Goal: Task Accomplishment & Management: Use online tool/utility

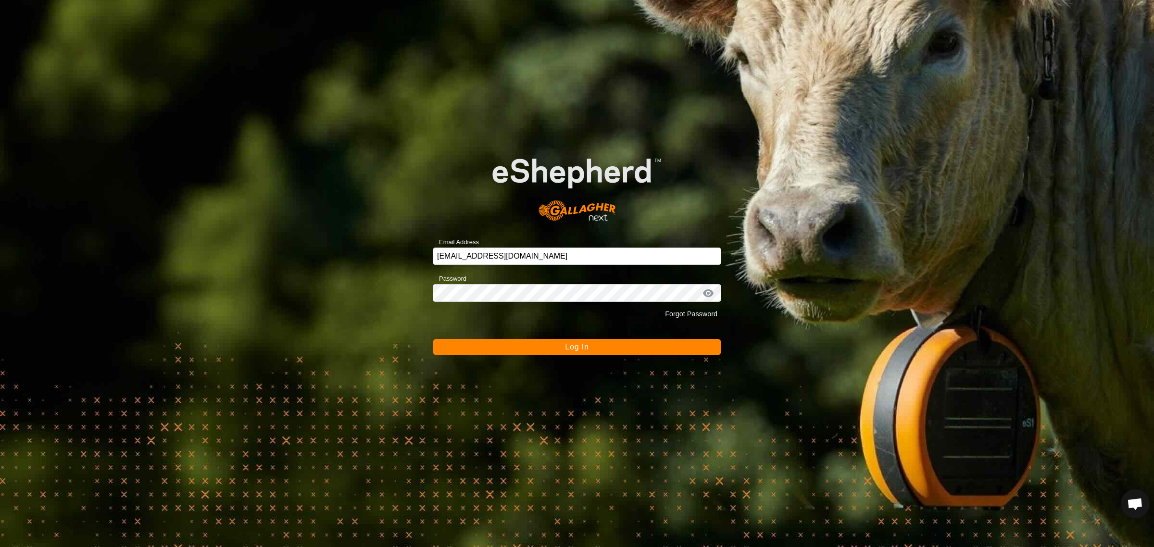
click at [575, 345] on span "Log In" at bounding box center [577, 347] width 24 height 8
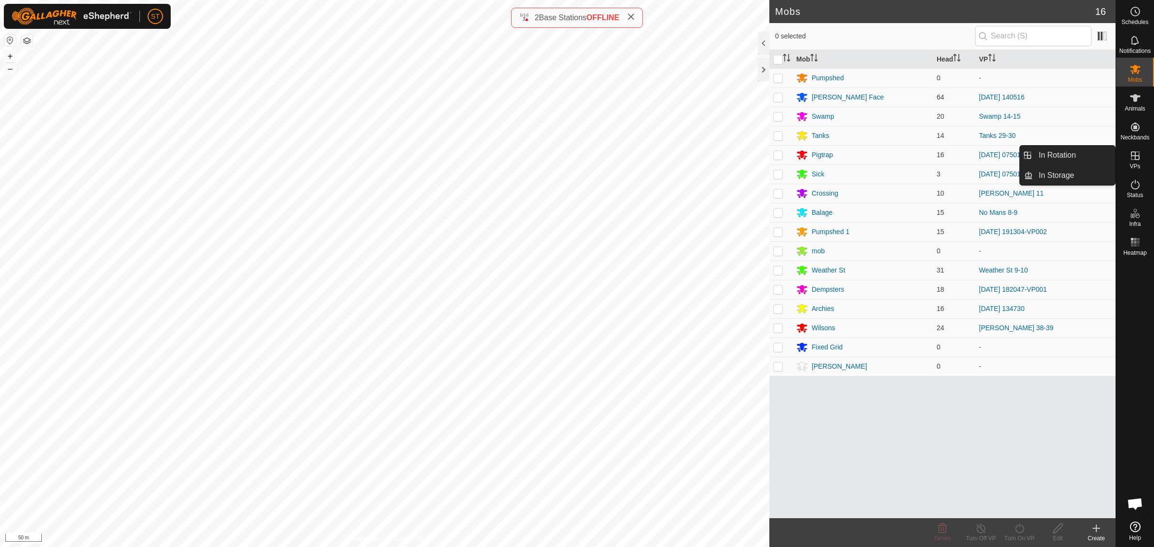
click at [1135, 159] on icon at bounding box center [1135, 155] width 9 height 9
click at [1053, 156] on link "In Rotation" at bounding box center [1074, 155] width 82 height 19
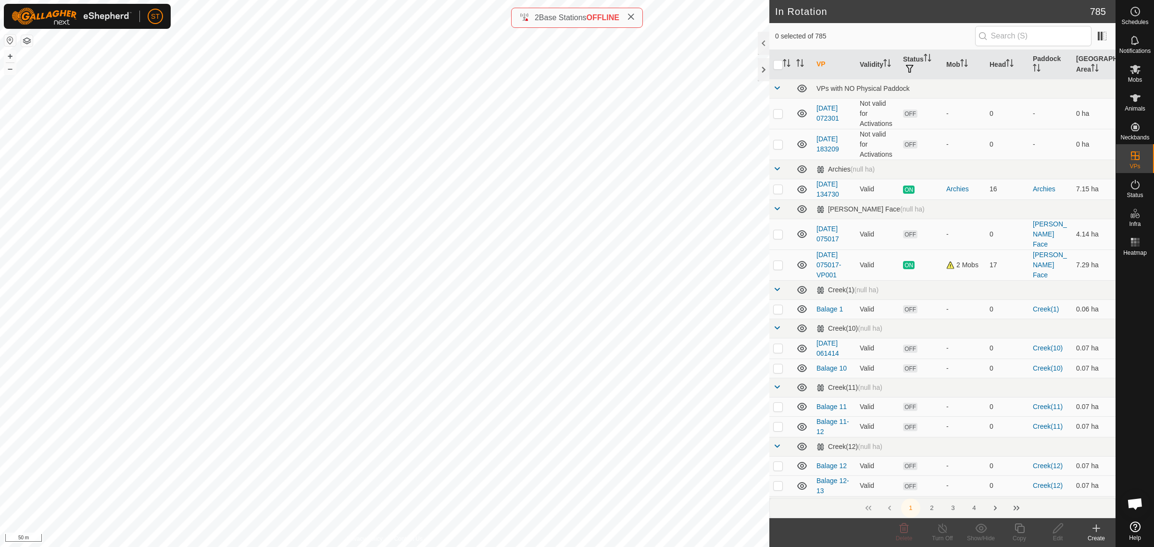
click at [1099, 529] on icon at bounding box center [1096, 529] width 12 height 12
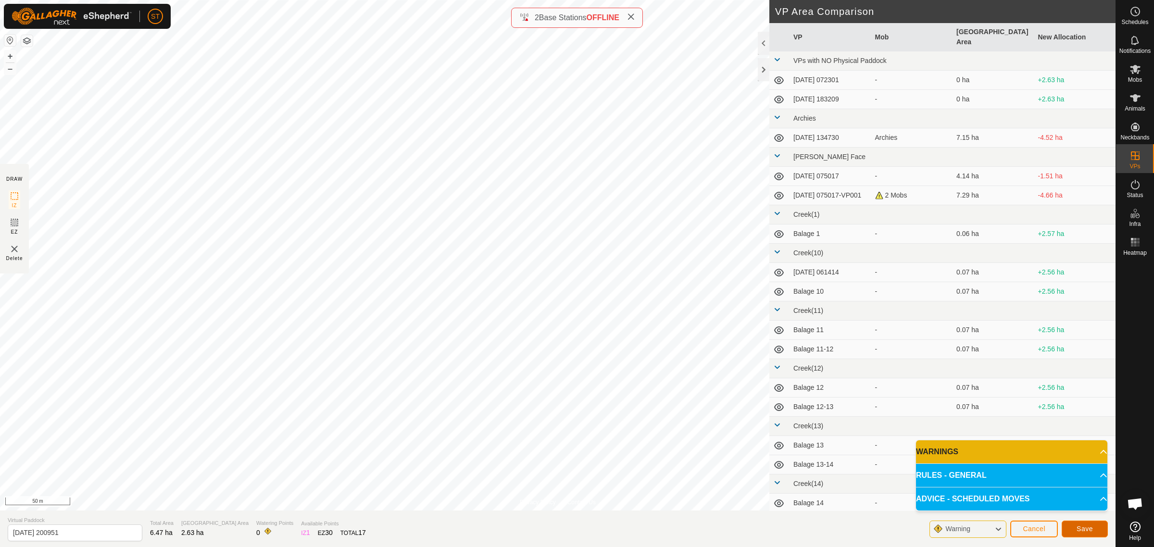
click at [1088, 525] on span "Save" at bounding box center [1084, 529] width 16 height 8
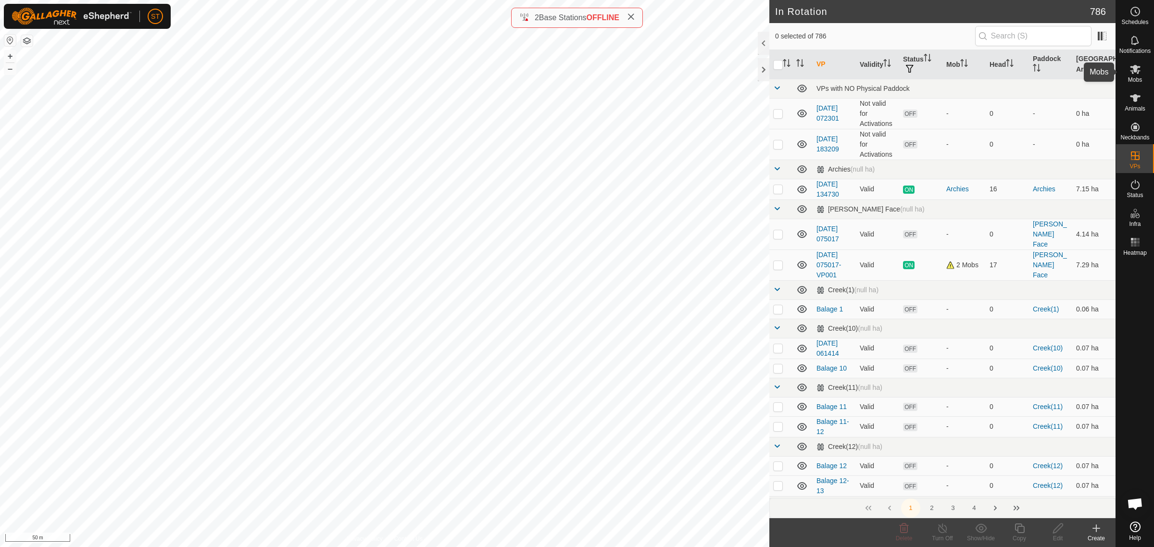
click at [1142, 74] on es-mob-svg-icon at bounding box center [1134, 69] width 17 height 15
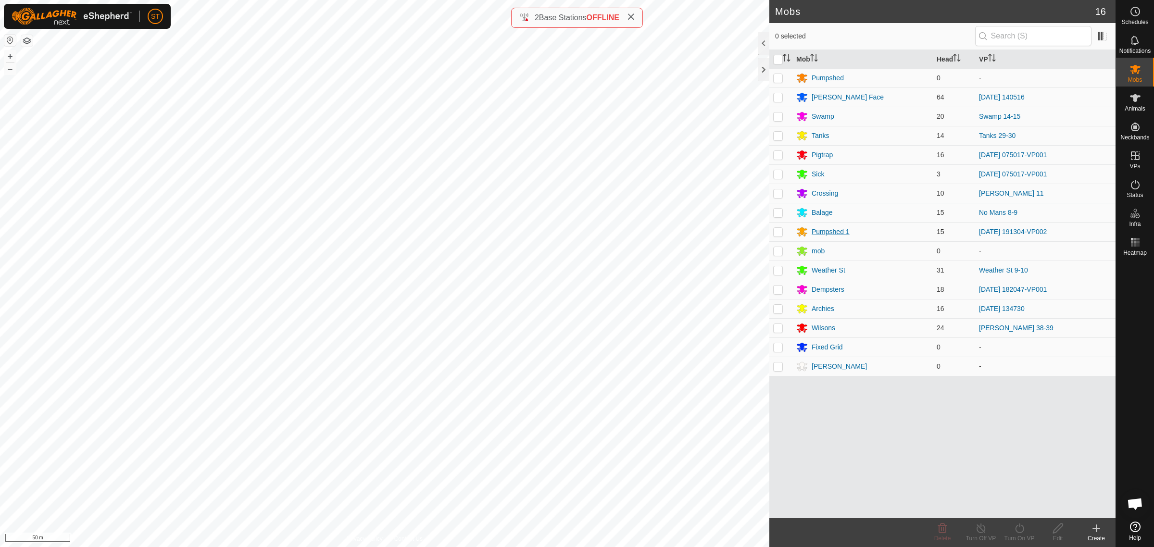
click at [819, 232] on div "Pumpshed 1" at bounding box center [831, 232] width 38 height 10
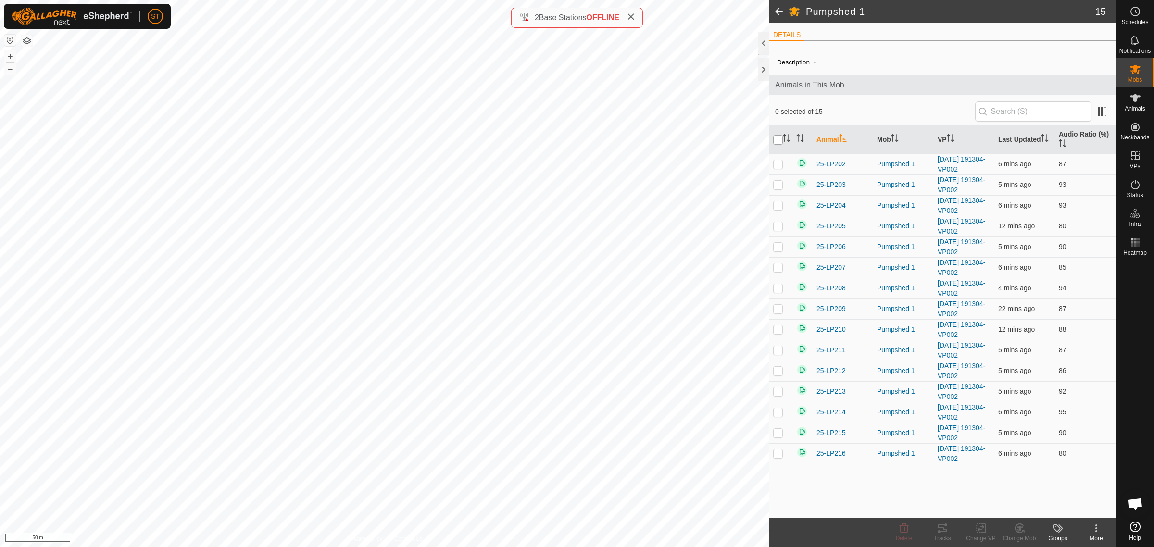
click at [775, 140] on input "checkbox" at bounding box center [778, 140] width 10 height 10
checkbox input "true"
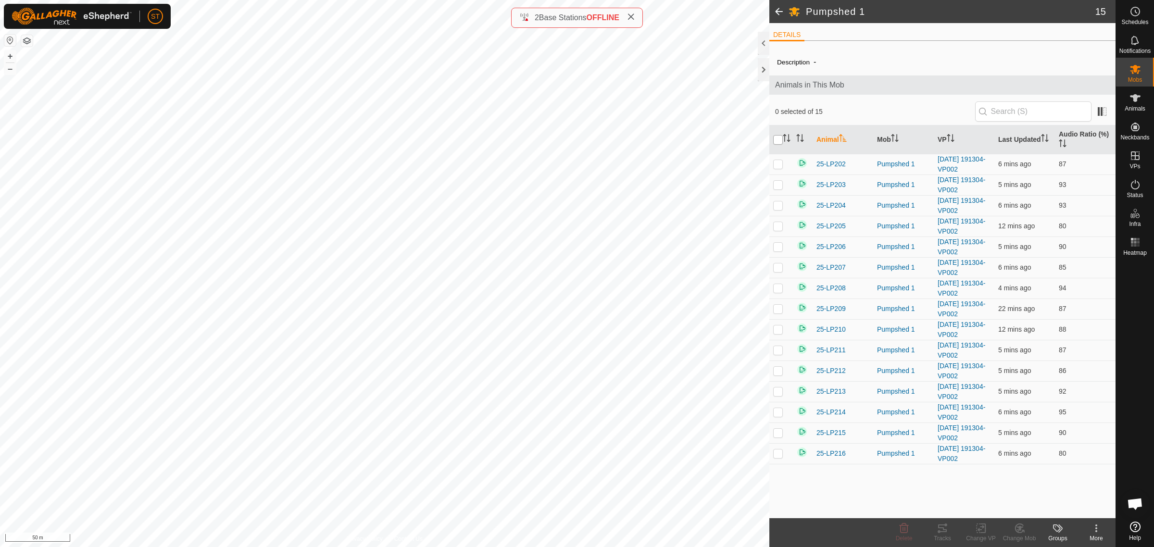
checkbox input "true"
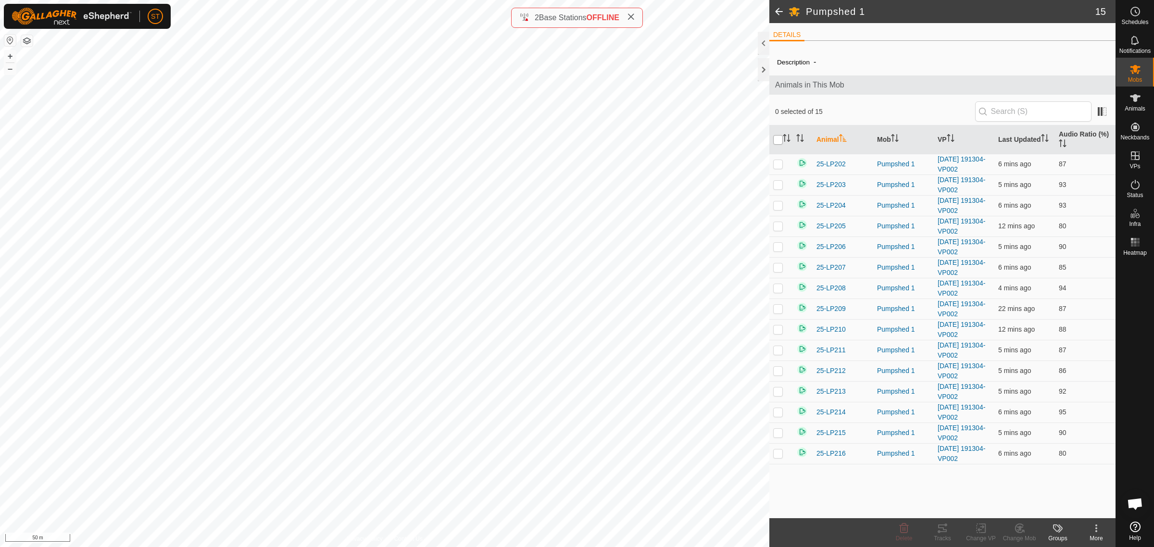
checkbox input "true"
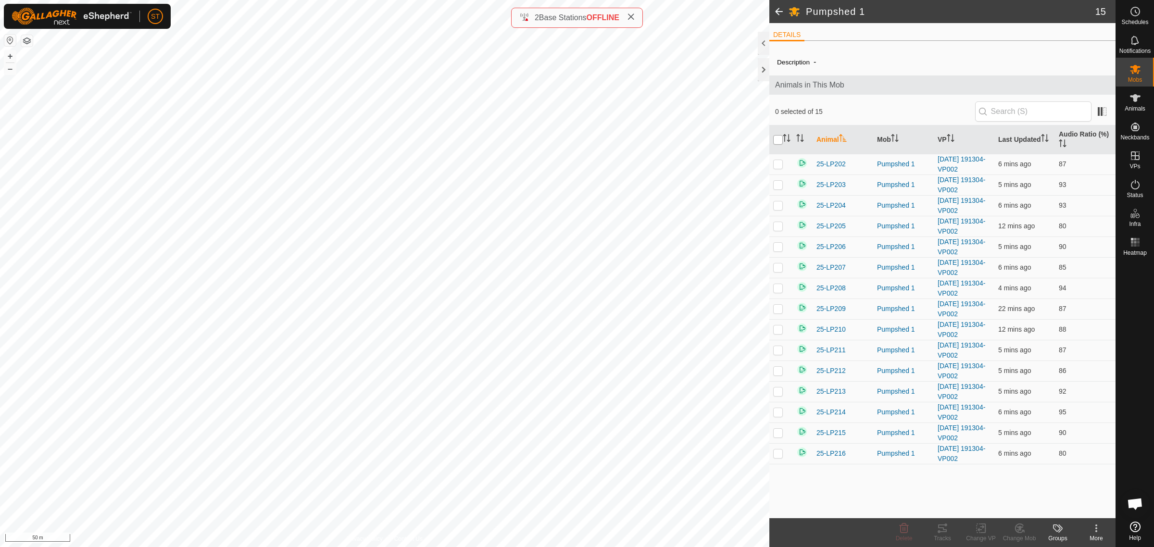
checkbox input "true"
click at [985, 531] on icon at bounding box center [983, 528] width 4 height 9
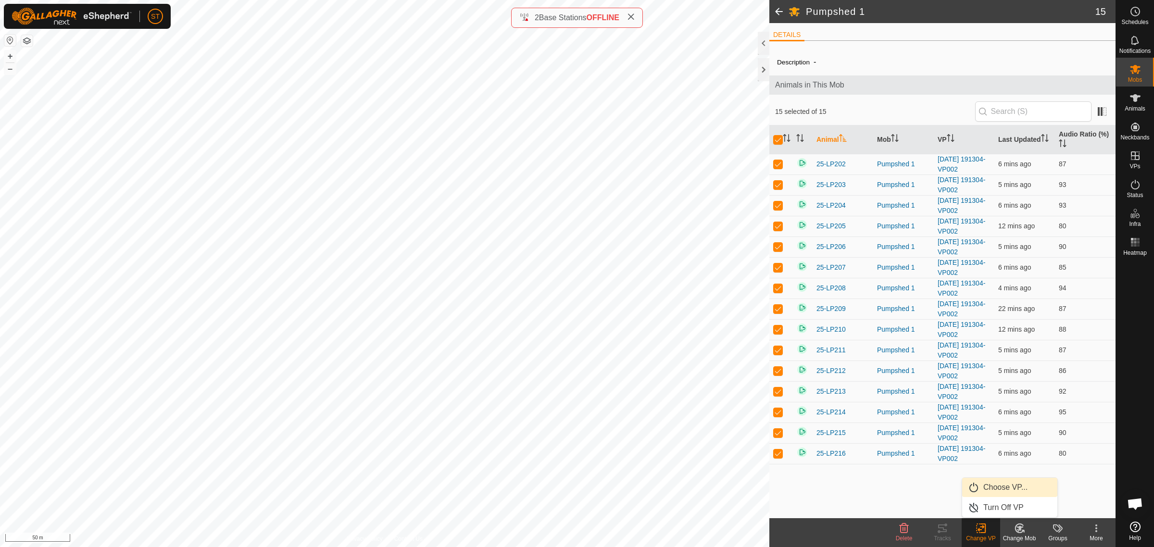
click at [1006, 489] on link "Choose VP..." at bounding box center [1009, 487] width 95 height 19
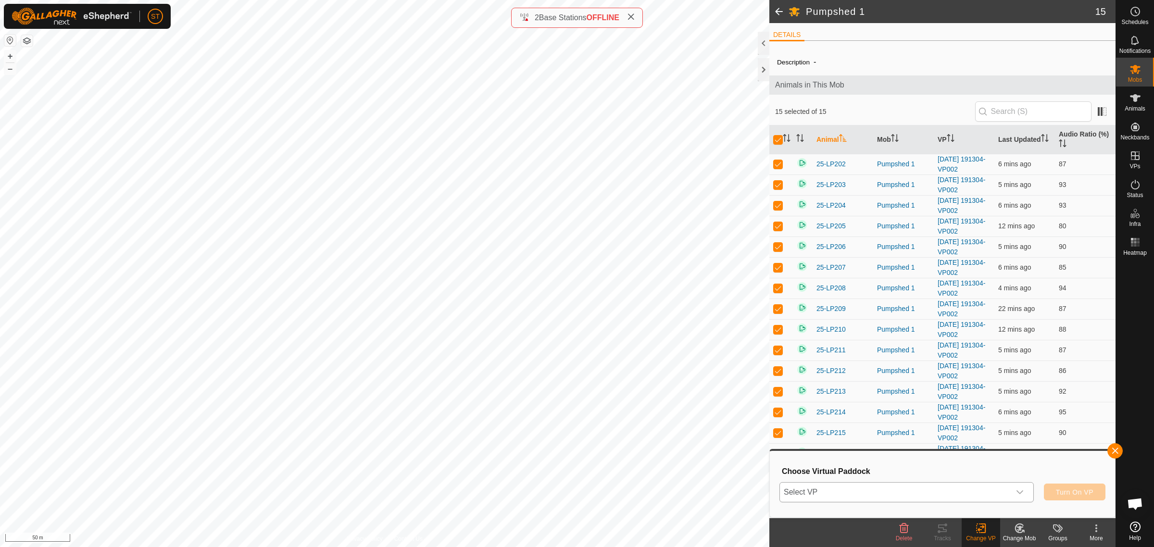
click at [1021, 491] on icon "dropdown trigger" at bounding box center [1020, 492] width 8 height 8
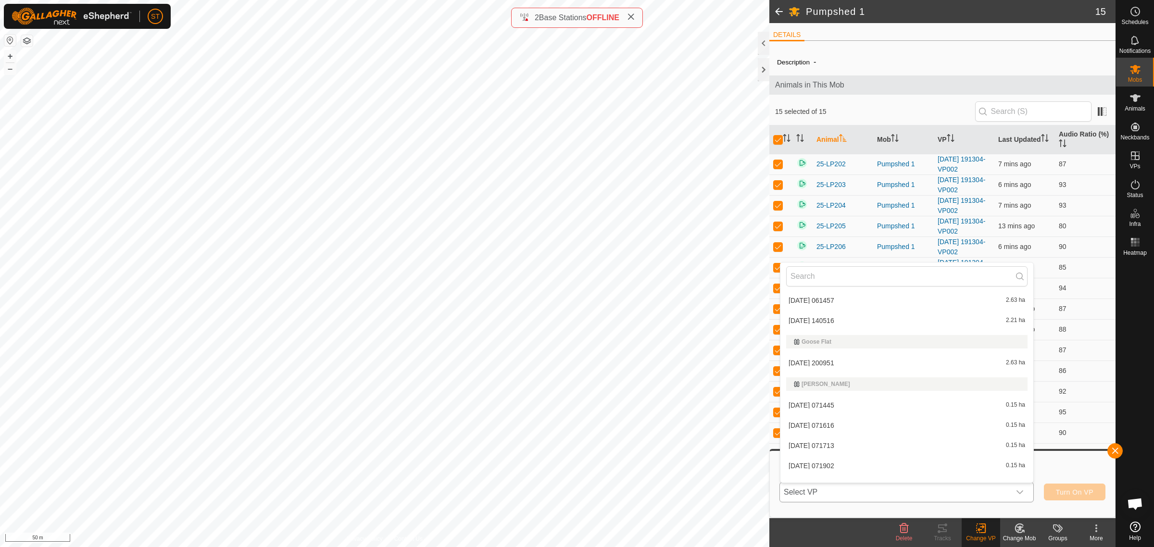
scroll to position [4777, 0]
click at [820, 383] on li "2025-10-13 200951 2.63 ha" at bounding box center [906, 389] width 253 height 19
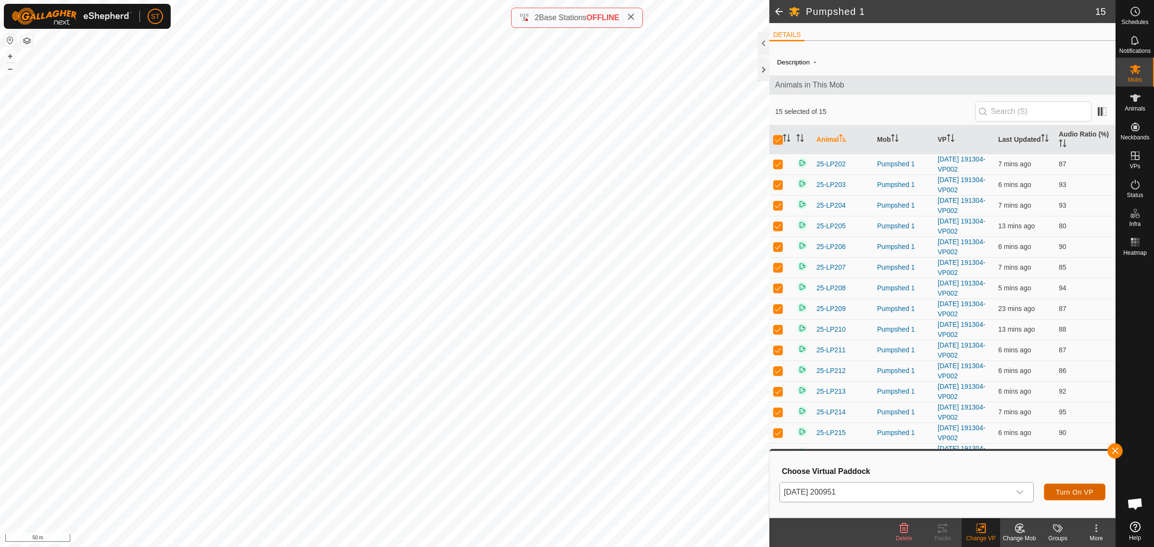
click at [1066, 493] on span "Turn On VP" at bounding box center [1074, 492] width 37 height 8
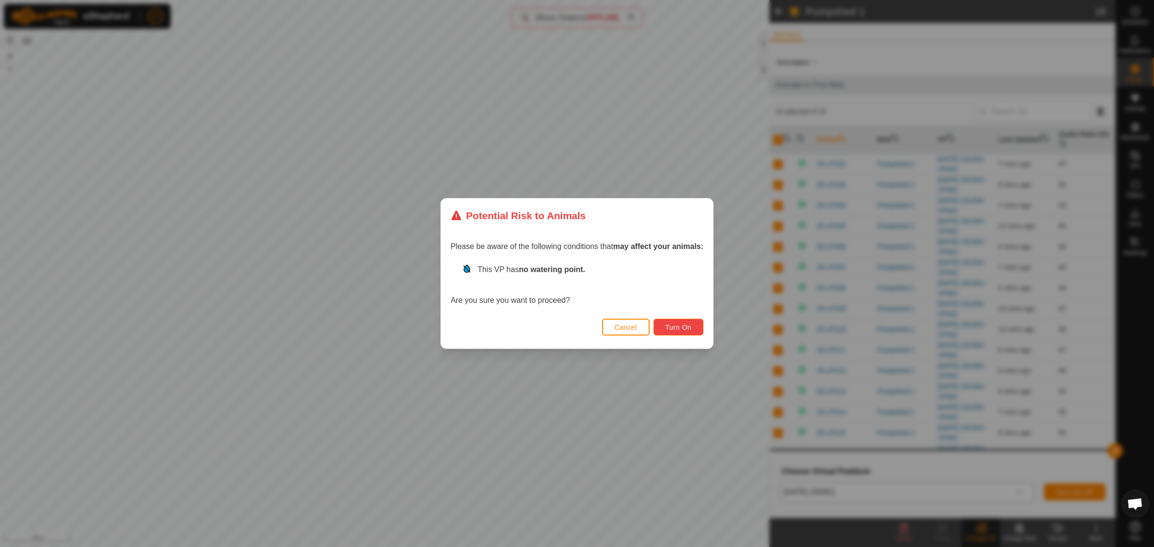
click at [684, 332] on button "Turn On" at bounding box center [678, 327] width 50 height 17
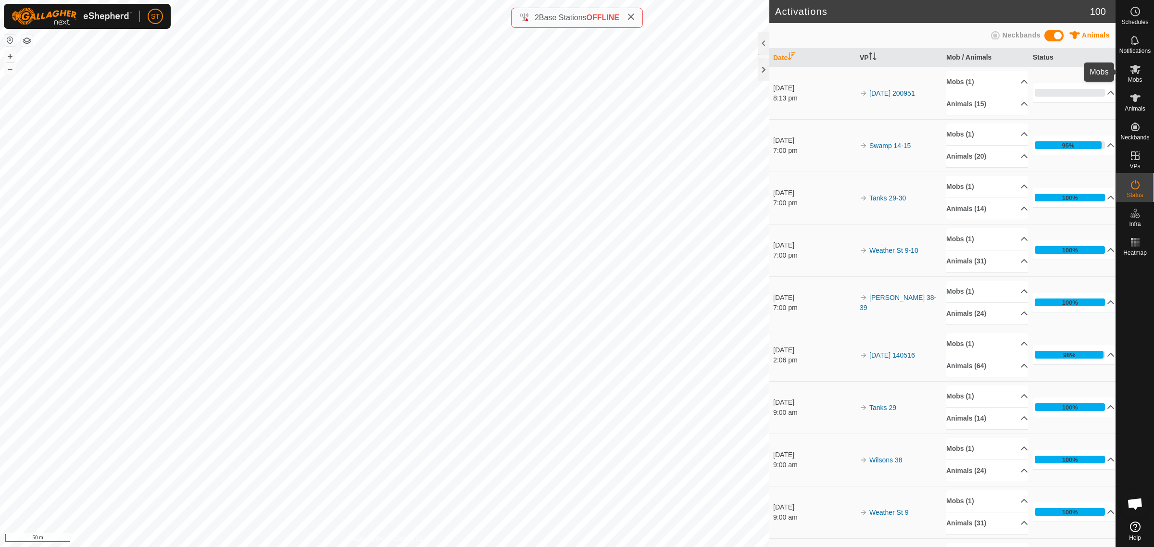
click at [1138, 72] on icon at bounding box center [1135, 69] width 11 height 9
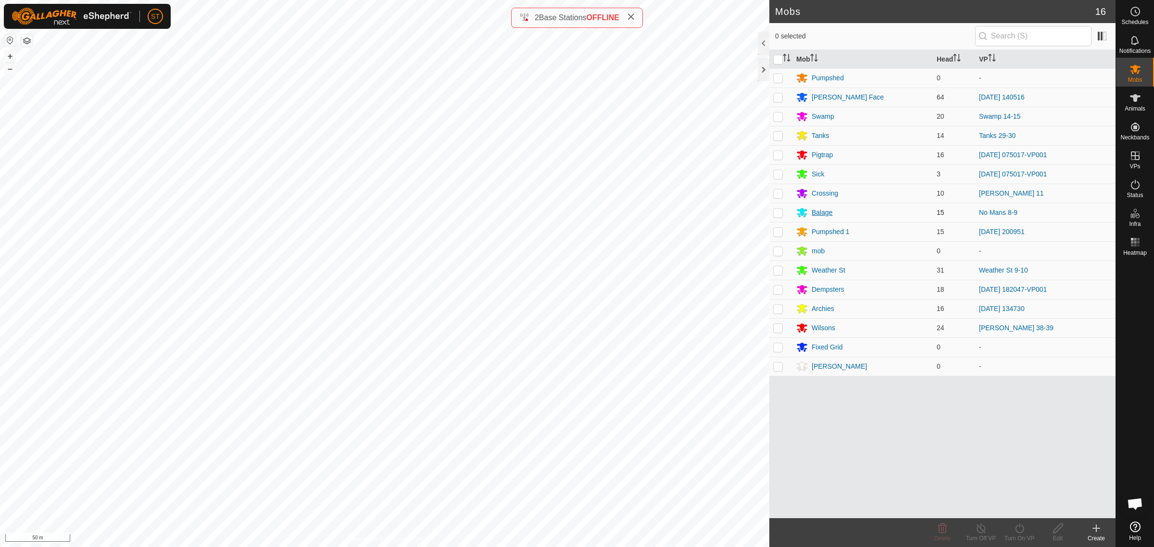
click at [816, 212] on div "Balage" at bounding box center [822, 213] width 21 height 10
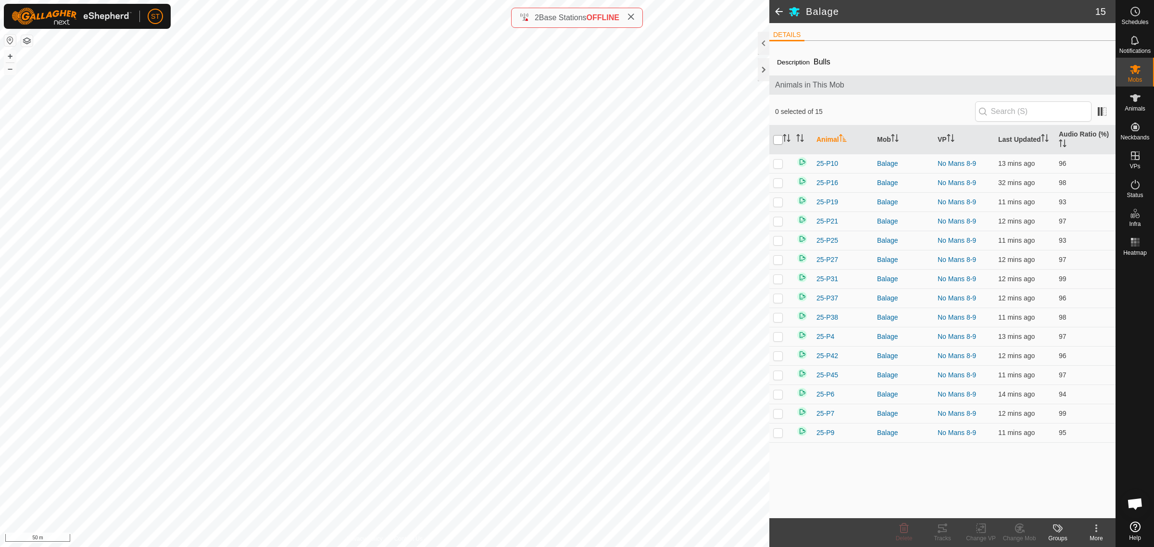
click at [777, 139] on input "checkbox" at bounding box center [778, 140] width 10 height 10
checkbox input "true"
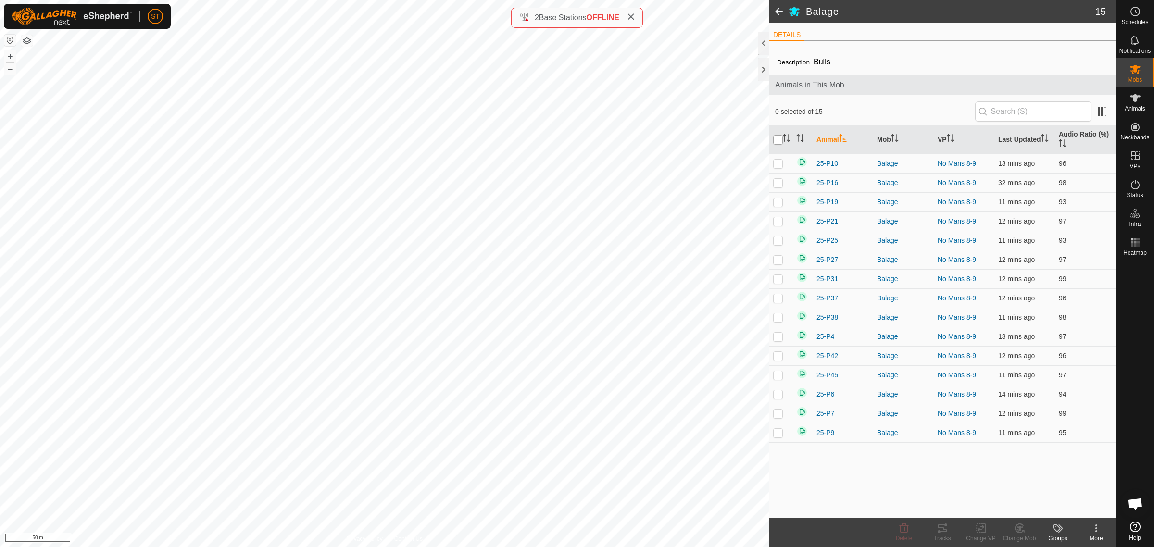
checkbox input "true"
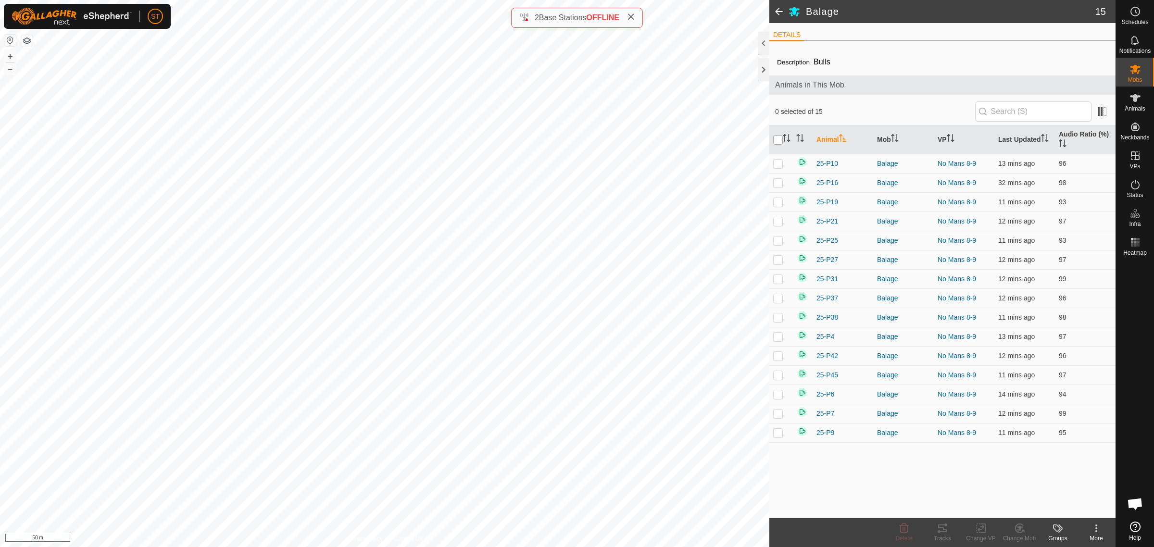
checkbox input "true"
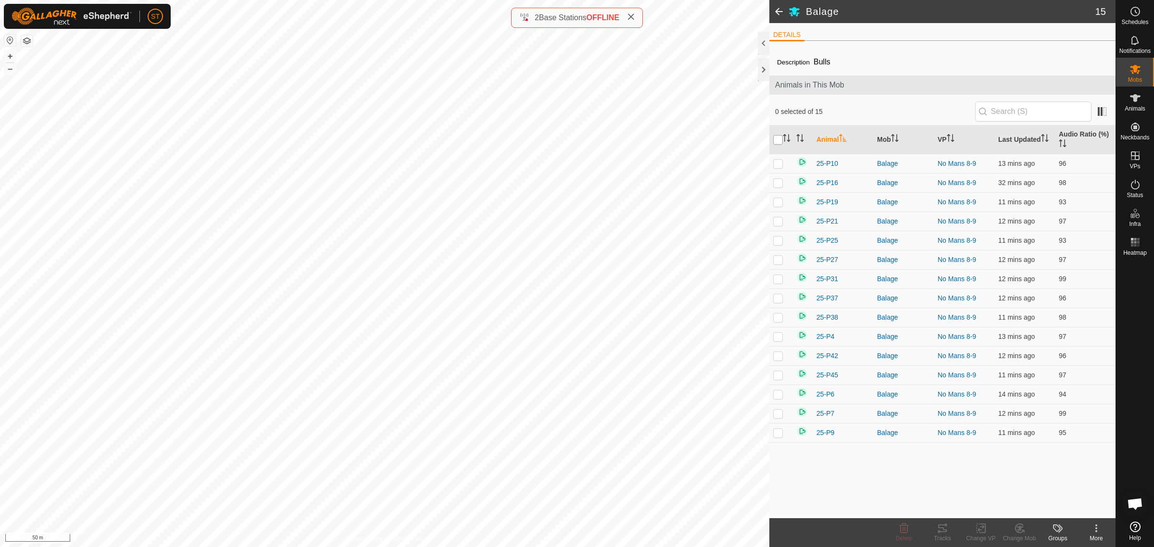
checkbox input "true"
click at [984, 529] on icon at bounding box center [981, 529] width 12 height 12
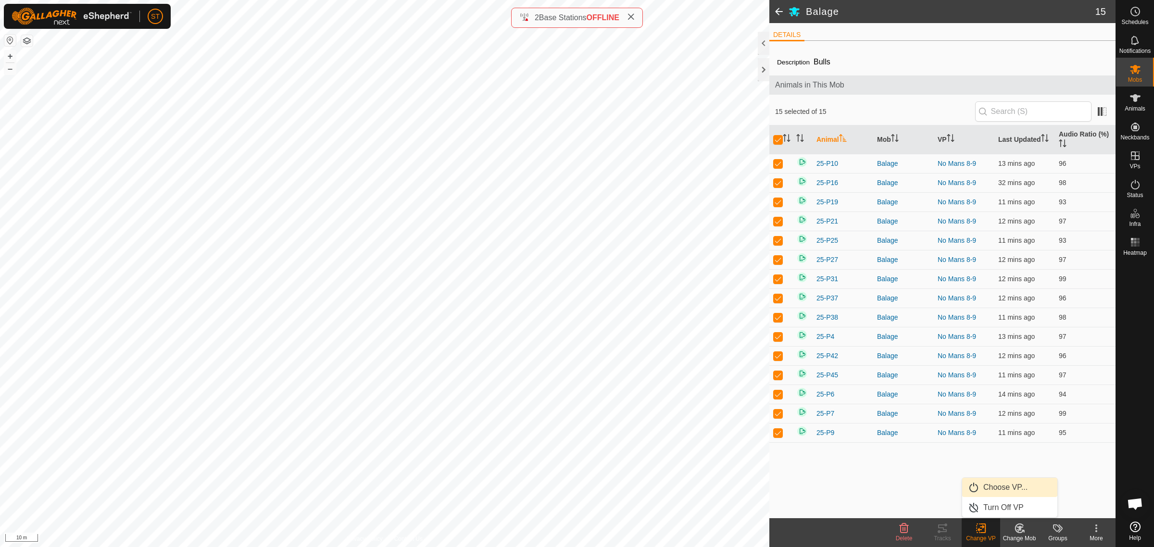
click at [1001, 491] on link "Choose VP..." at bounding box center [1009, 487] width 95 height 19
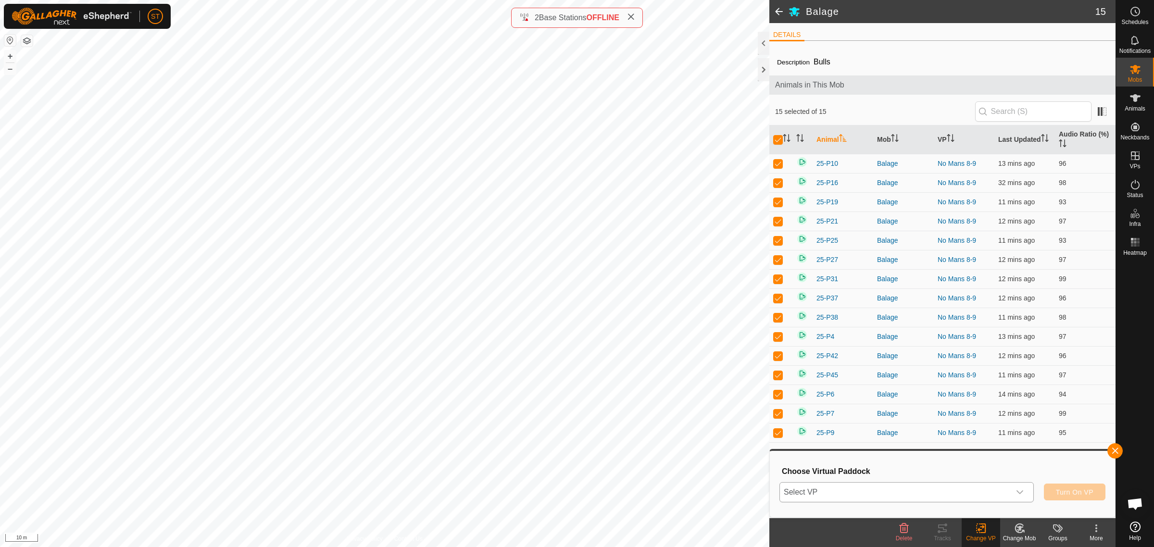
click at [1022, 491] on icon "dropdown trigger" at bounding box center [1019, 492] width 7 height 4
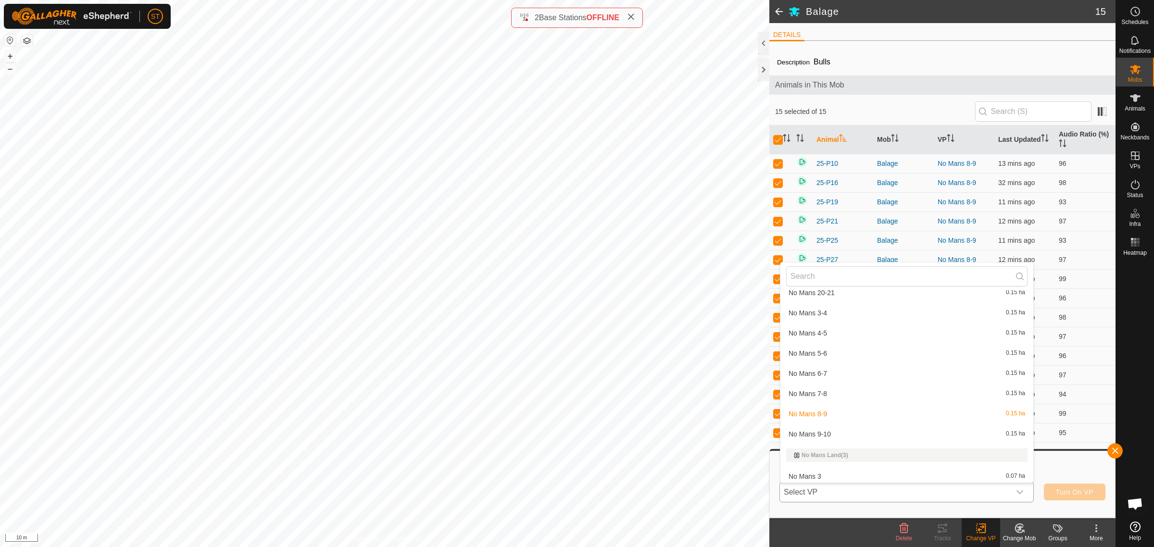
scroll to position [10036, 0]
click at [829, 409] on li "No Mans 9-10 0.15 ha" at bounding box center [906, 418] width 253 height 19
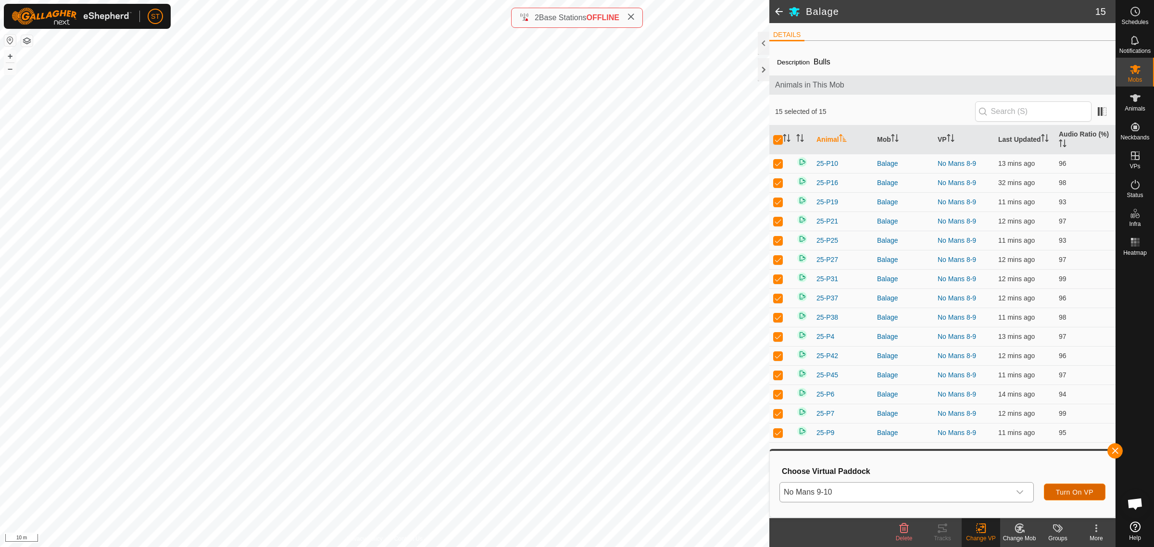
click at [1062, 491] on span "Turn On VP" at bounding box center [1074, 492] width 37 height 8
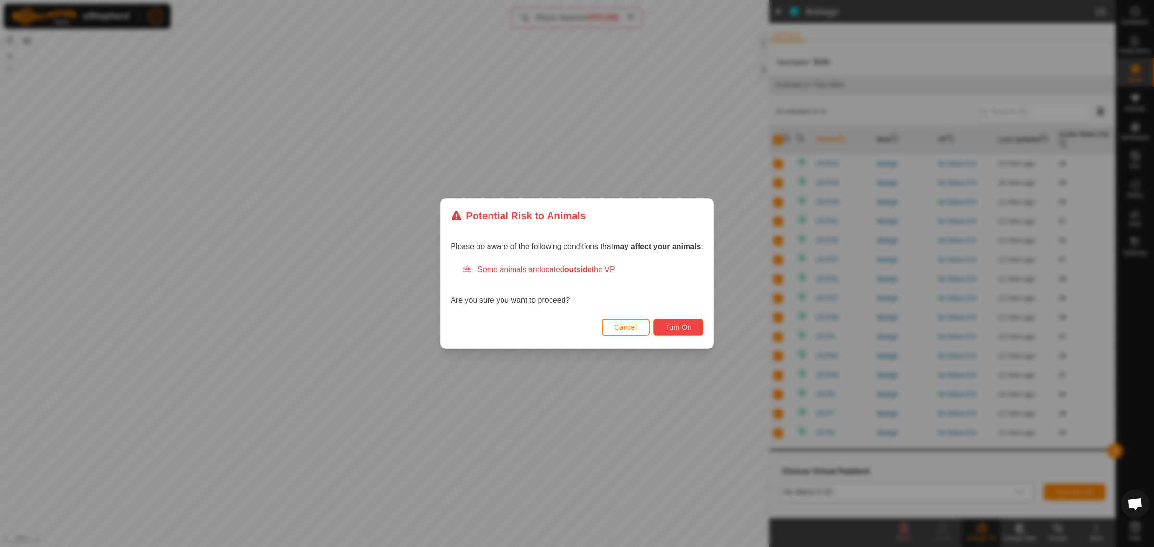
click at [664, 324] on button "Turn On" at bounding box center [678, 327] width 50 height 17
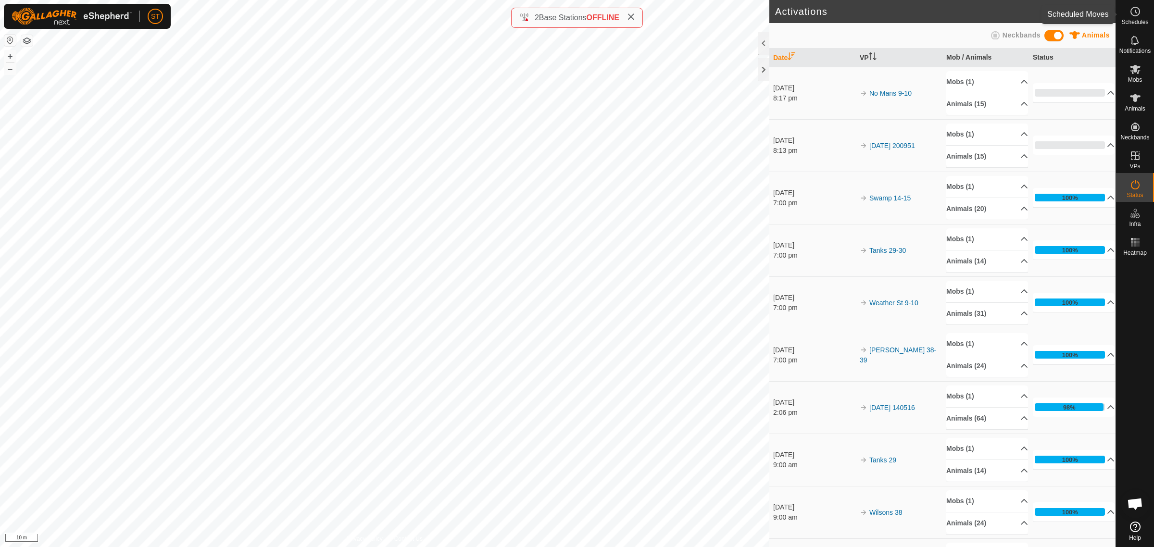
click at [1135, 14] on icon at bounding box center [1135, 12] width 12 height 12
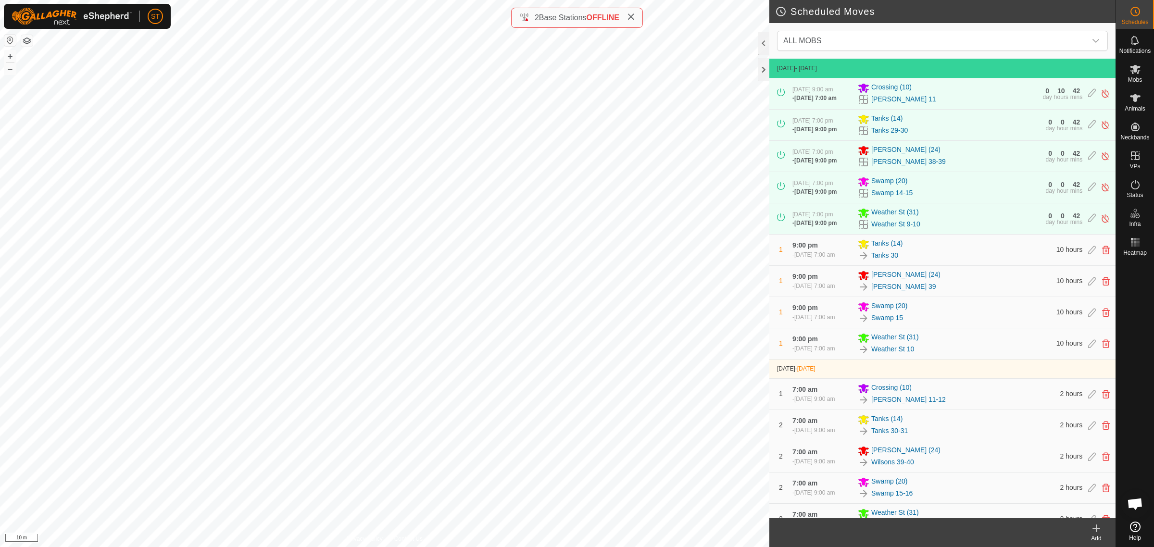
click at [1097, 534] on icon at bounding box center [1096, 529] width 12 height 12
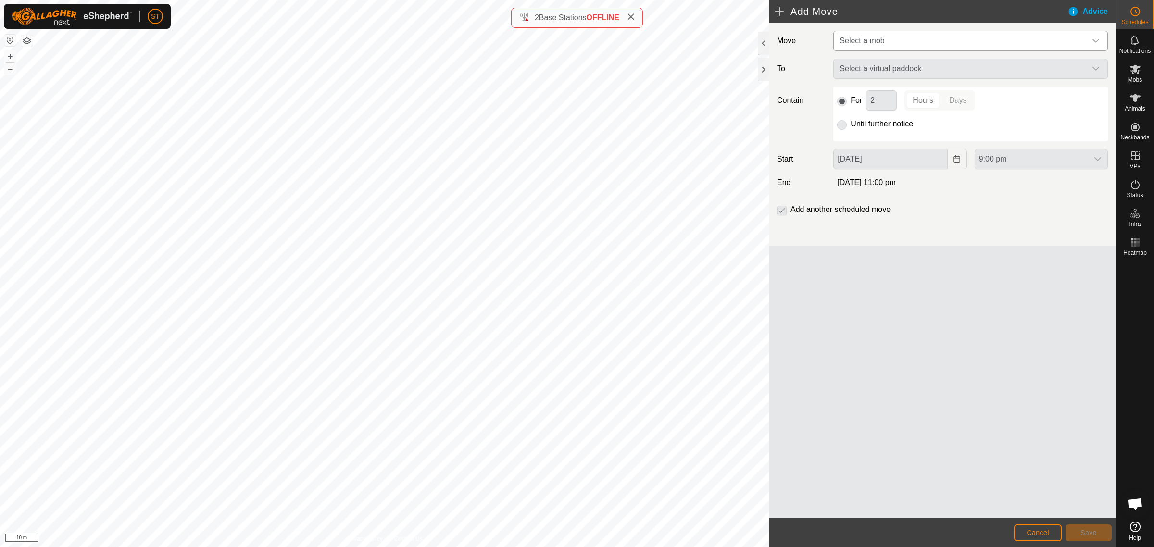
click at [1099, 39] on icon "dropdown trigger" at bounding box center [1095, 41] width 7 height 4
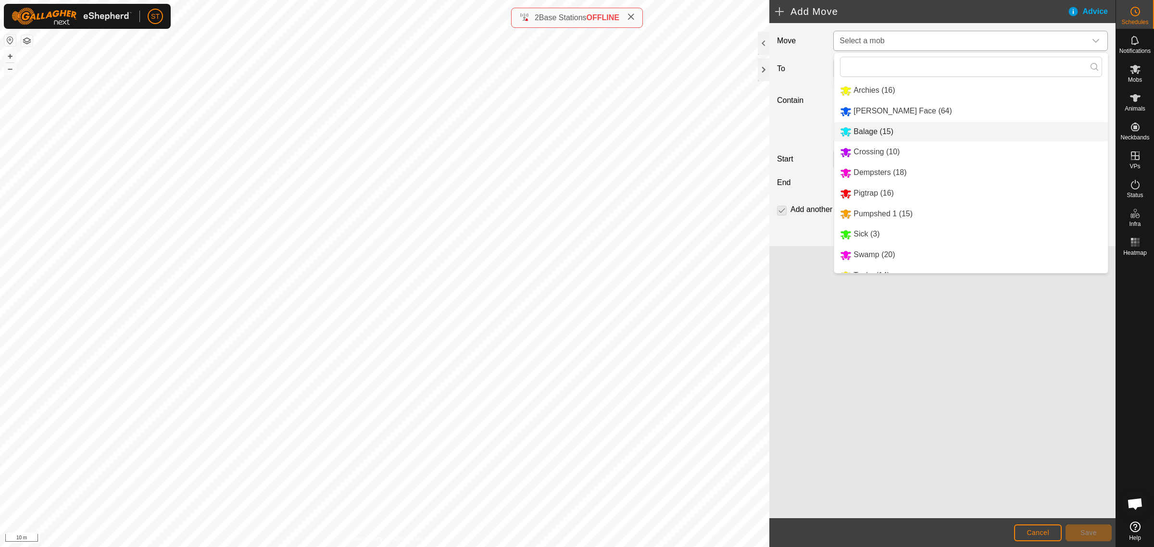
click at [875, 128] on li "Balage (15)" at bounding box center [971, 132] width 274 height 20
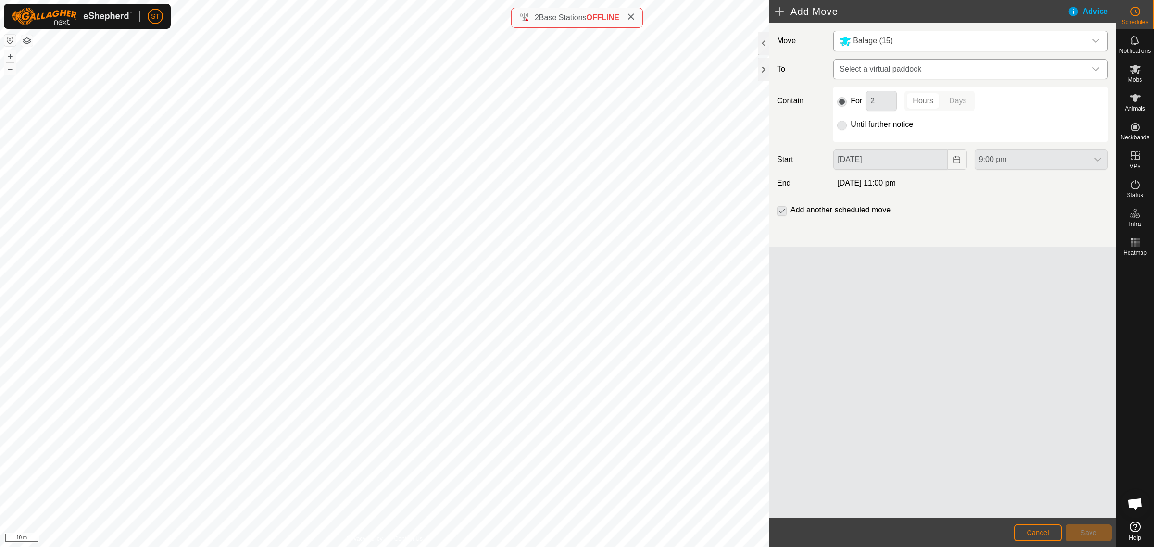
click at [1094, 70] on icon "dropdown trigger" at bounding box center [1096, 69] width 8 height 8
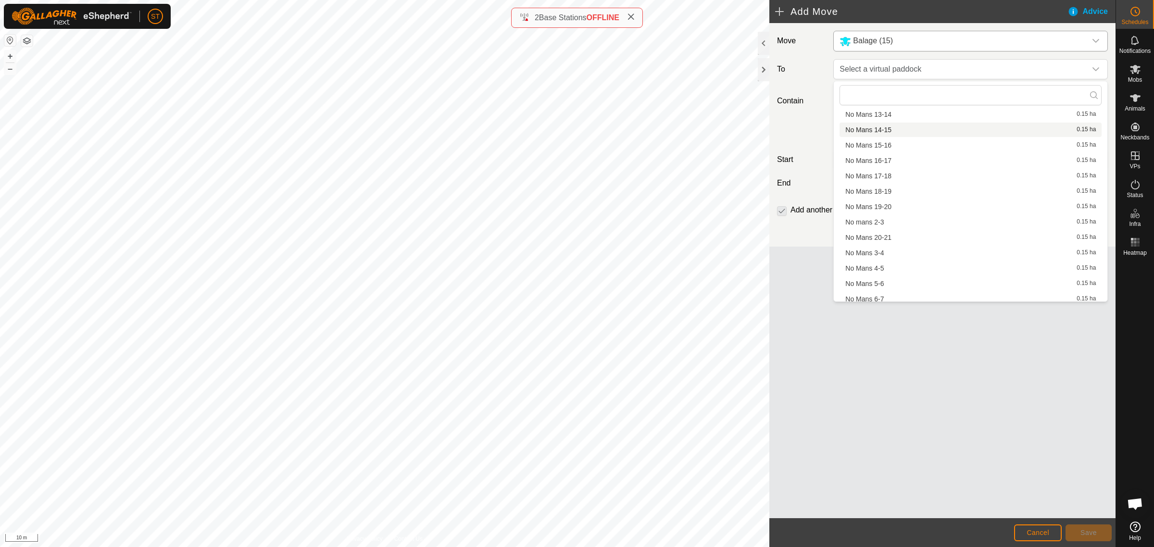
scroll to position [7752, 0]
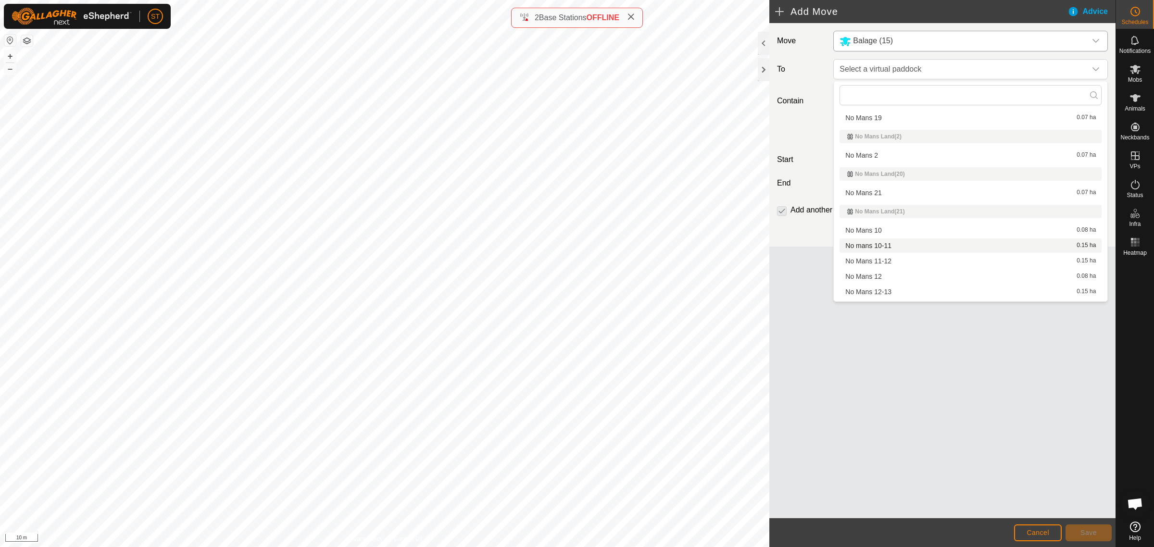
click at [897, 239] on li "No mans 10-11 0.15 ha" at bounding box center [970, 245] width 262 height 14
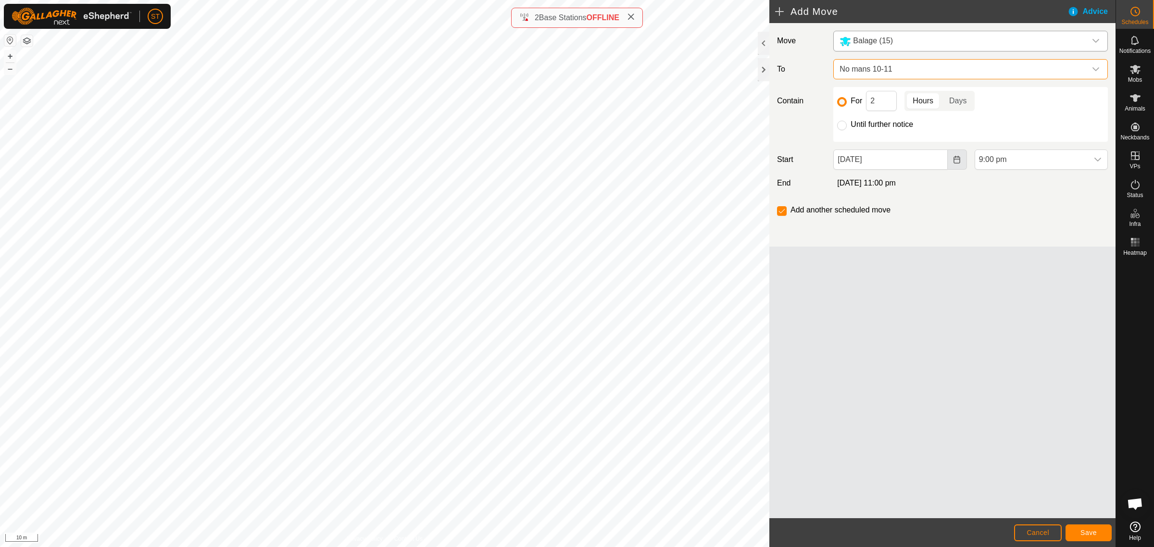
click at [954, 163] on icon "Choose Date" at bounding box center [957, 160] width 8 height 8
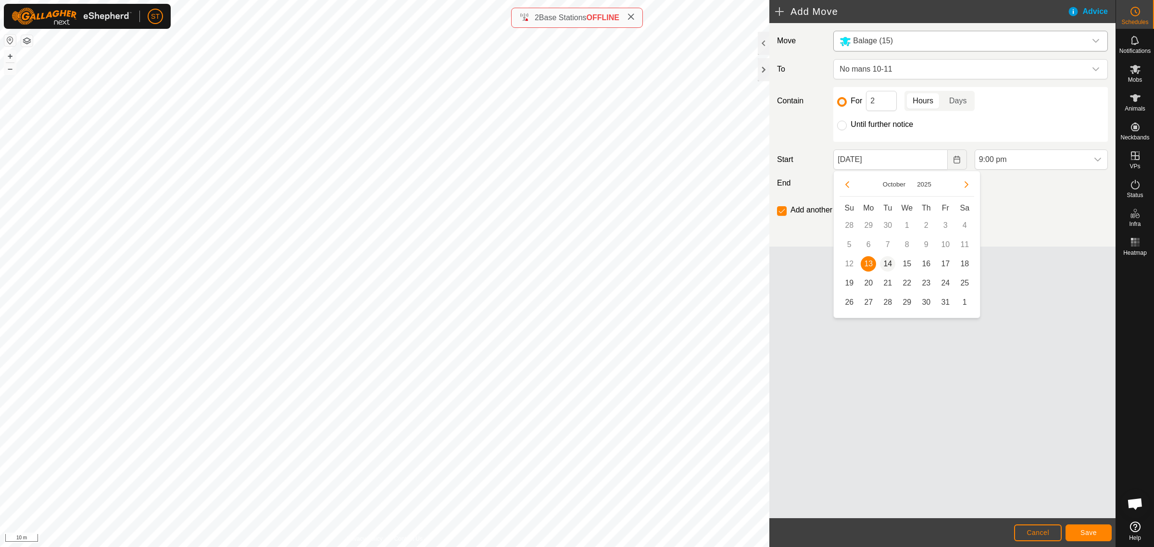
click at [887, 263] on span "14" at bounding box center [887, 263] width 15 height 15
type input "[DATE]"
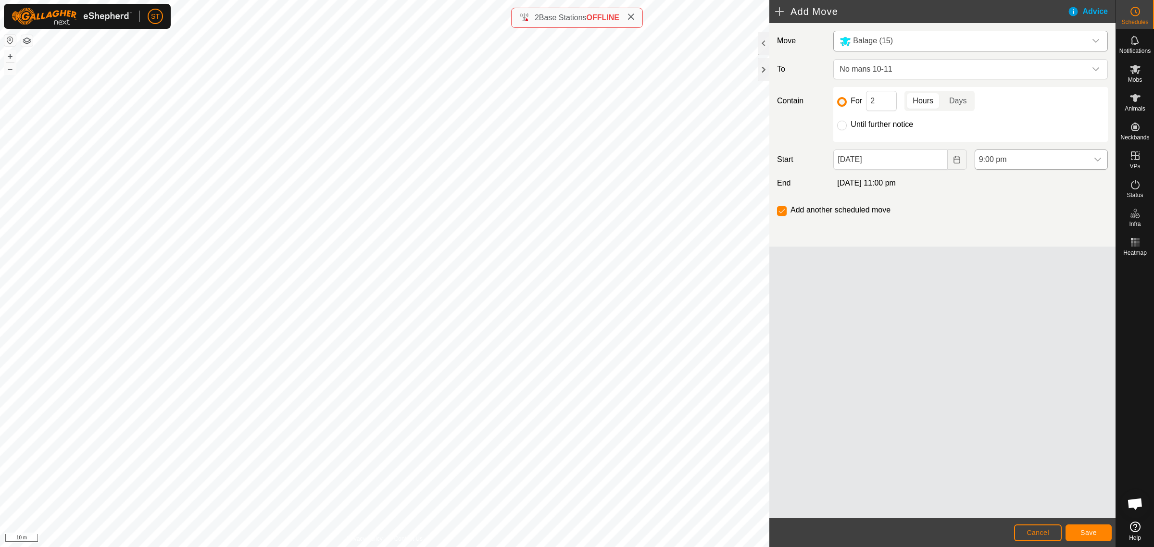
click at [1095, 162] on icon "dropdown trigger" at bounding box center [1098, 160] width 8 height 8
click at [991, 237] on li "7:00 am" at bounding box center [1041, 239] width 132 height 19
drag, startPoint x: 876, startPoint y: 106, endPoint x: 845, endPoint y: 101, distance: 31.6
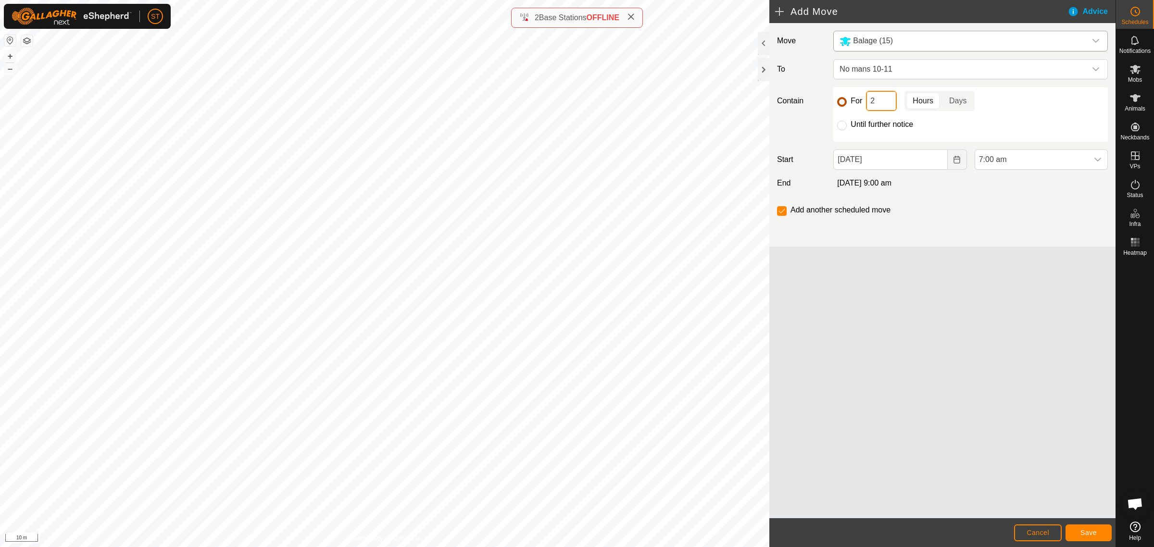
click at [845, 101] on div "For 2 Hours Days" at bounding box center [970, 101] width 267 height 20
type input "12"
click at [1085, 532] on span "Save" at bounding box center [1088, 533] width 16 height 8
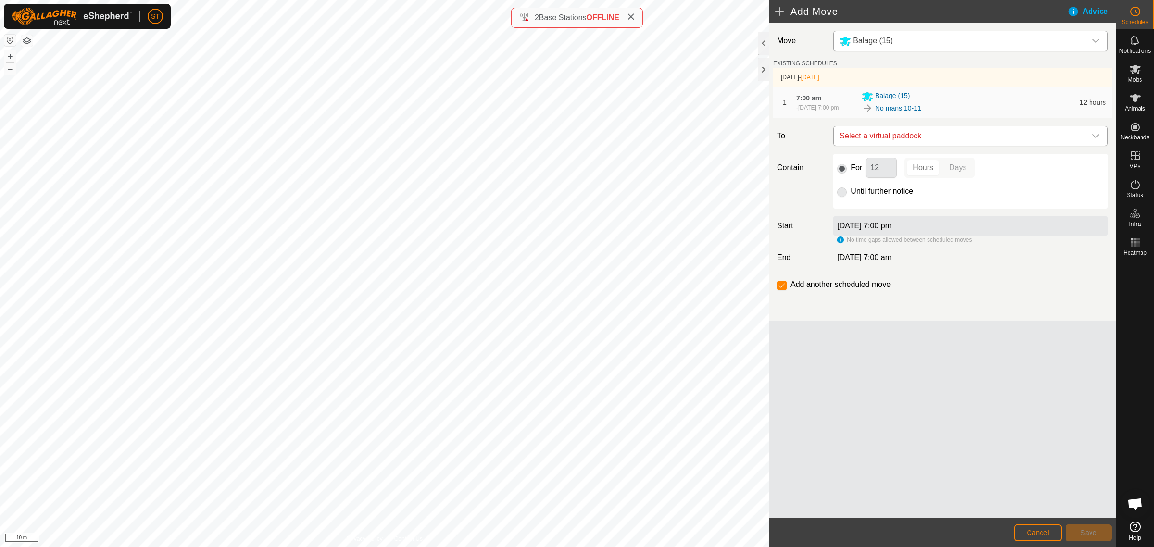
drag, startPoint x: 996, startPoint y: 133, endPoint x: 979, endPoint y: 138, distance: 17.3
click at [996, 133] on span "Select a virtual paddock" at bounding box center [961, 135] width 250 height 19
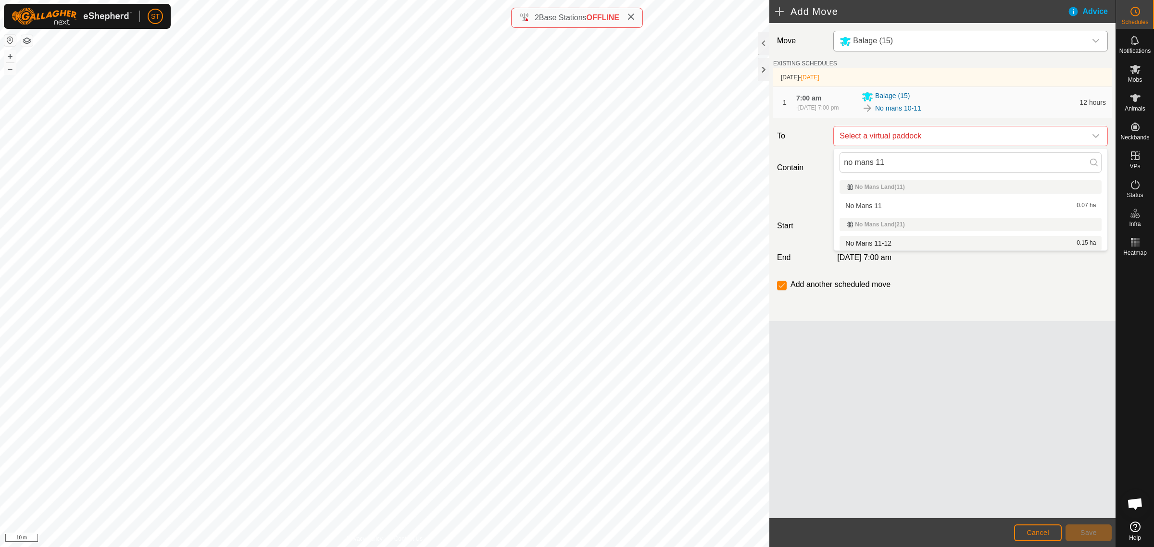
type input "no mans 11"
click at [858, 241] on li "No Mans 11-12 0.15 ha" at bounding box center [970, 243] width 262 height 14
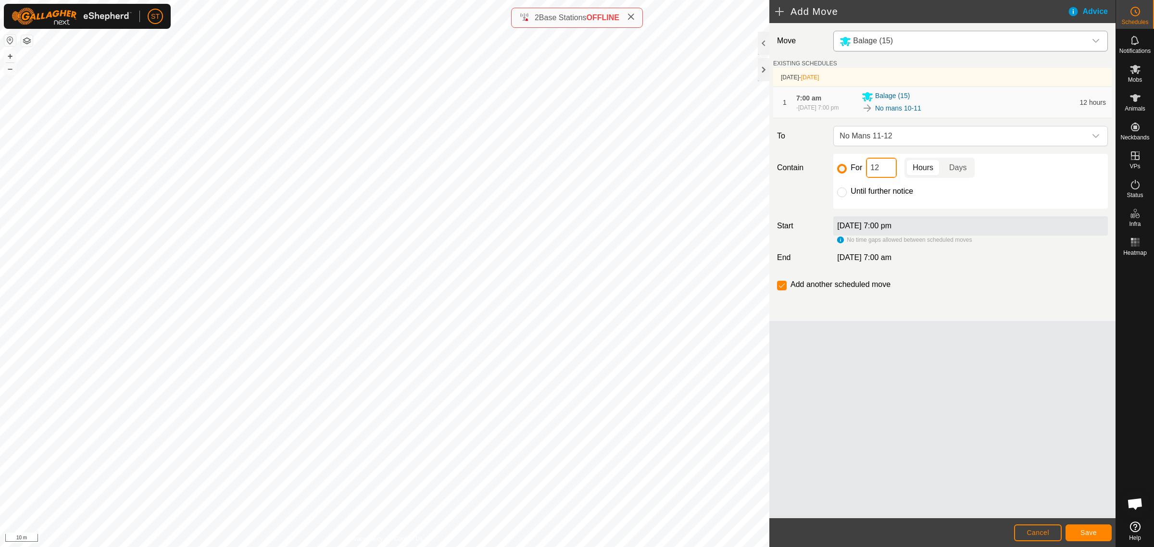
drag, startPoint x: 878, startPoint y: 170, endPoint x: 853, endPoint y: 170, distance: 25.0
click at [853, 170] on div "For 12 Hours Days" at bounding box center [970, 168] width 267 height 20
type input "10"
click at [1081, 533] on span "Save" at bounding box center [1088, 533] width 16 height 8
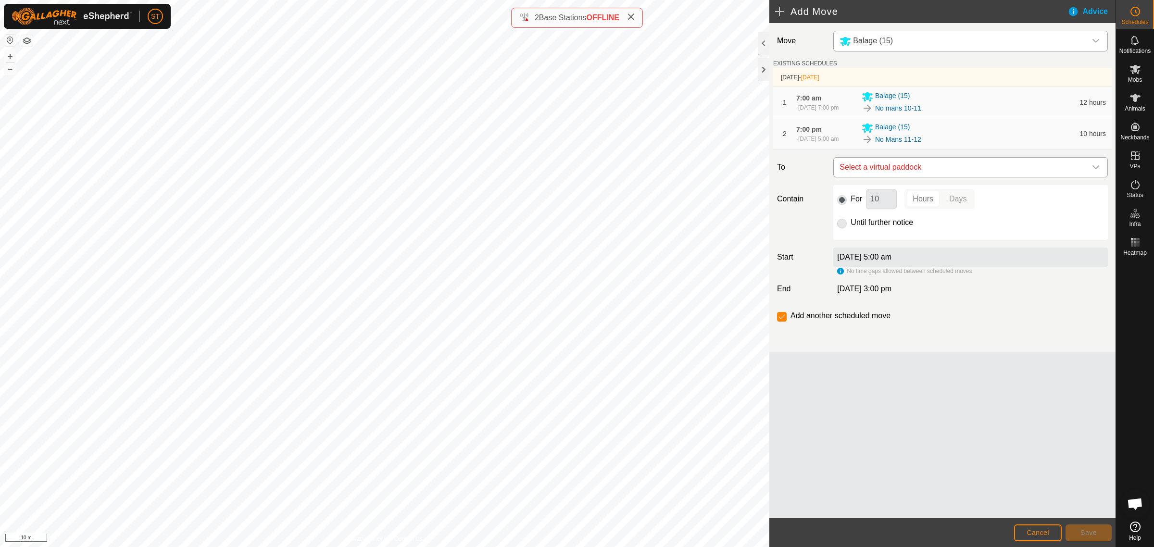
drag, startPoint x: 972, startPoint y: 173, endPoint x: 953, endPoint y: 166, distance: 20.4
click at [972, 173] on span "Select a virtual paddock" at bounding box center [961, 167] width 250 height 19
type input "no mans 12"
click at [872, 238] on li "No Mans 12 0.08 ha" at bounding box center [970, 237] width 262 height 14
click at [1092, 535] on span "Save" at bounding box center [1088, 533] width 16 height 8
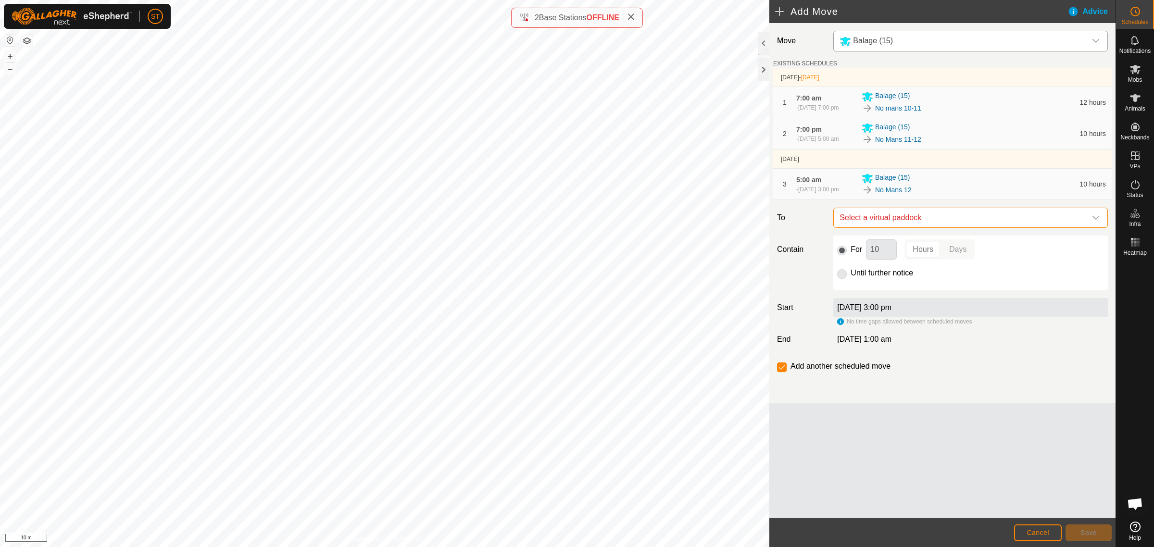
click at [880, 220] on span "Select a virtual paddock" at bounding box center [961, 217] width 250 height 19
type input "no mans 12"
click at [872, 284] on li "No Mans 12-13 0.15 ha" at bounding box center [970, 287] width 262 height 14
drag, startPoint x: 883, startPoint y: 254, endPoint x: 826, endPoint y: 249, distance: 57.4
click at [830, 249] on div "For 10 Hours Days Until further notice" at bounding box center [970, 263] width 282 height 55
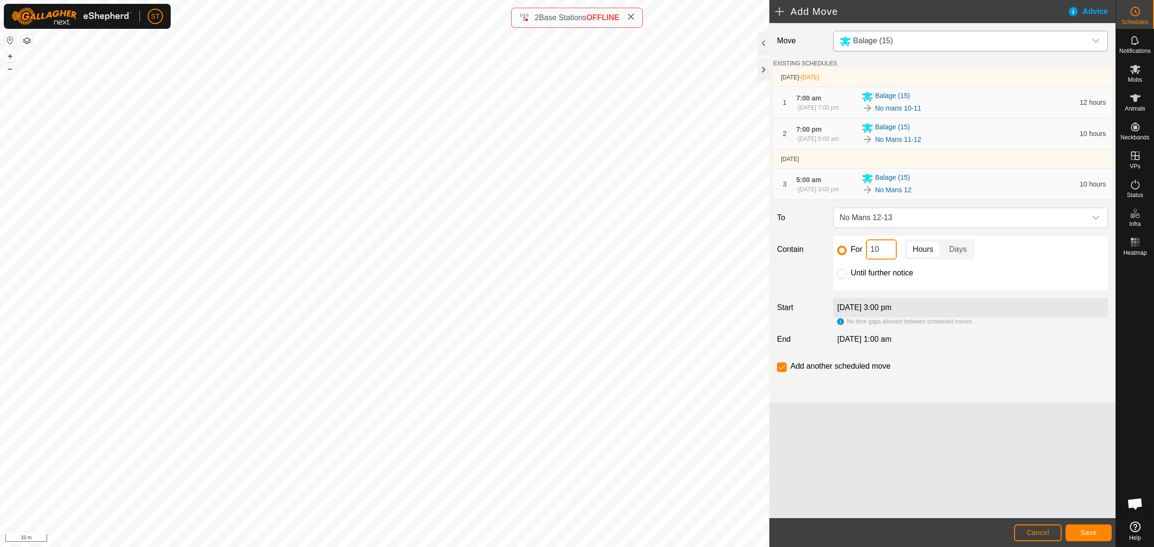
type input "2"
click at [1075, 534] on button "Save" at bounding box center [1088, 533] width 46 height 17
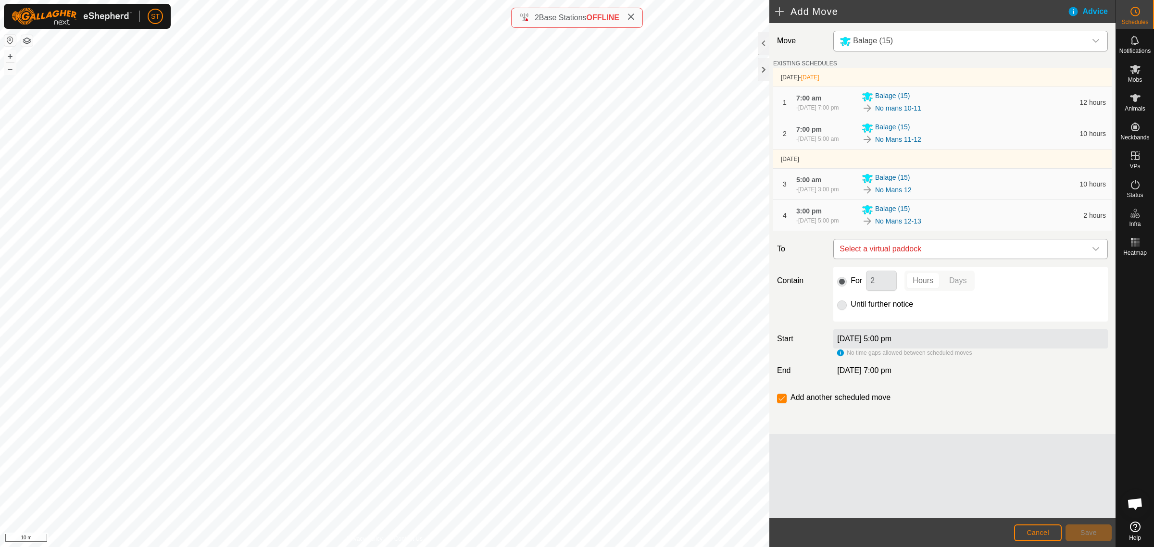
click at [961, 247] on span "Select a virtual paddock" at bounding box center [961, 248] width 250 height 19
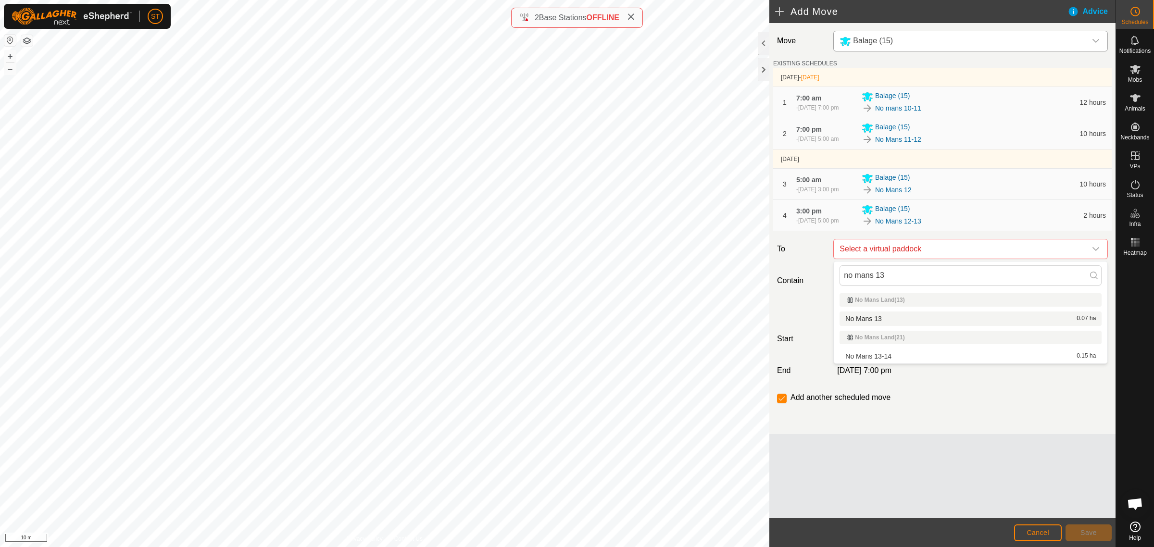
type input "no mans 13"
click at [873, 316] on li "No Mans 13 0.07 ha" at bounding box center [970, 319] width 262 height 14
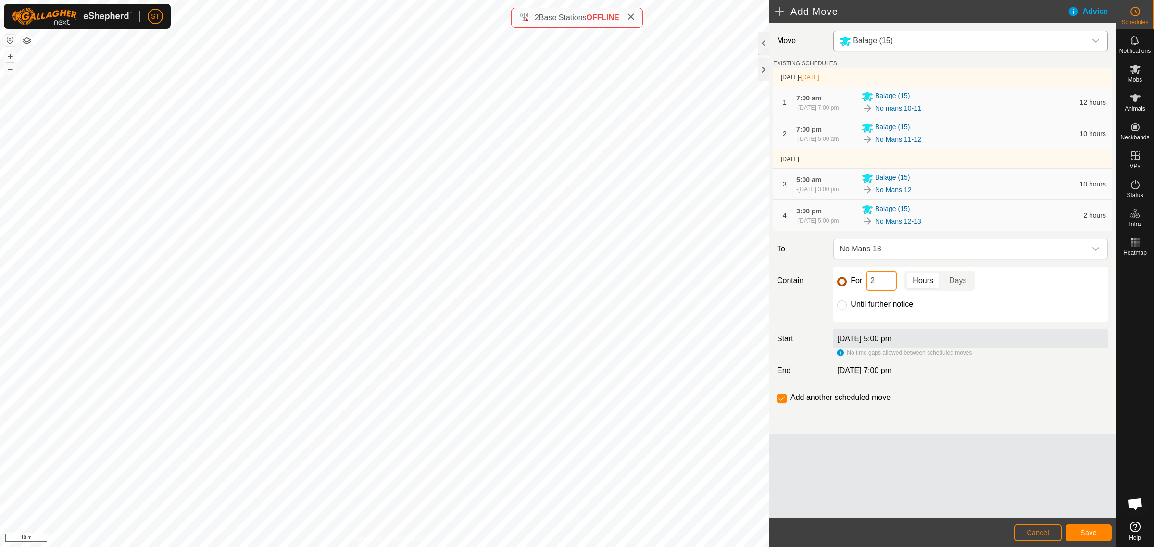
drag, startPoint x: 874, startPoint y: 283, endPoint x: 845, endPoint y: 283, distance: 28.4
click at [845, 283] on div "For 2 Hours Days" at bounding box center [970, 281] width 267 height 20
type input "10"
click at [1086, 535] on span "Save" at bounding box center [1088, 533] width 16 height 8
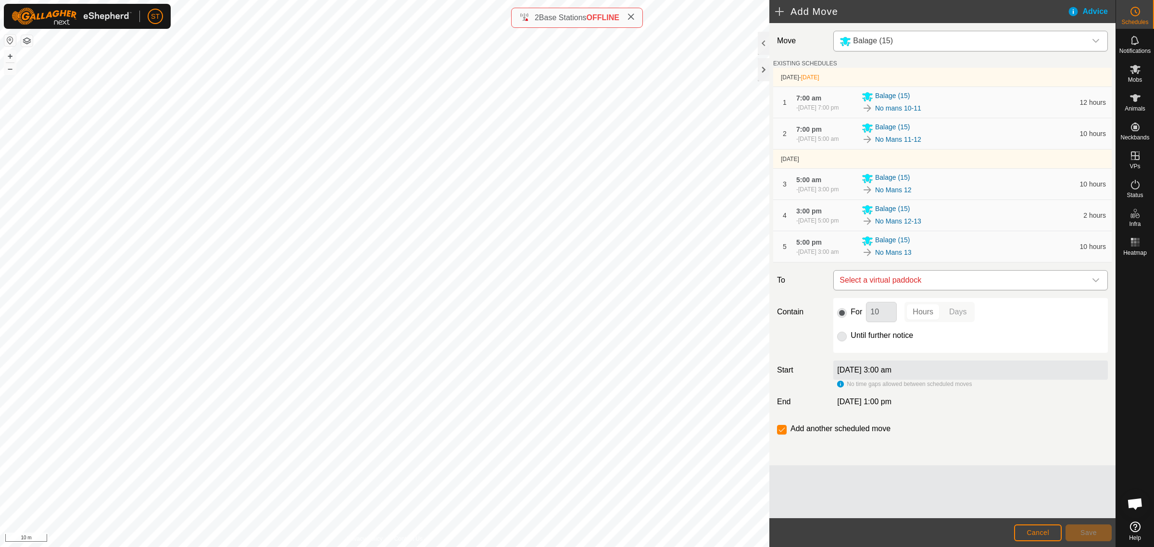
click at [898, 280] on span "Select a virtual paddock" at bounding box center [961, 280] width 250 height 19
type input "no mans 13"
click at [852, 349] on li "No Mans 13-14 0.15 ha" at bounding box center [970, 350] width 262 height 14
drag, startPoint x: 868, startPoint y: 314, endPoint x: 853, endPoint y: 313, distance: 14.4
click at [858, 314] on div "For 10 Hours Days" at bounding box center [970, 312] width 267 height 20
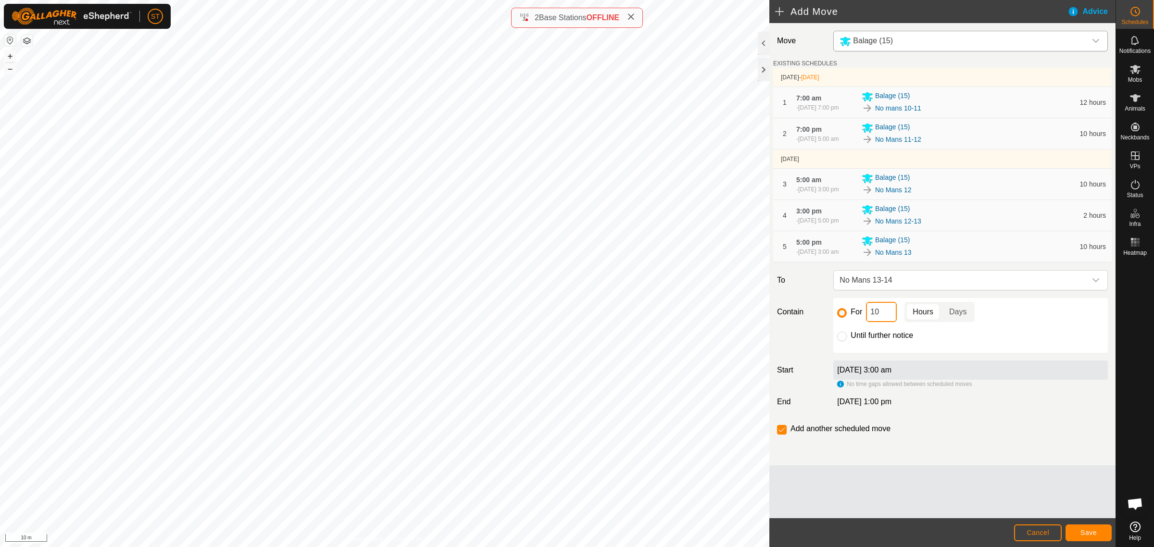
type input "2"
click at [1081, 535] on span "Save" at bounding box center [1088, 533] width 16 height 8
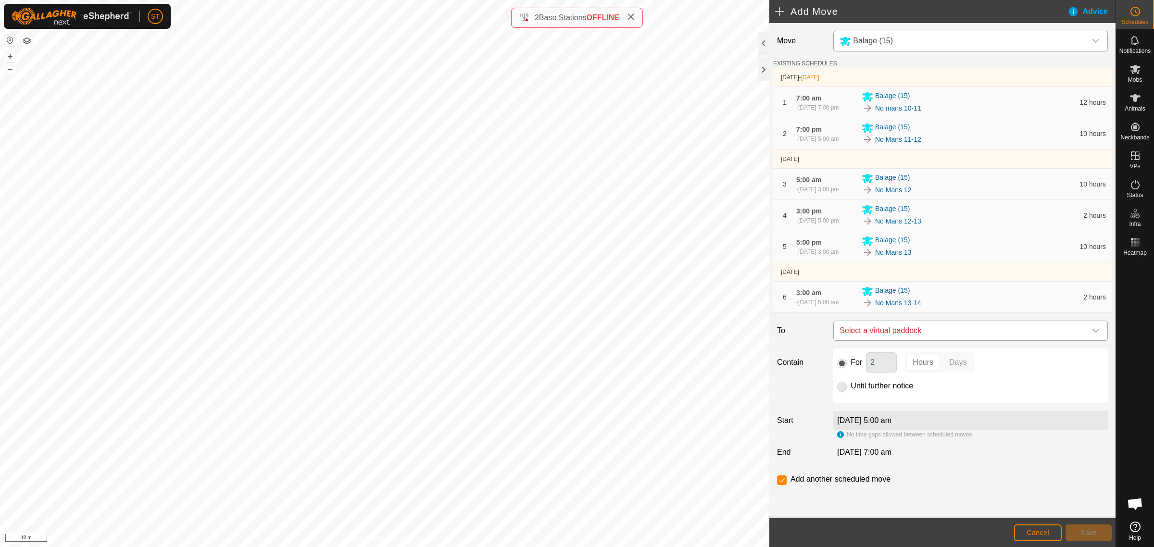
click at [904, 330] on span "Select a virtual paddock" at bounding box center [961, 330] width 250 height 19
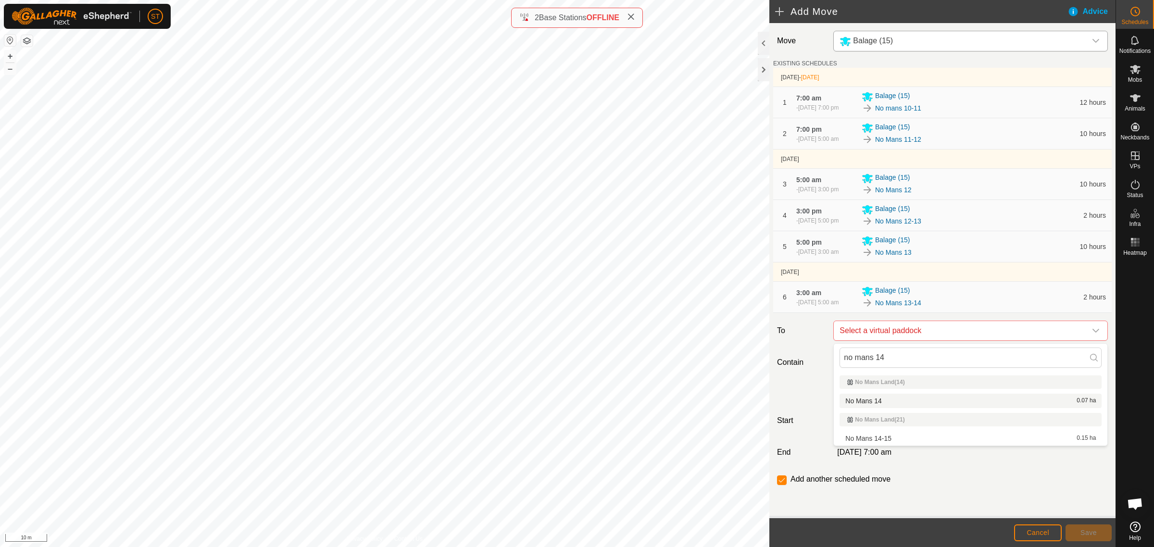
type input "no mans 14"
click at [869, 400] on li "No Mans 14 0.07 ha" at bounding box center [970, 401] width 262 height 14
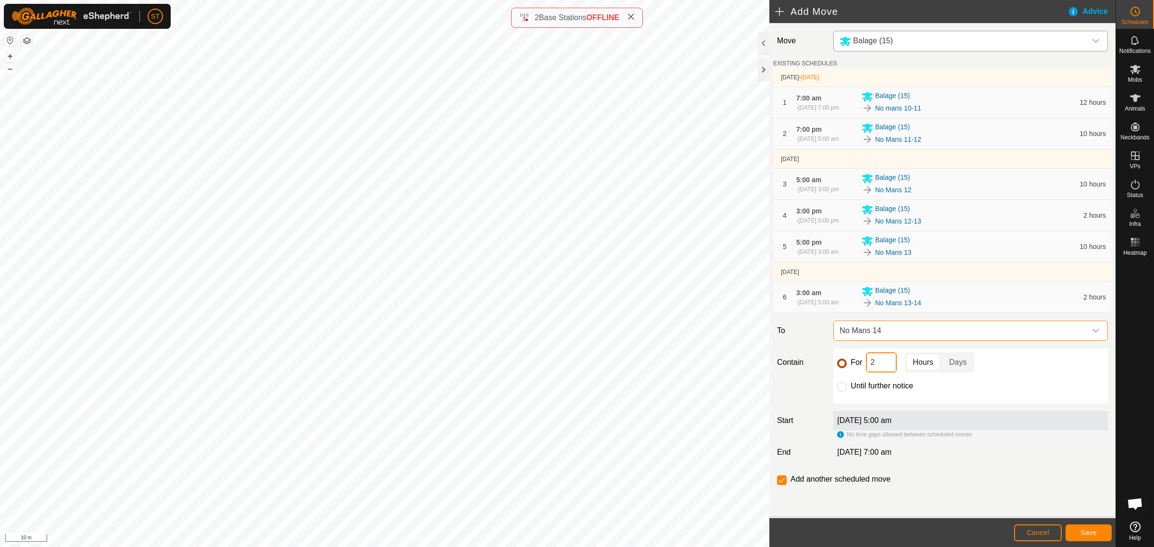
drag, startPoint x: 880, startPoint y: 367, endPoint x: 845, endPoint y: 364, distance: 34.7
click at [845, 364] on div "For 2 Hours Days" at bounding box center [970, 362] width 267 height 20
type input "10"
click at [783, 483] on input "checkbox" at bounding box center [782, 480] width 10 height 10
checkbox input "false"
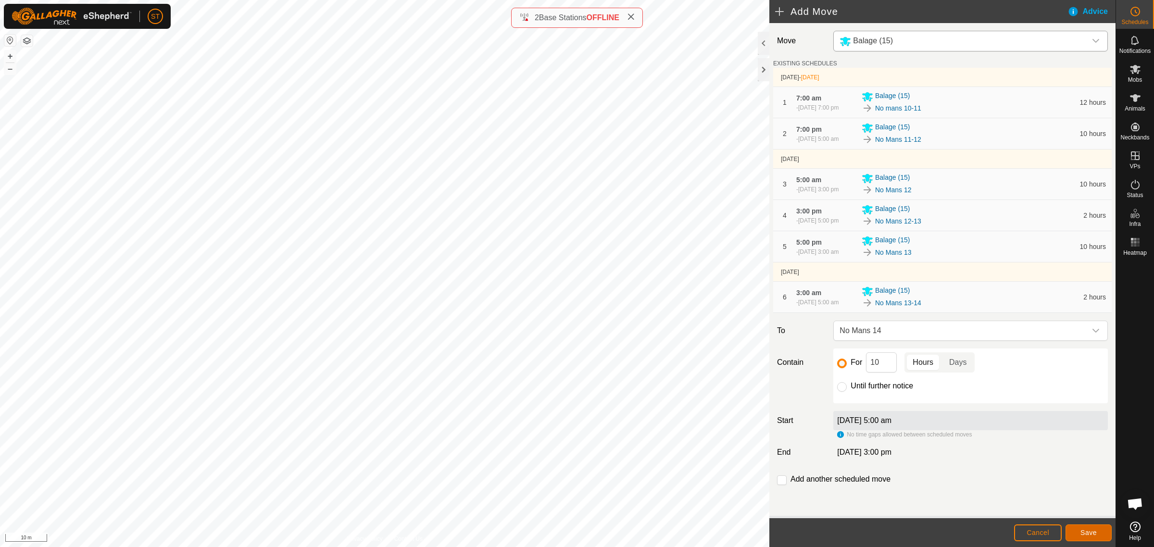
click at [1096, 534] on span "Save" at bounding box center [1088, 533] width 16 height 8
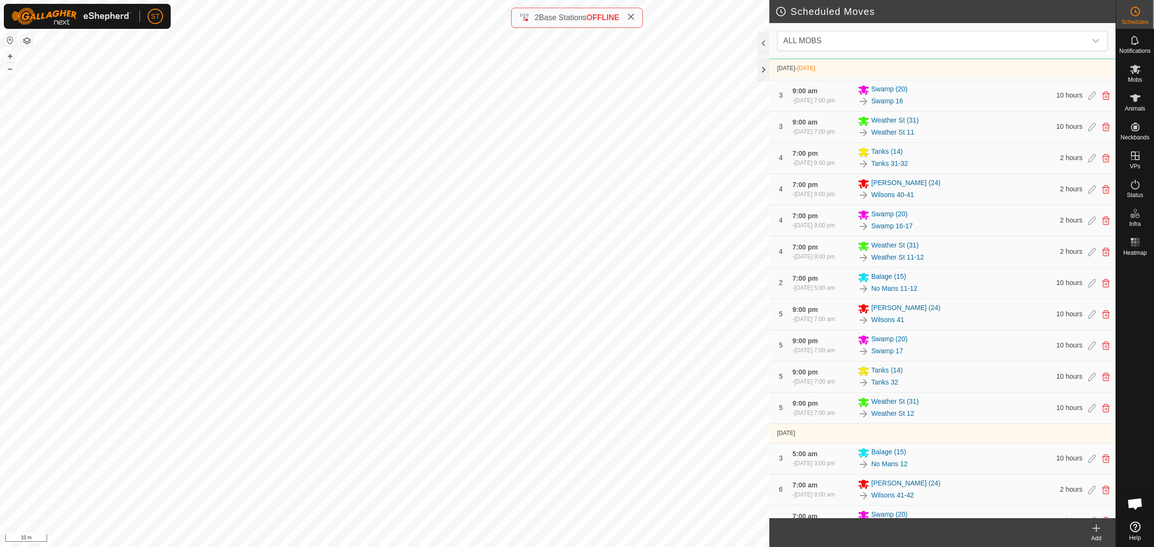
scroll to position [601, 0]
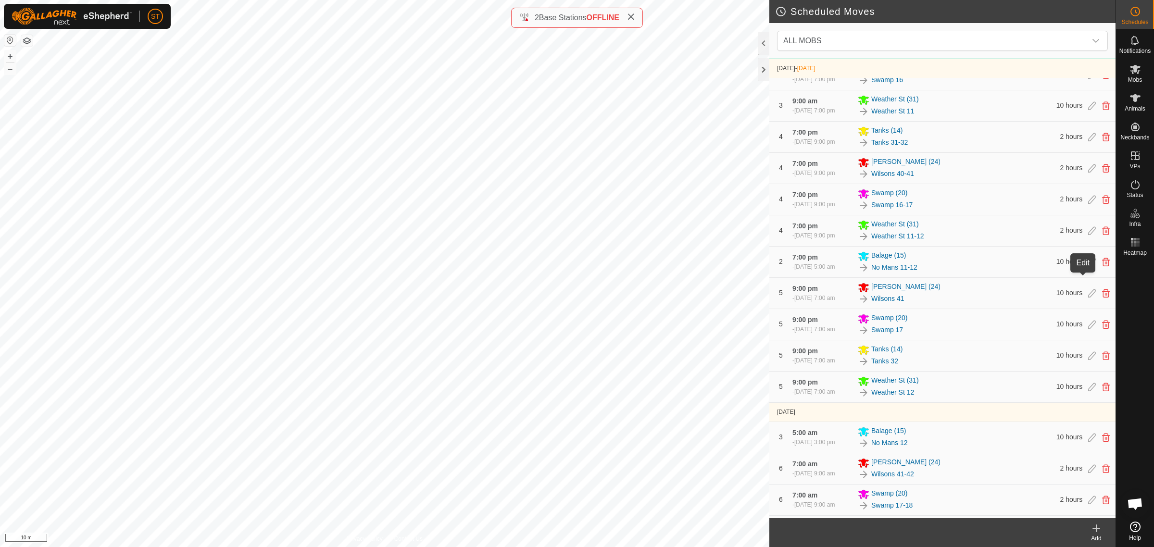
click at [1088, 266] on icon at bounding box center [1092, 262] width 8 height 9
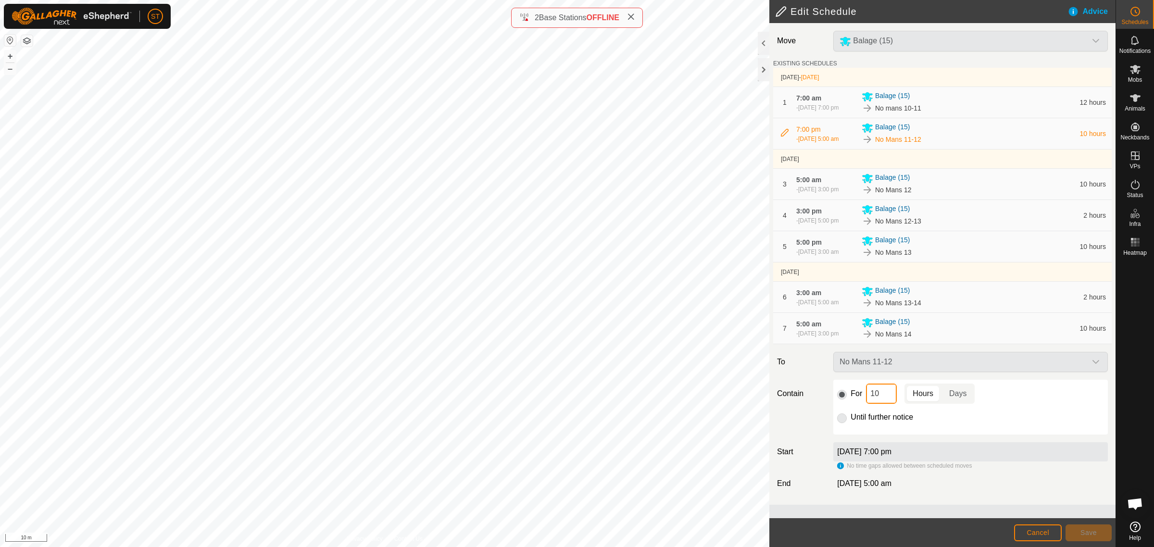
drag, startPoint x: 885, startPoint y: 395, endPoint x: 827, endPoint y: 394, distance: 58.2
click at [830, 395] on div "For 10 Hours Days Until further notice" at bounding box center [970, 407] width 282 height 55
type input "2"
click at [1084, 526] on button "Save" at bounding box center [1088, 533] width 46 height 17
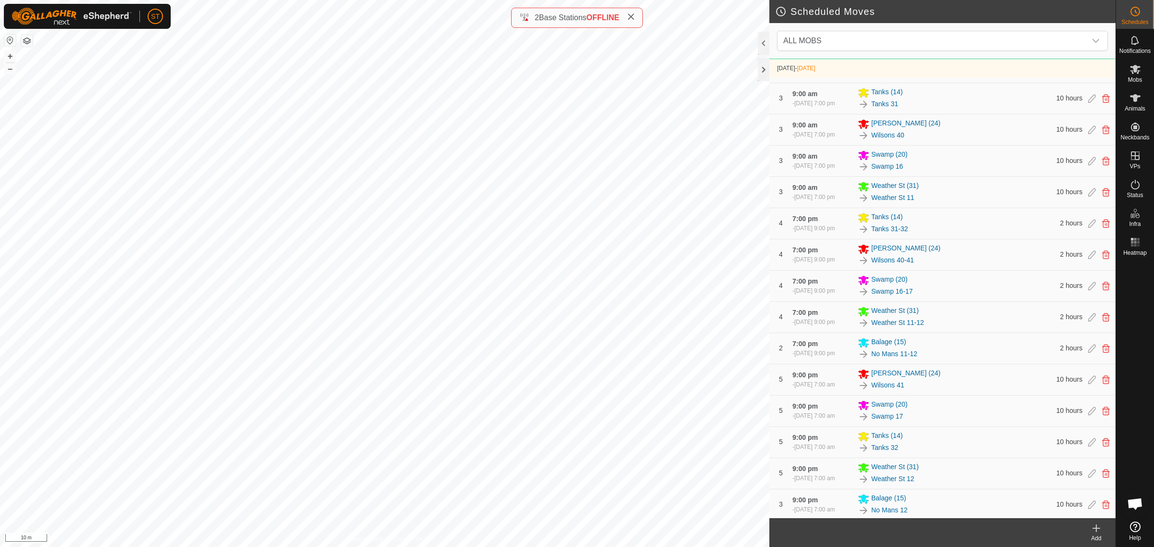
scroll to position [495, 0]
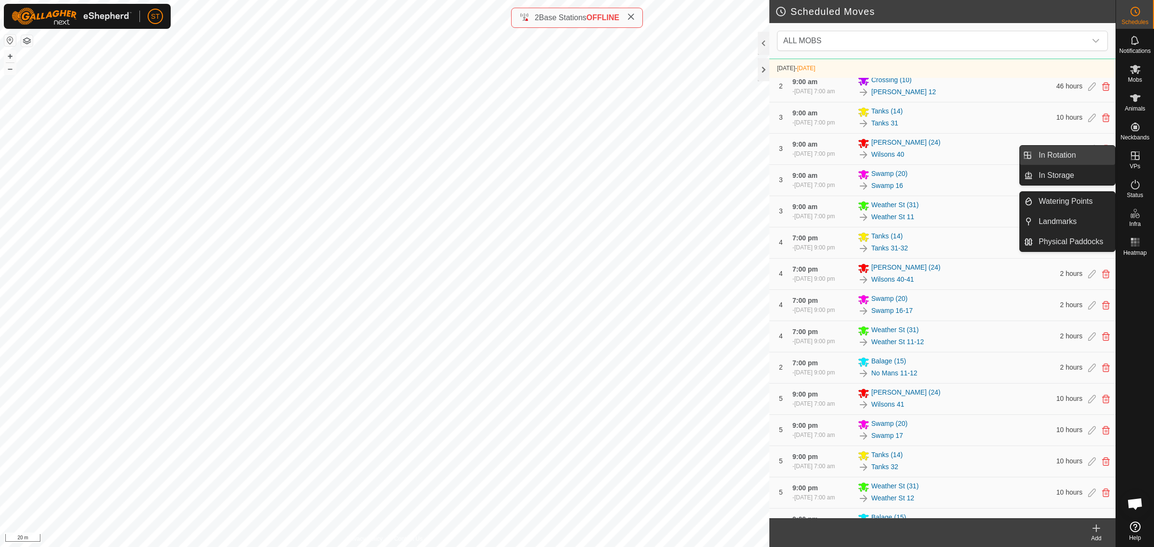
click at [1054, 153] on link "In Rotation" at bounding box center [1074, 155] width 82 height 19
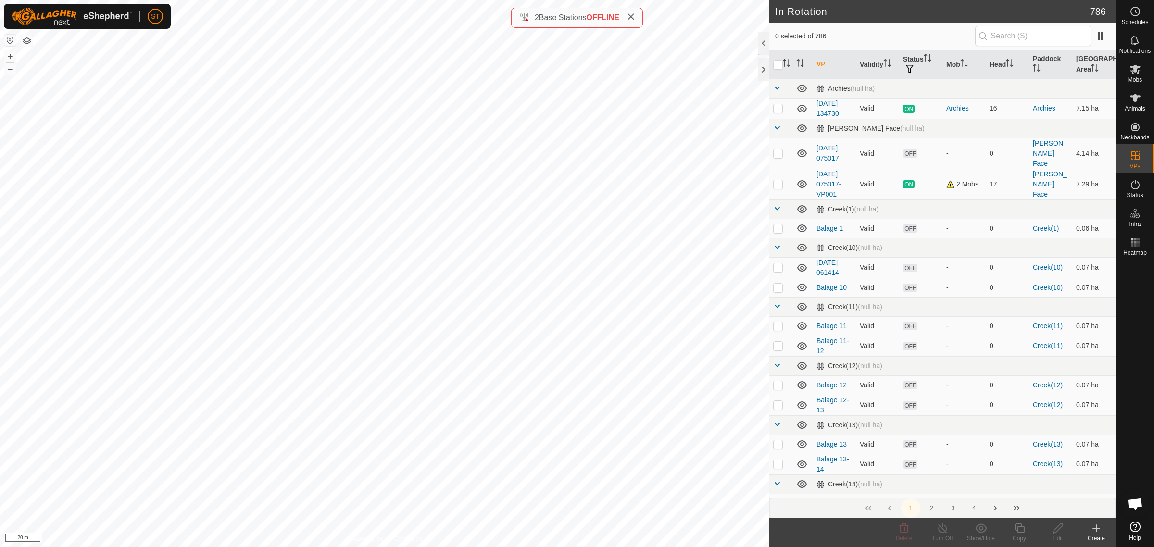
click at [1099, 530] on icon at bounding box center [1096, 529] width 12 height 12
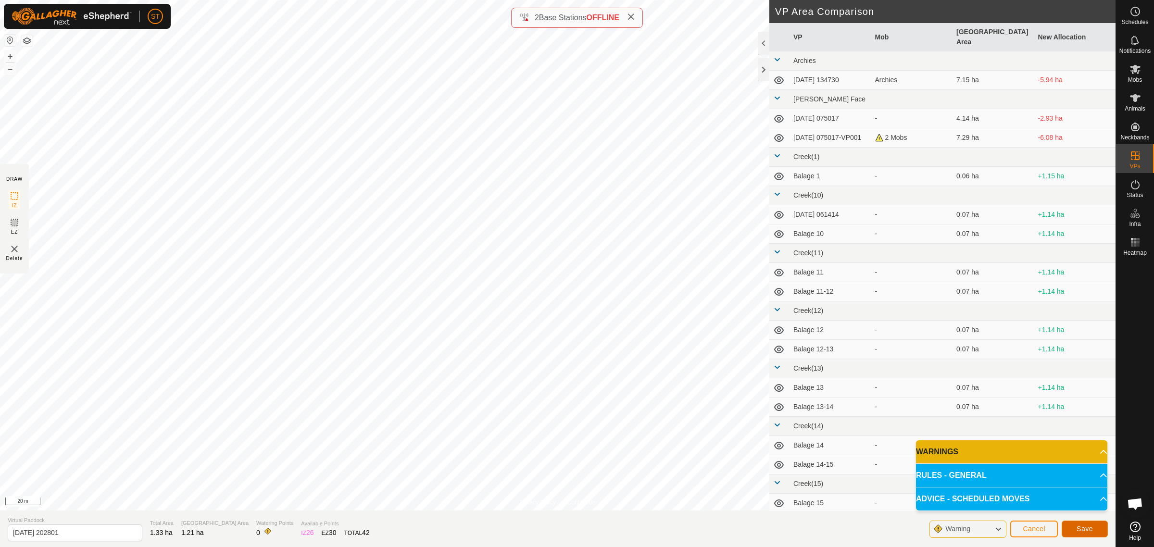
click at [1080, 528] on span "Save" at bounding box center [1084, 529] width 16 height 8
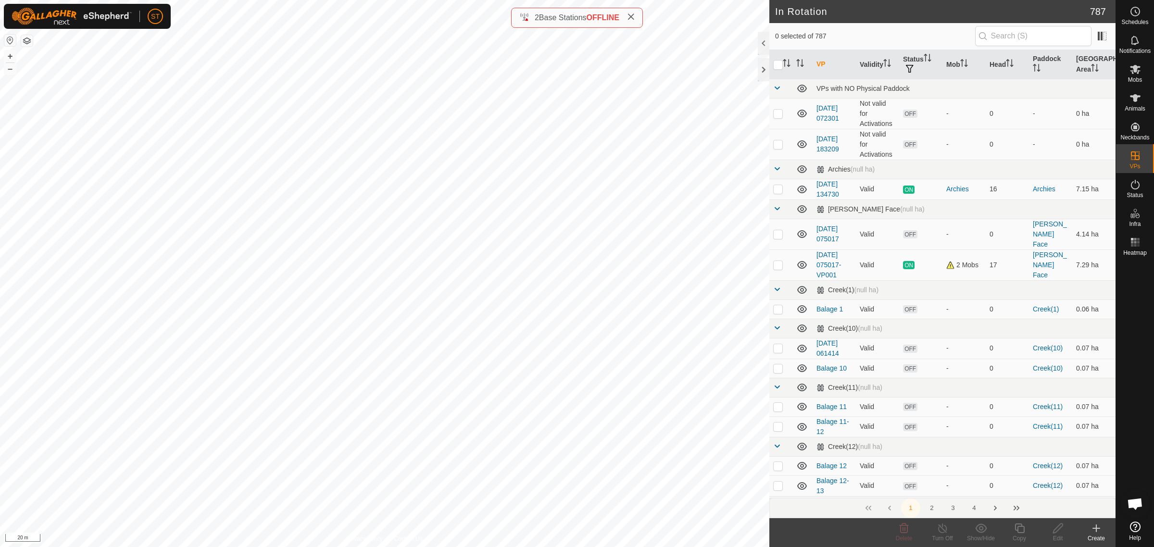
click at [1096, 532] on icon at bounding box center [1096, 528] width 0 height 7
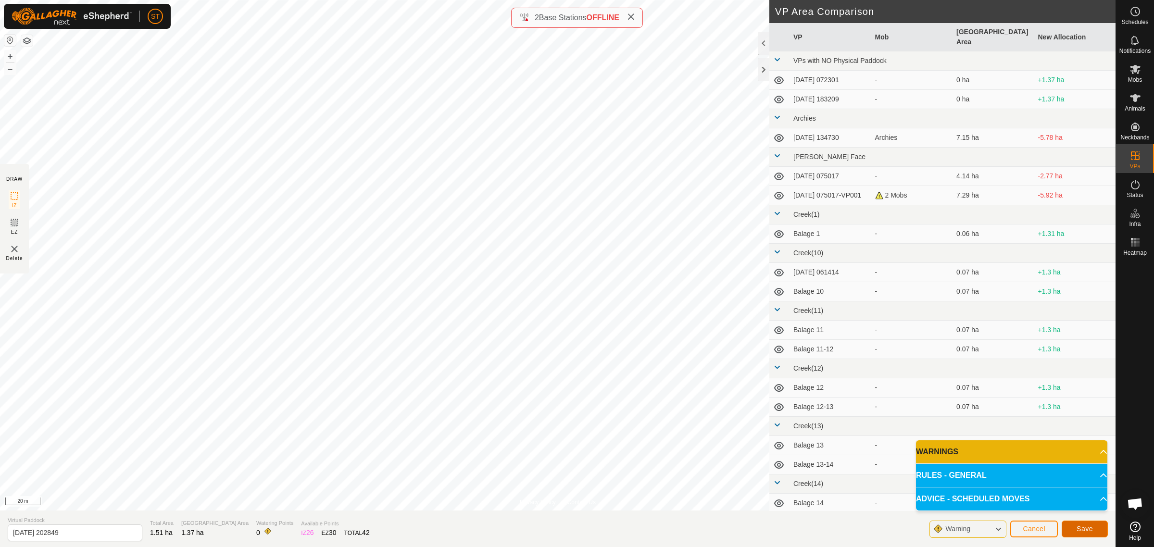
click at [1077, 532] on span "Save" at bounding box center [1084, 529] width 16 height 8
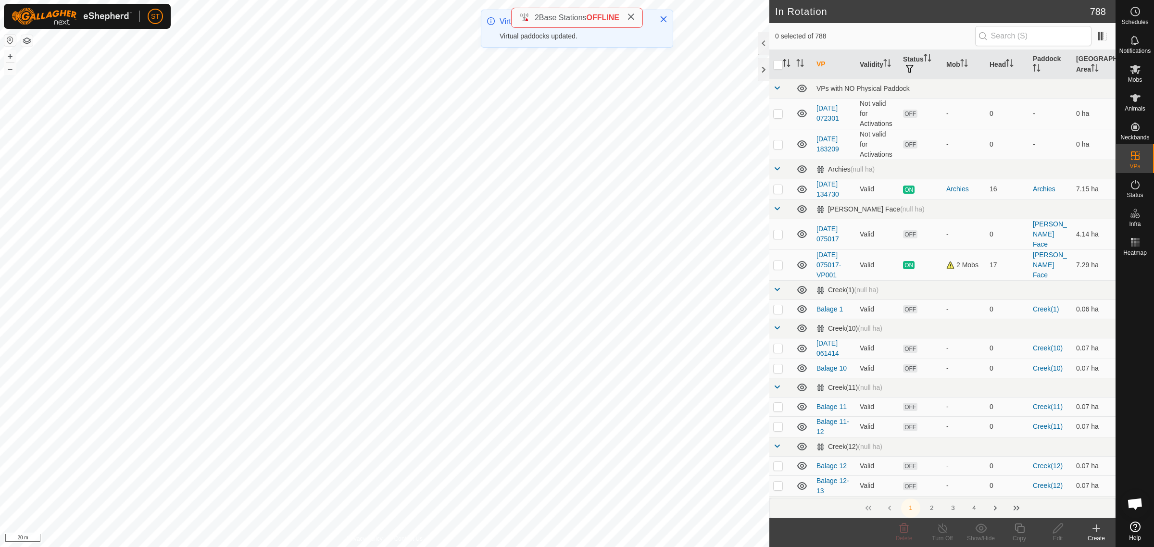
click at [1093, 531] on icon at bounding box center [1096, 529] width 12 height 12
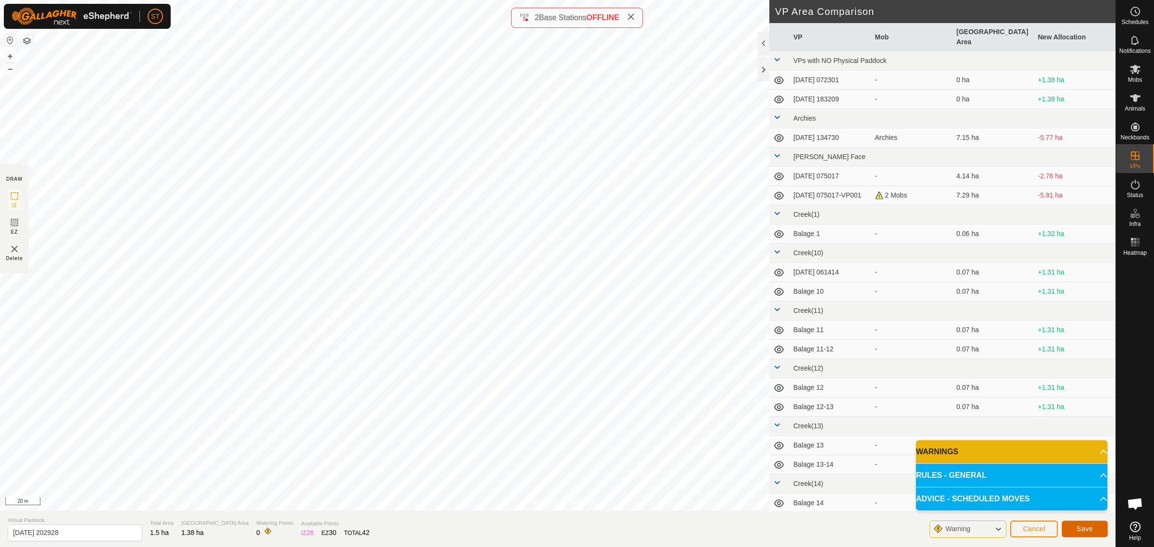
click at [1075, 527] on button "Save" at bounding box center [1085, 529] width 46 height 17
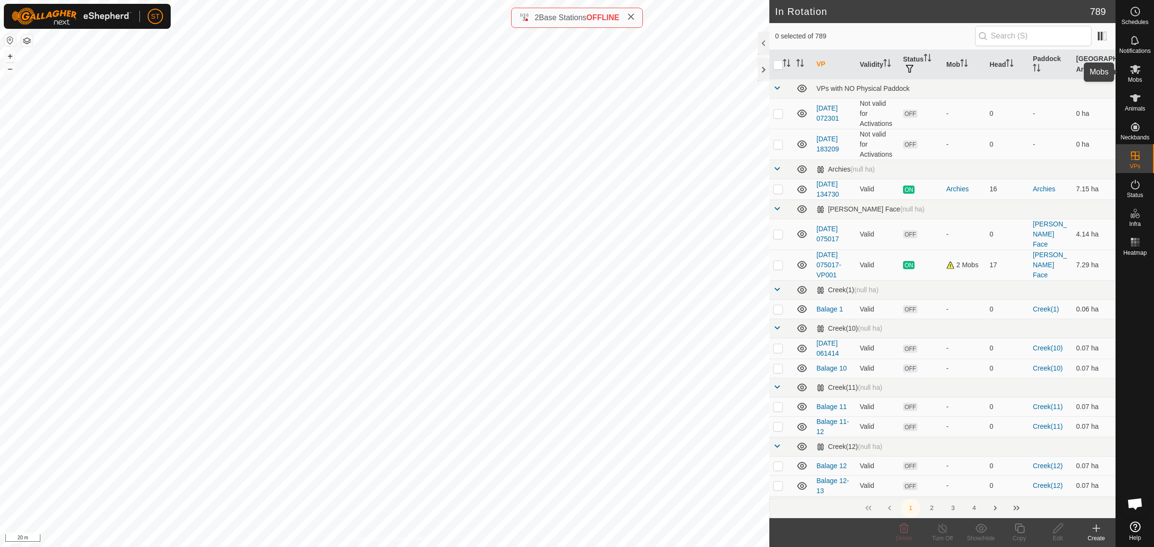
click at [1136, 71] on icon at bounding box center [1135, 69] width 11 height 9
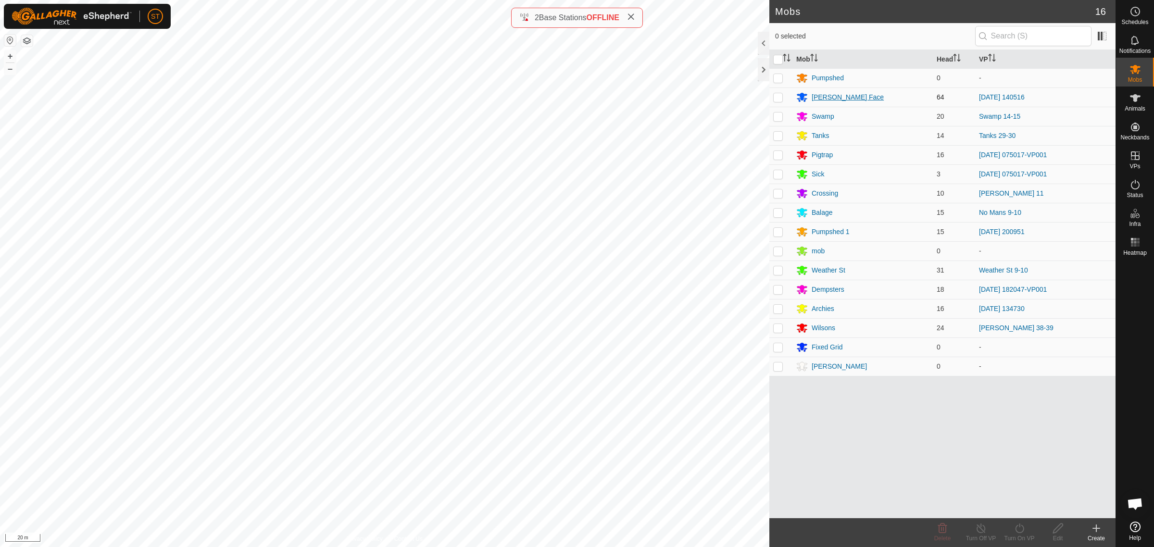
click at [829, 97] on div "[PERSON_NAME] Face" at bounding box center [848, 97] width 72 height 10
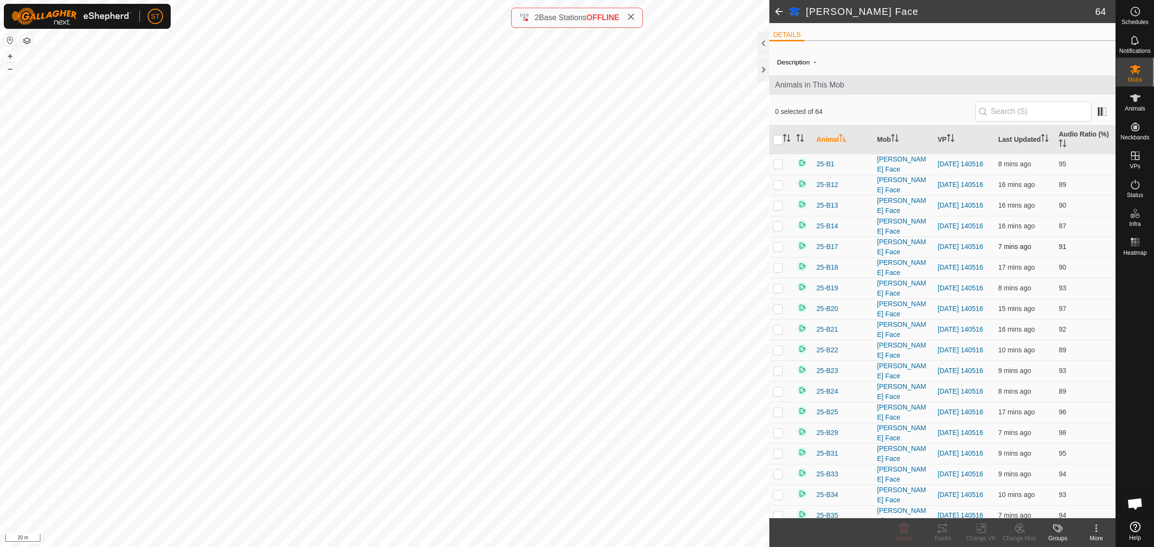
click at [779, 140] on input "checkbox" at bounding box center [778, 140] width 10 height 10
checkbox input "true"
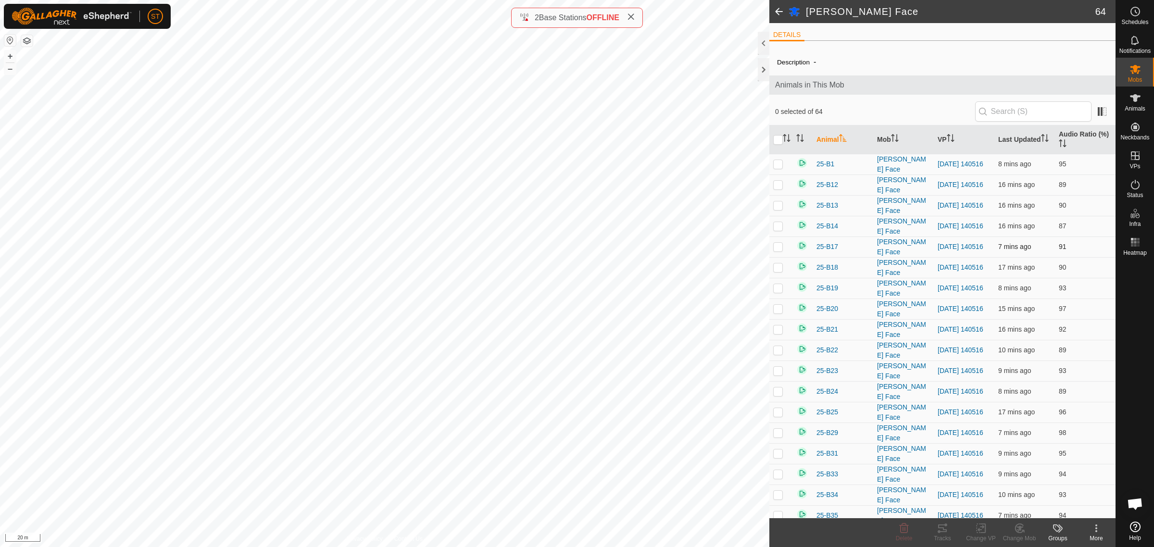
checkbox input "true"
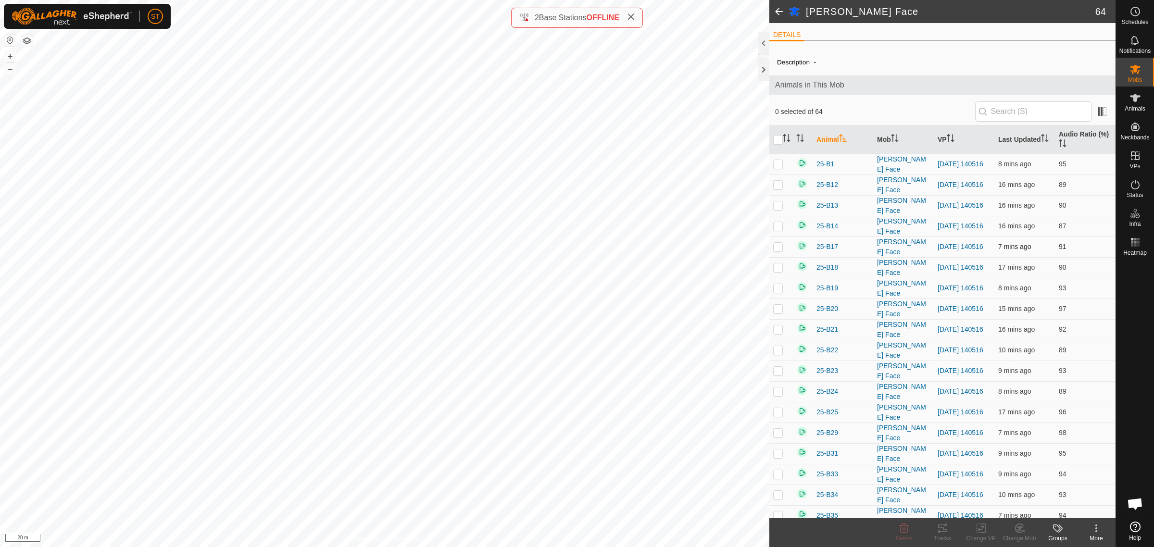
checkbox input "true"
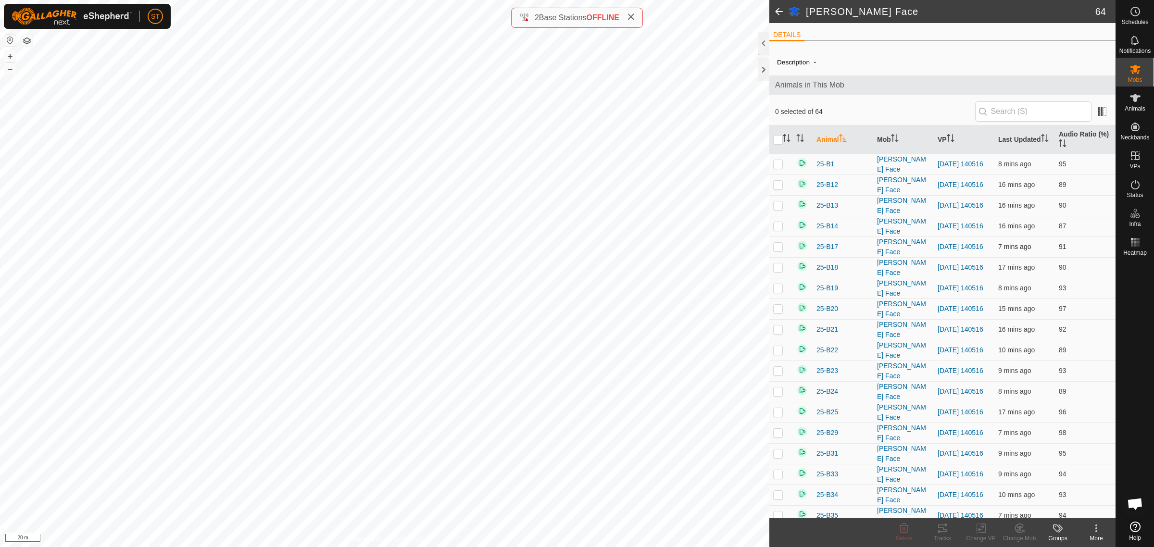
checkbox input "true"
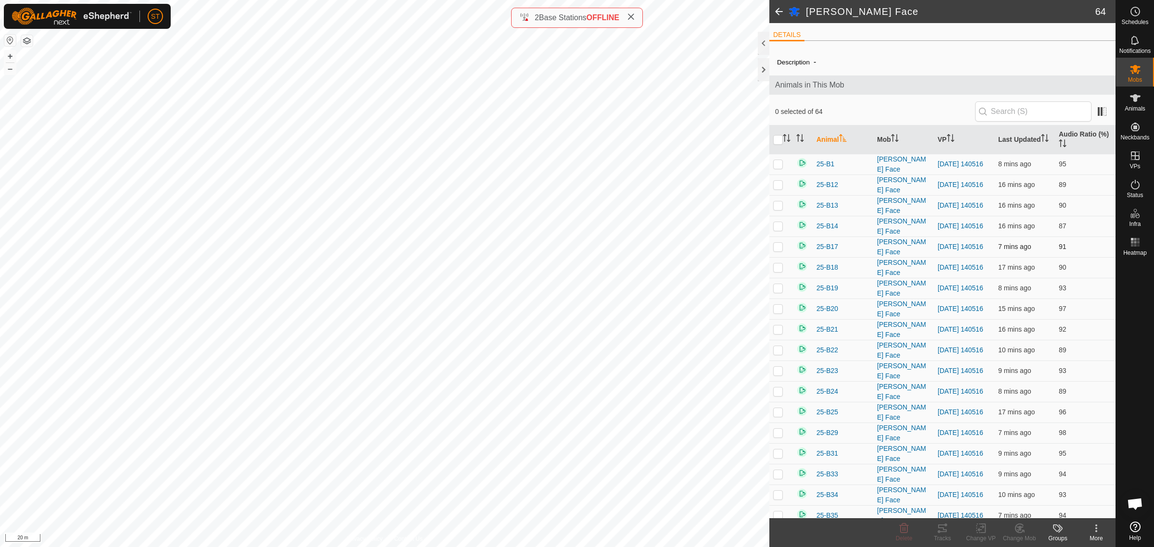
checkbox input "true"
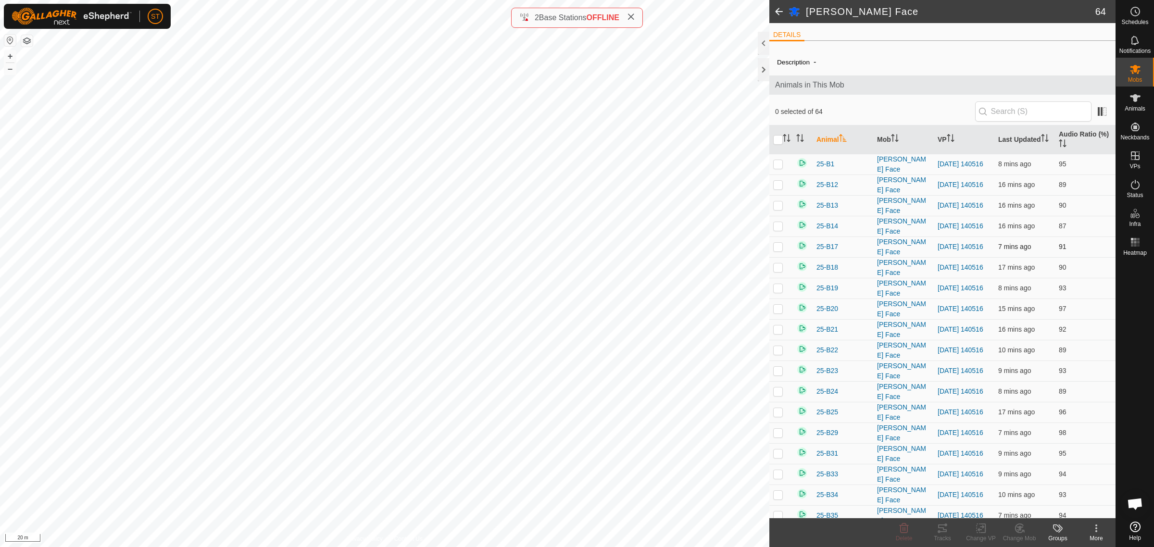
checkbox input "true"
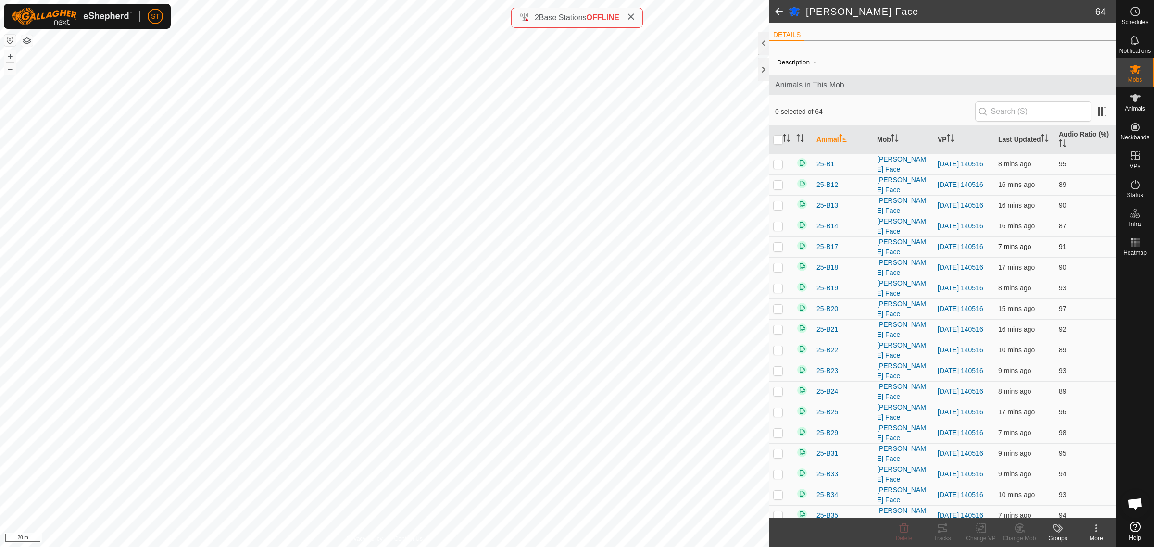
checkbox input "true"
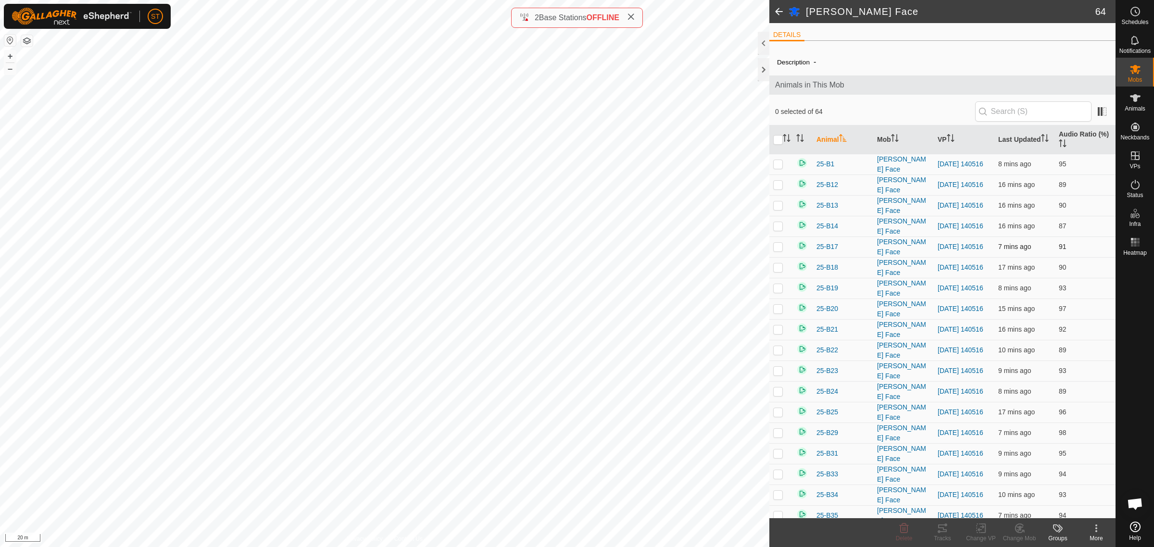
checkbox input "true"
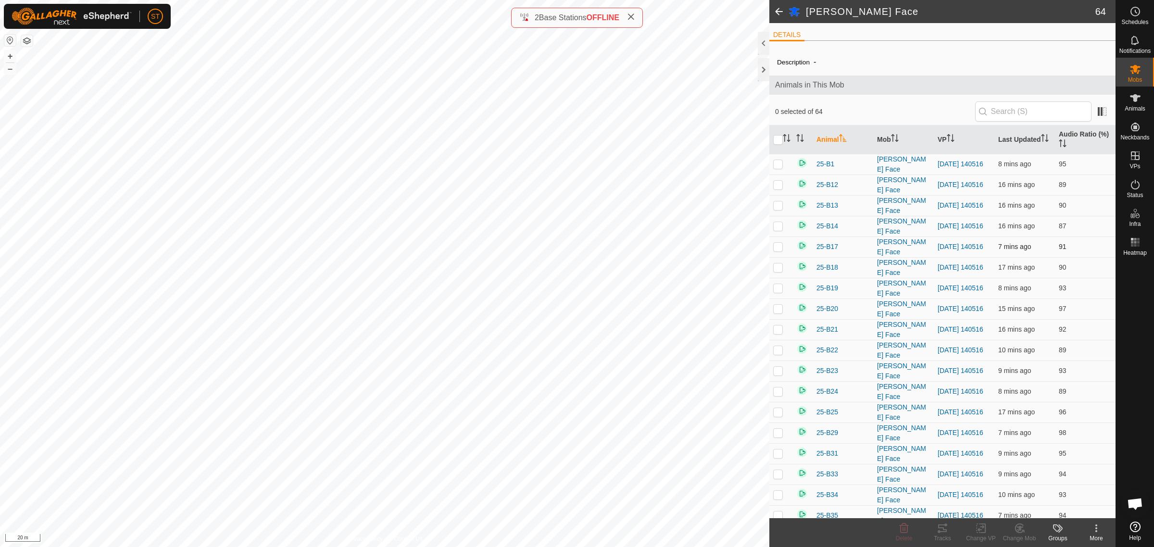
checkbox input "true"
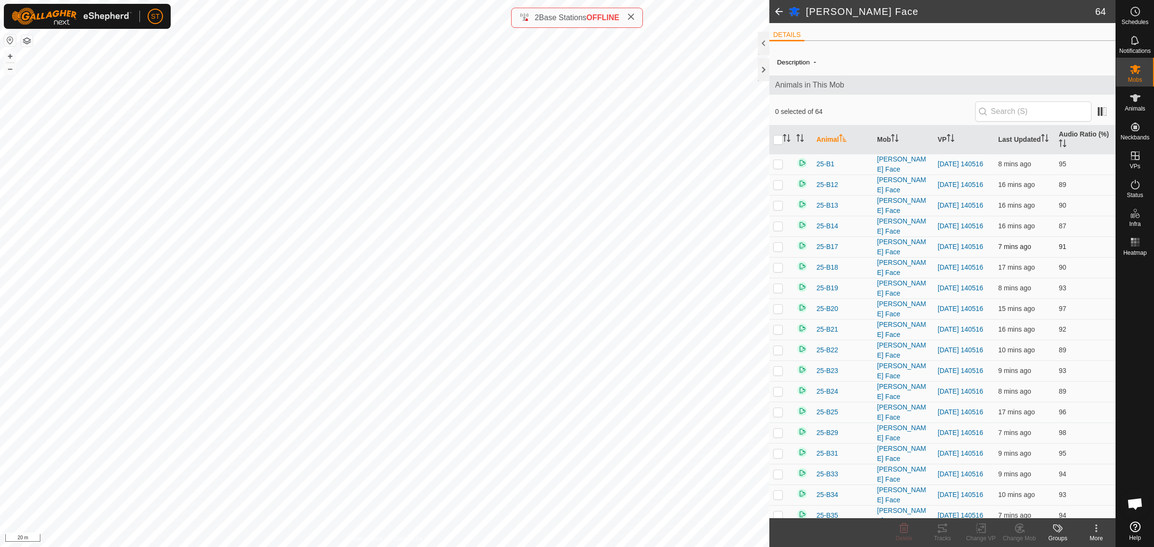
checkbox input "true"
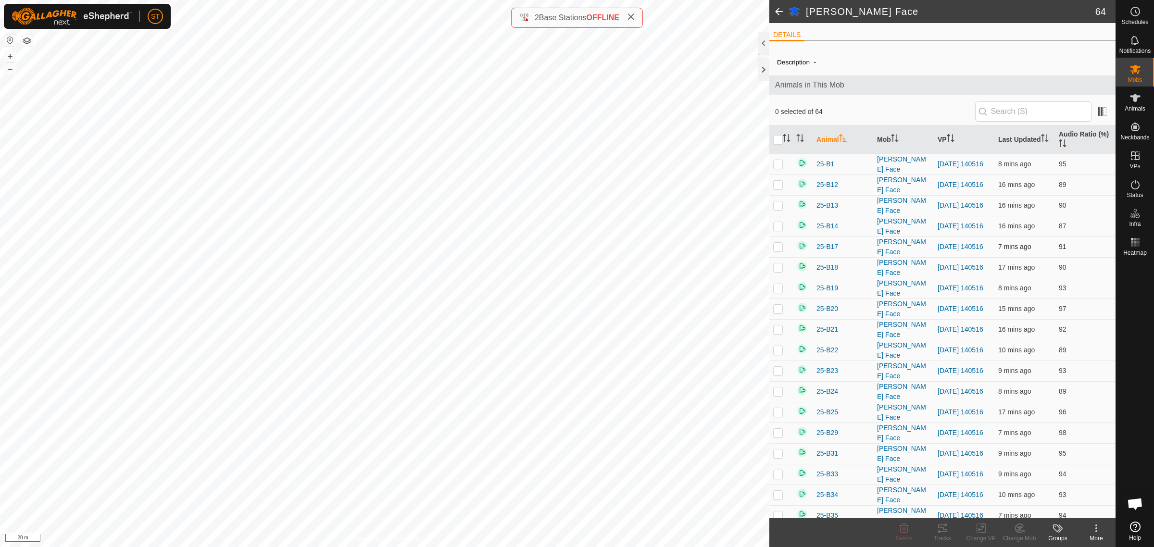
checkbox input "true"
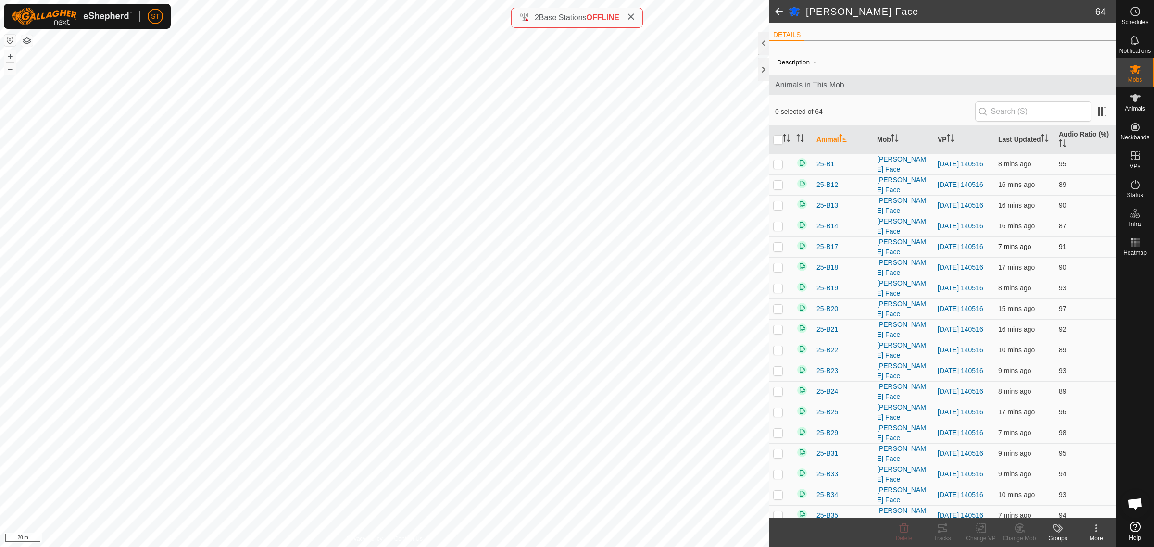
checkbox input "true"
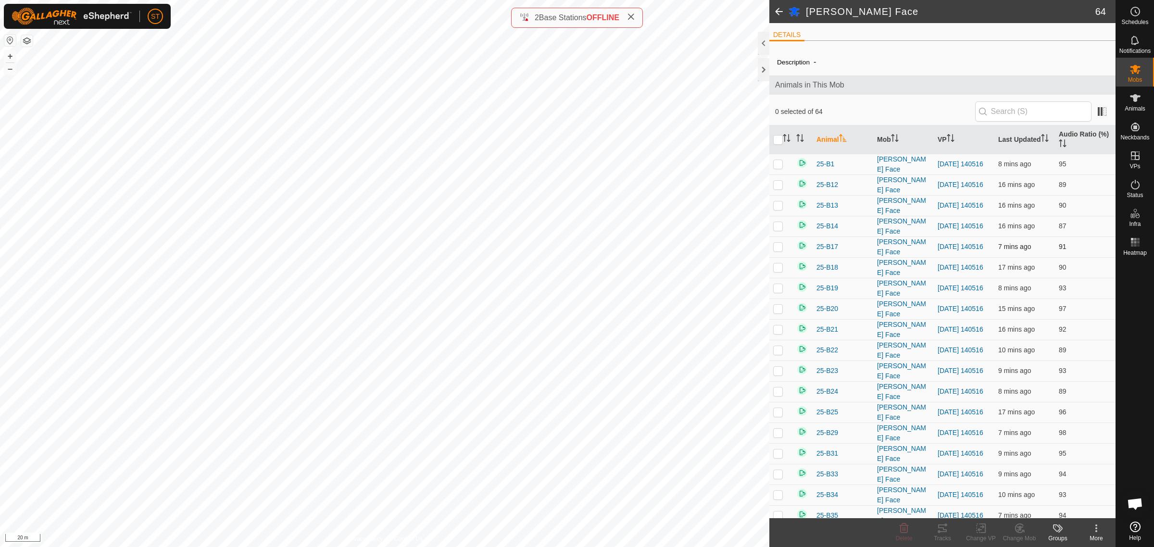
checkbox input "true"
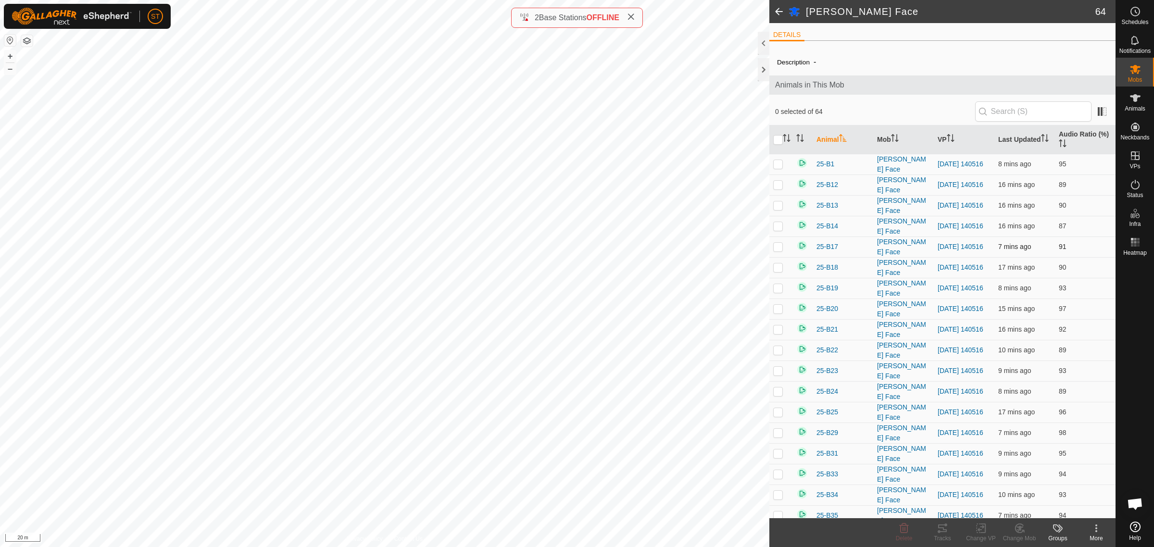
checkbox input "true"
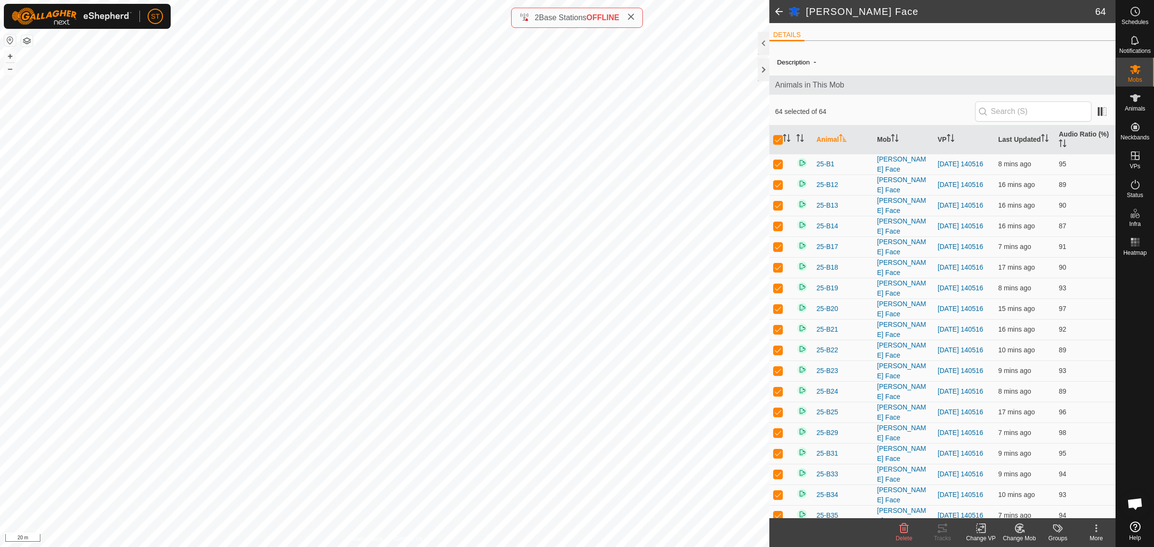
click at [976, 529] on rect at bounding box center [980, 528] width 9 height 9
click at [980, 530] on icon at bounding box center [981, 529] width 12 height 12
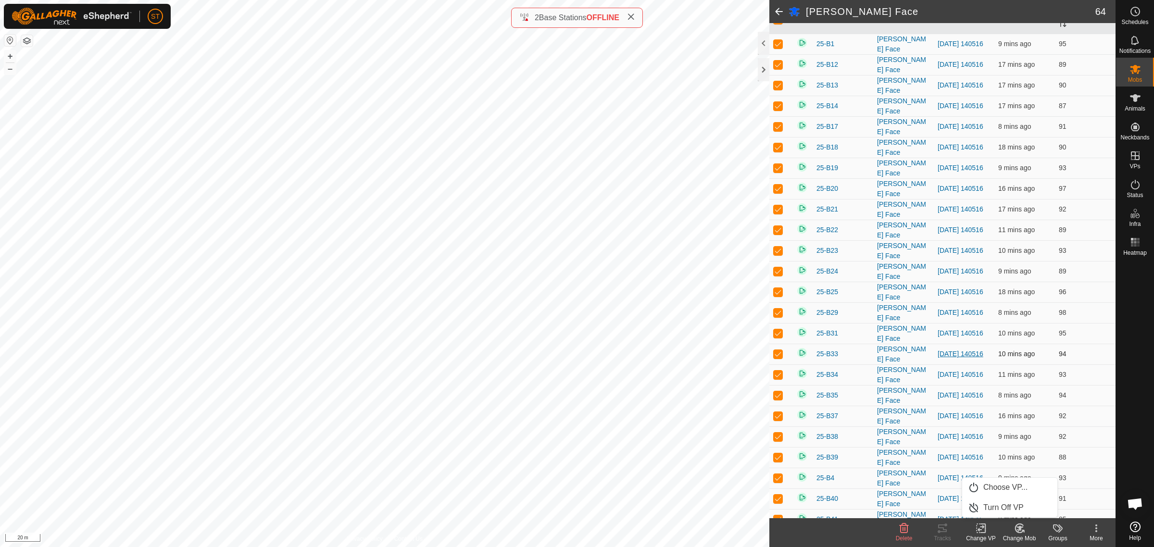
drag, startPoint x: 1000, startPoint y: 486, endPoint x: 955, endPoint y: 349, distance: 144.4
click at [1000, 486] on link "Choose VP..." at bounding box center [1009, 487] width 95 height 19
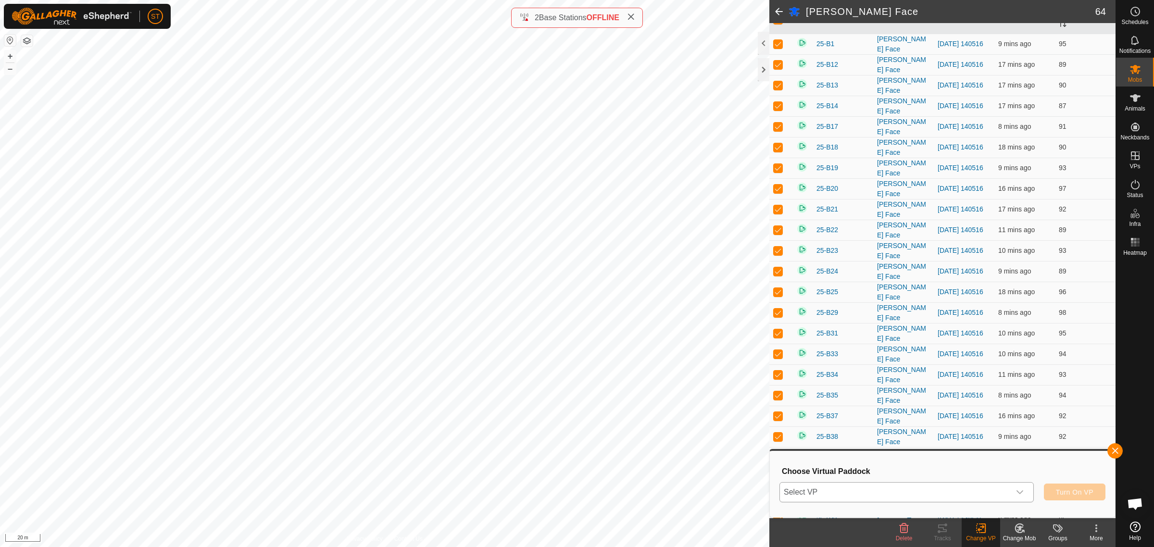
click at [1021, 493] on icon "dropdown trigger" at bounding box center [1020, 492] width 8 height 8
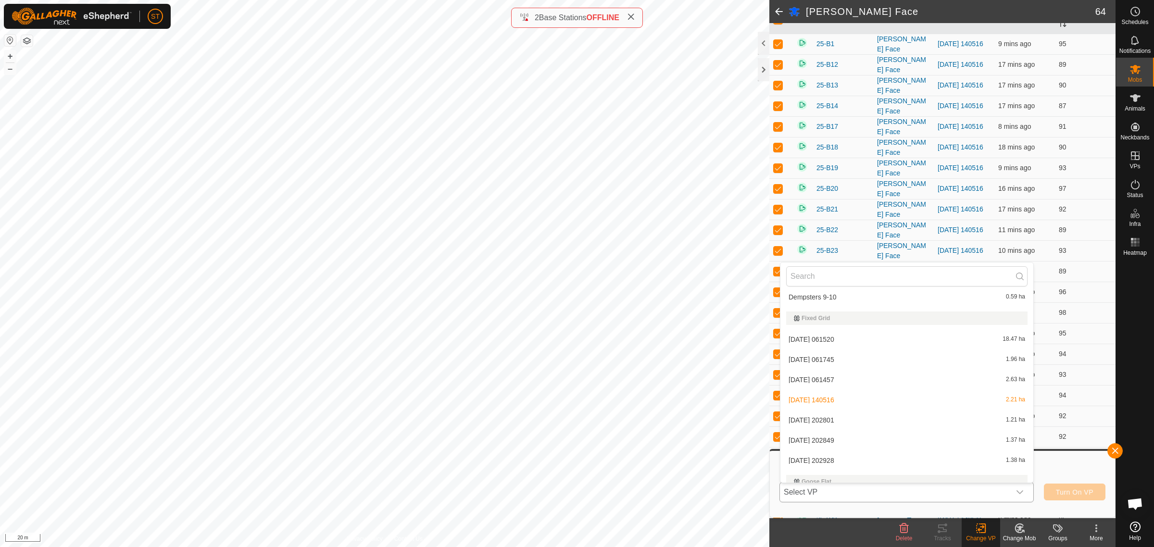
scroll to position [4687, 0]
click at [820, 449] on li "2025-10-13 202801 1.21 ha" at bounding box center [906, 456] width 253 height 19
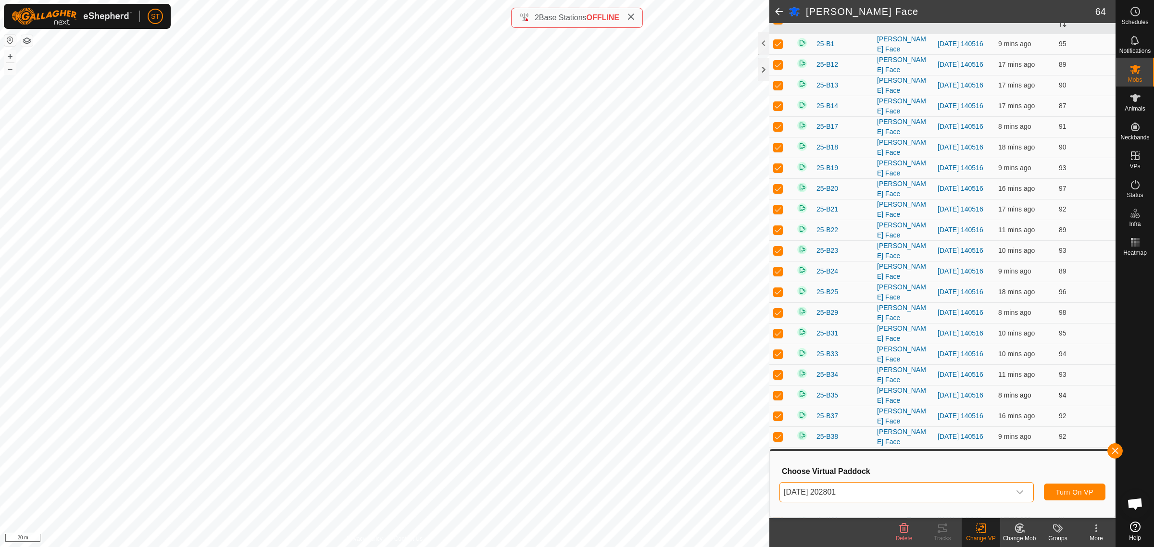
scroll to position [180, 0]
click at [1065, 491] on span "Turn On VP" at bounding box center [1074, 492] width 37 height 8
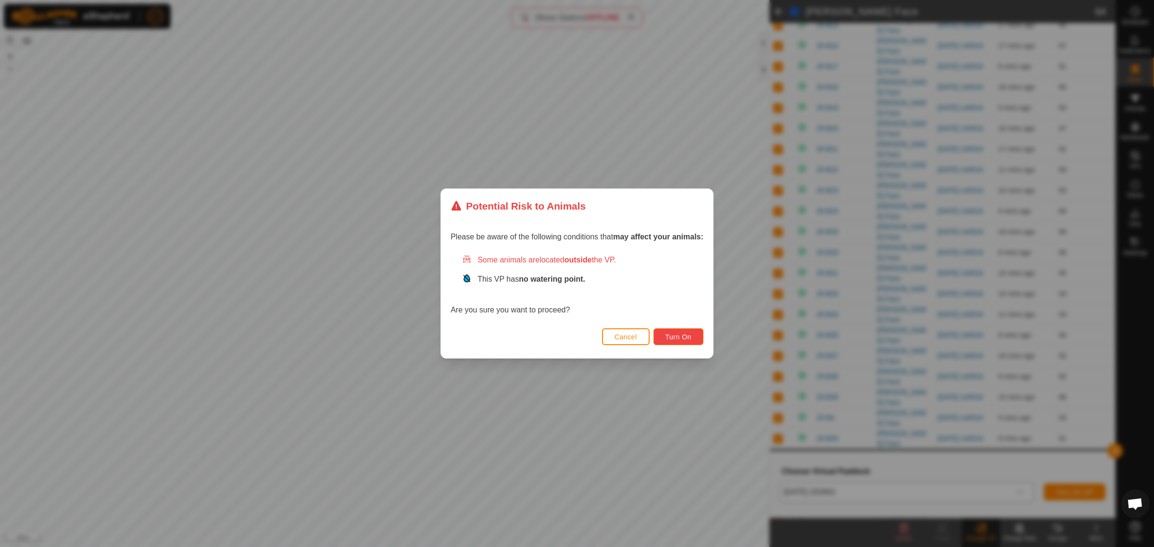
click at [679, 338] on span "Turn On" at bounding box center [678, 337] width 26 height 8
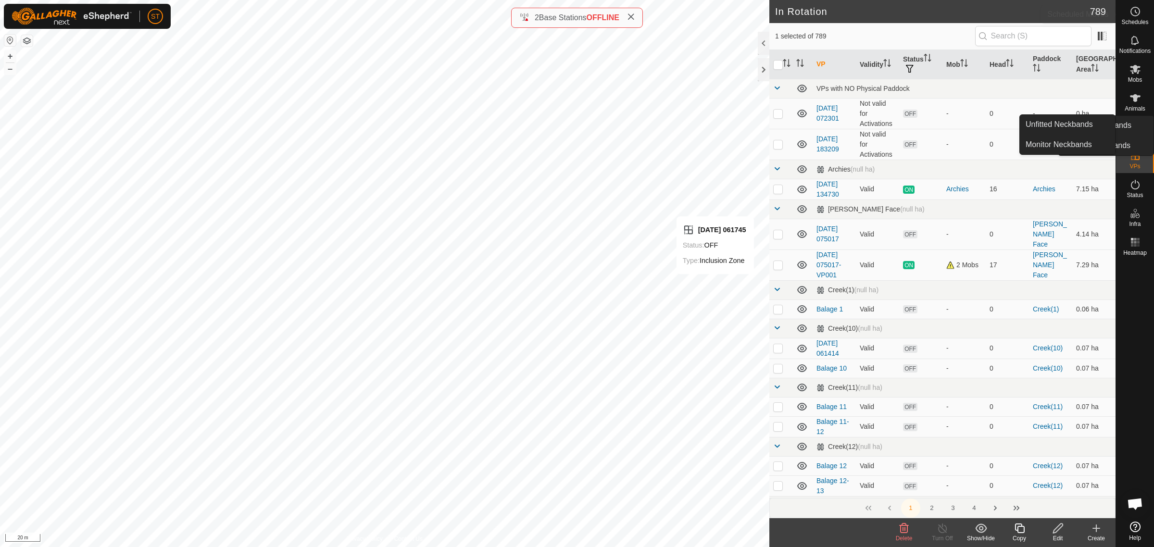
click at [1137, 13] on icon at bounding box center [1135, 12] width 12 height 12
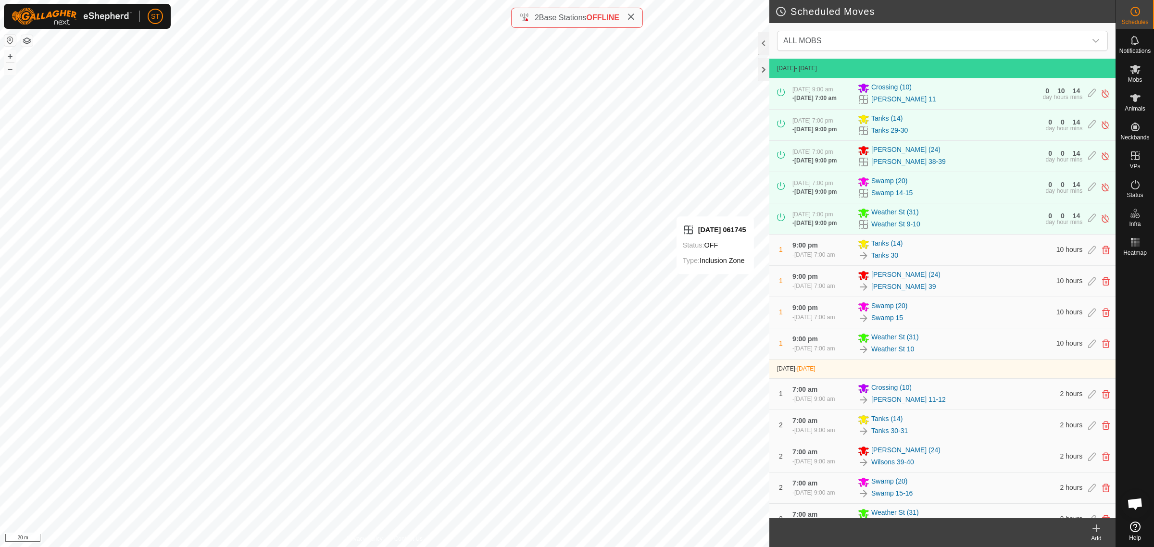
click at [1096, 529] on icon at bounding box center [1096, 528] width 0 height 7
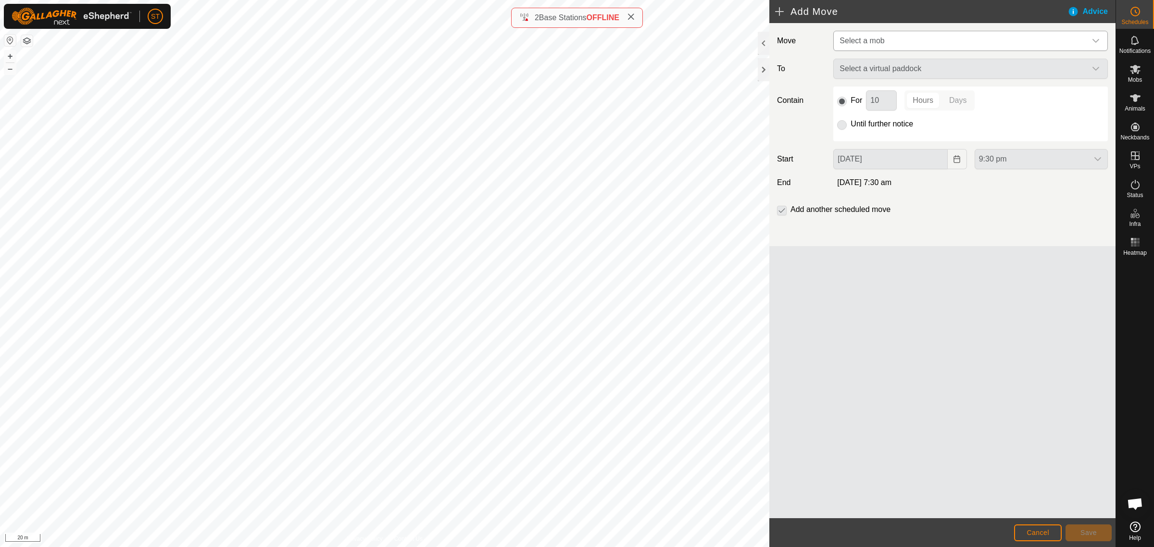
click at [1095, 39] on icon "dropdown trigger" at bounding box center [1096, 41] width 8 height 8
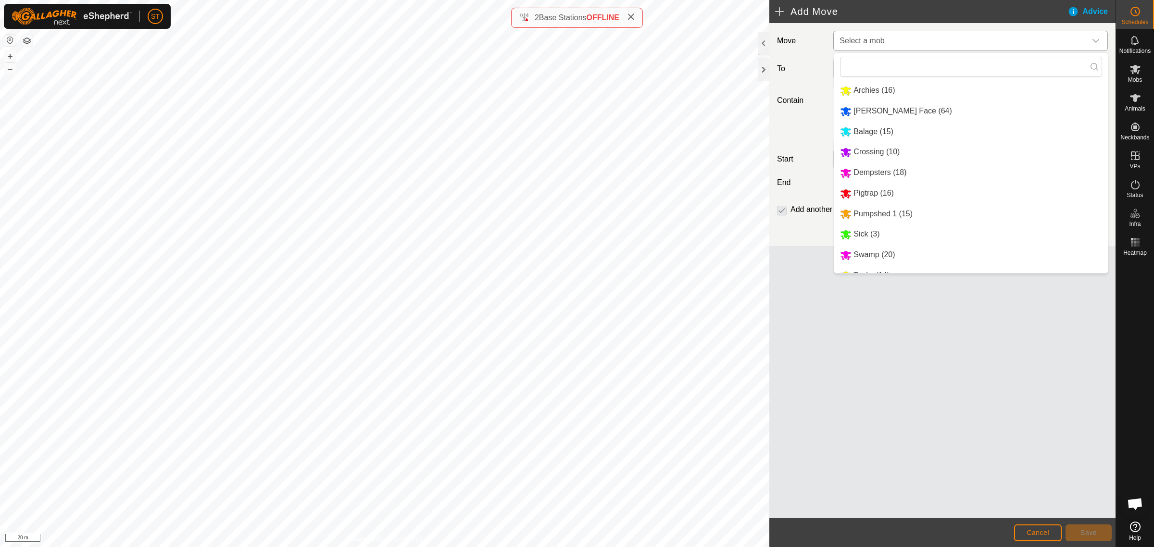
click at [884, 112] on li "[PERSON_NAME] Face (64)" at bounding box center [971, 111] width 274 height 20
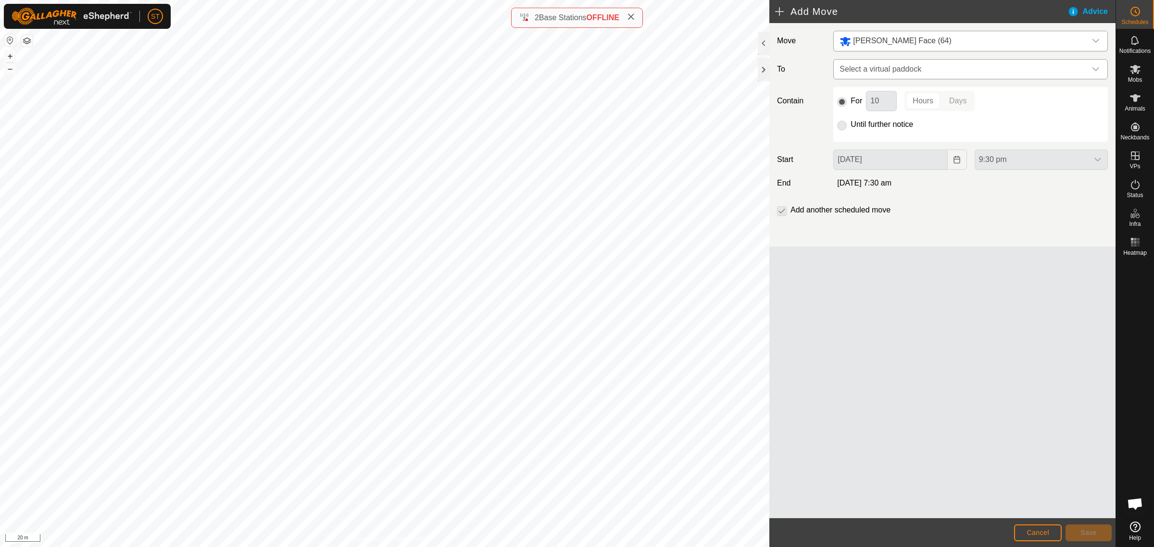
click at [1097, 71] on icon "dropdown trigger" at bounding box center [1096, 69] width 8 height 8
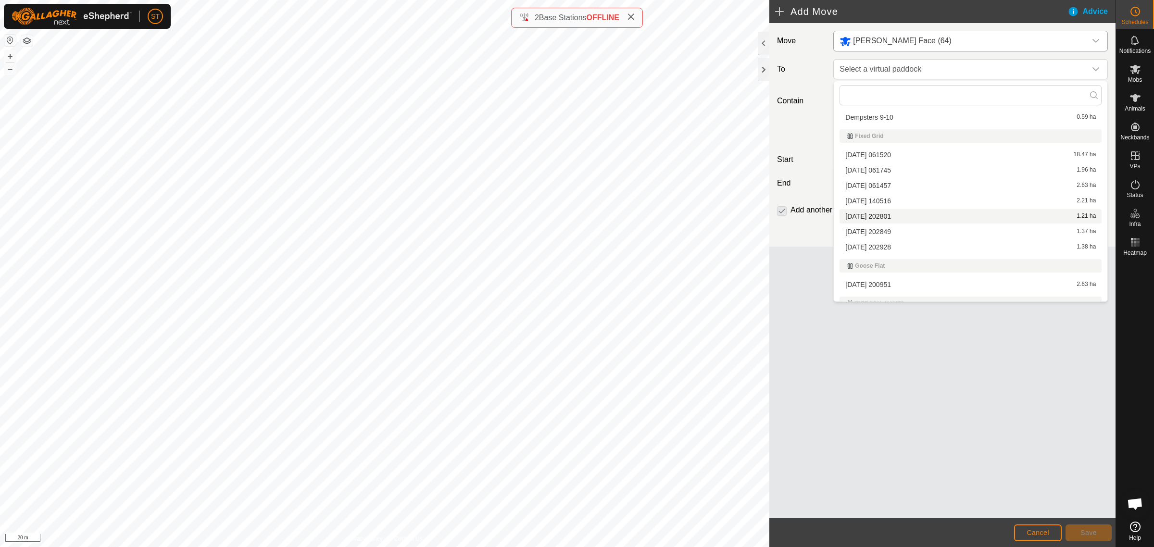
scroll to position [3786, 0]
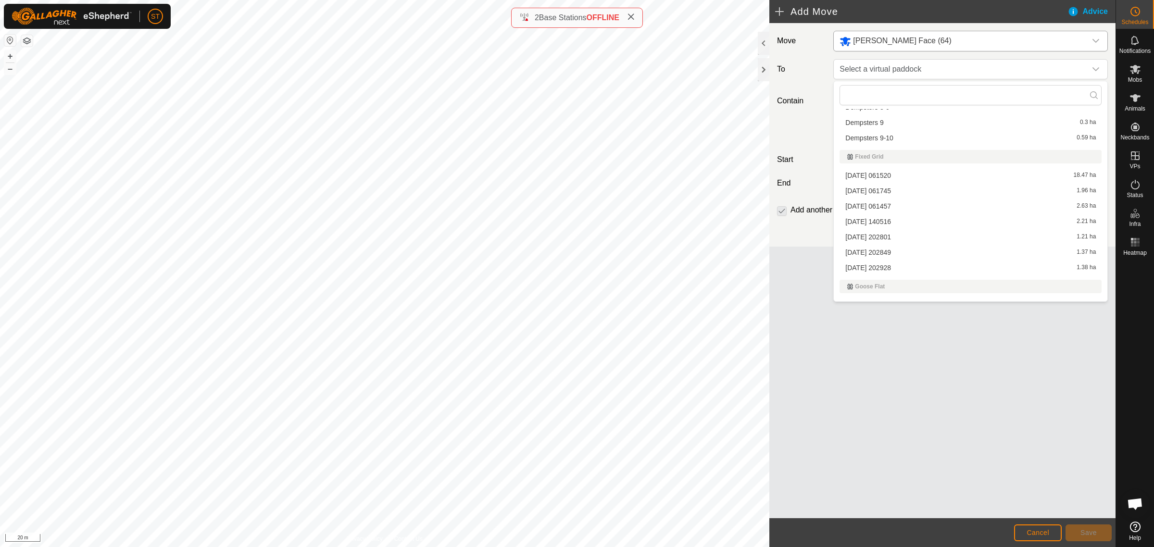
click at [878, 250] on li "[DATE] 202849 1.37 ha" at bounding box center [970, 252] width 262 height 14
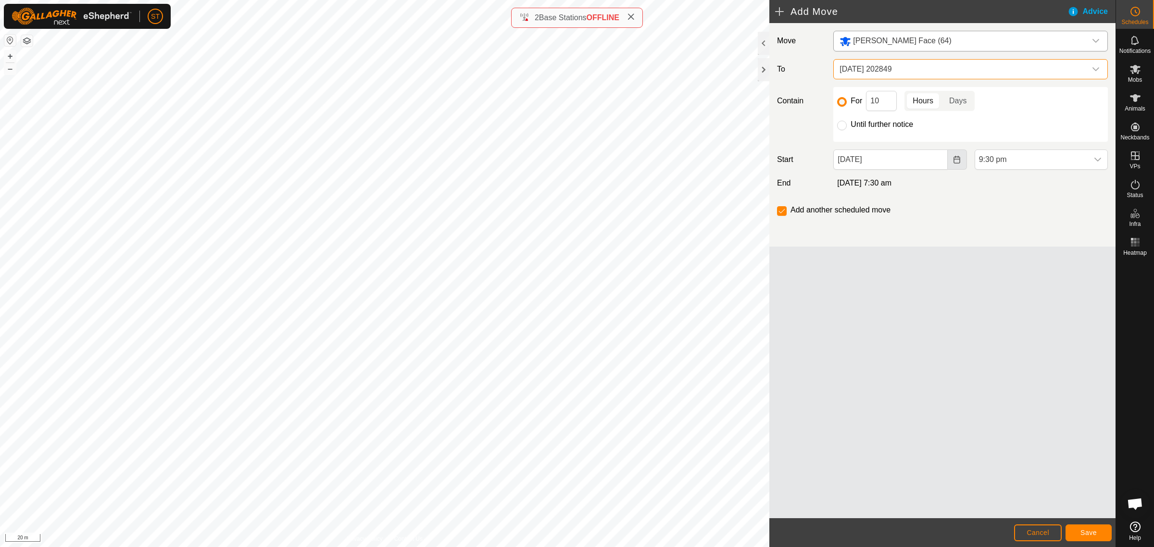
click at [951, 159] on button "Choose Date" at bounding box center [957, 160] width 19 height 20
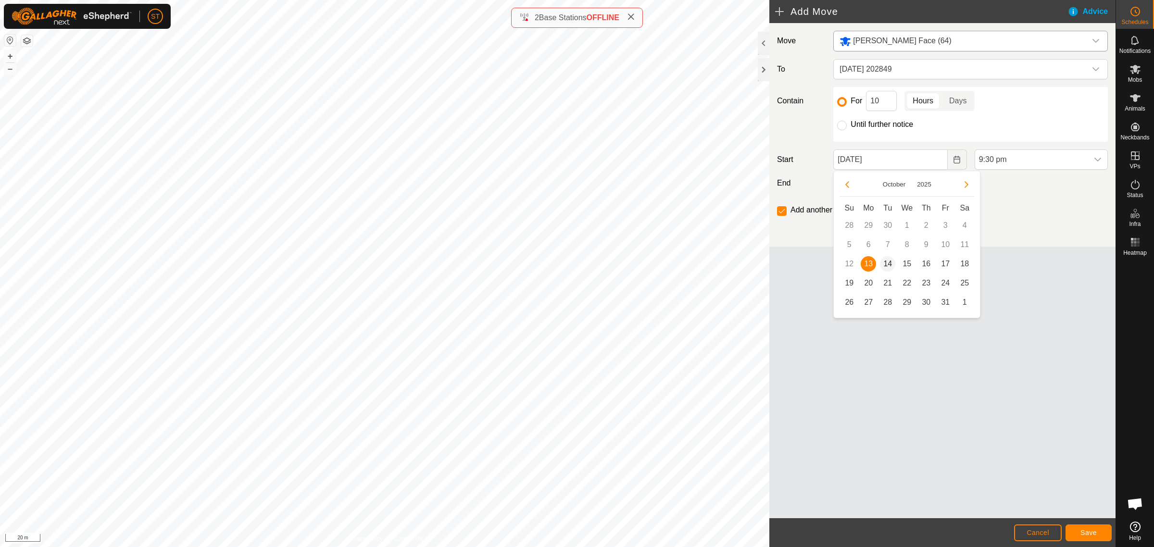
click at [886, 266] on span "14" at bounding box center [887, 263] width 15 height 15
type input "[DATE]"
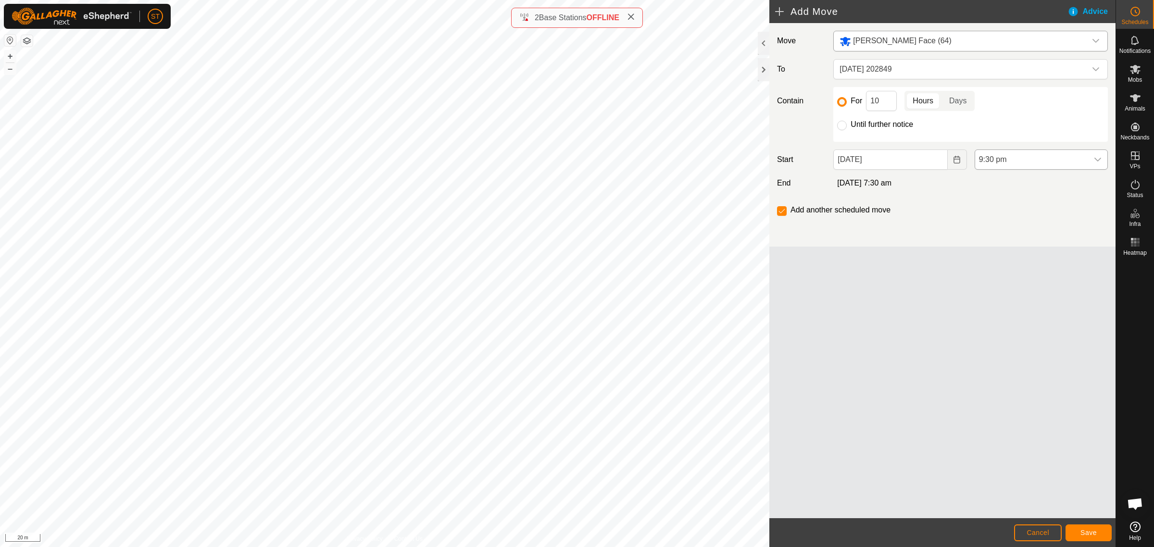
click at [1098, 161] on icon "dropdown trigger" at bounding box center [1097, 160] width 7 height 4
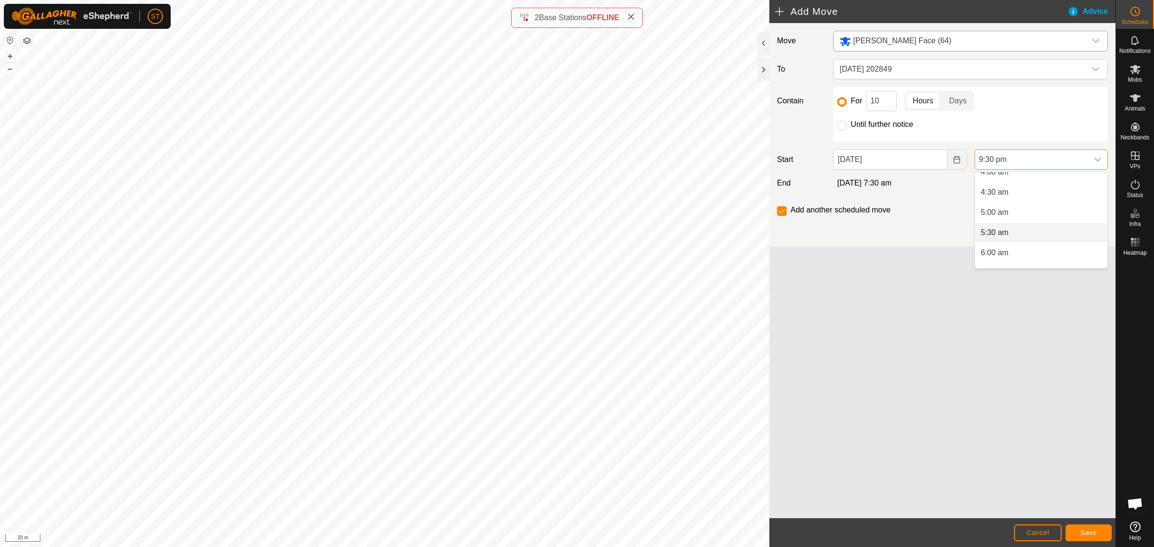
scroll to position [240, 0]
click at [1003, 222] on li "7:00 am" at bounding box center [1041, 223] width 132 height 19
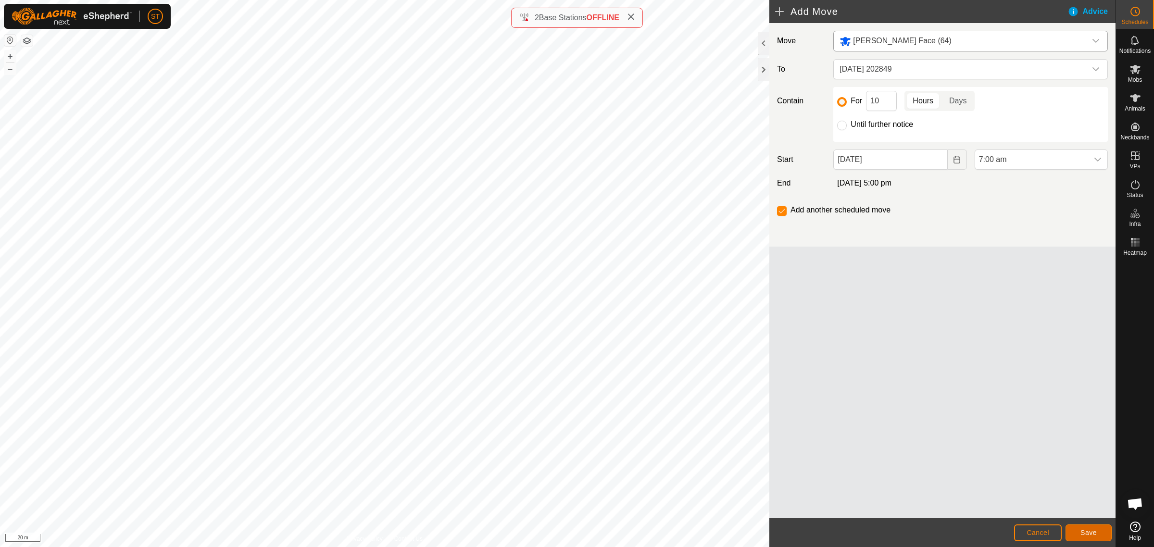
click at [1089, 529] on button "Save" at bounding box center [1088, 533] width 46 height 17
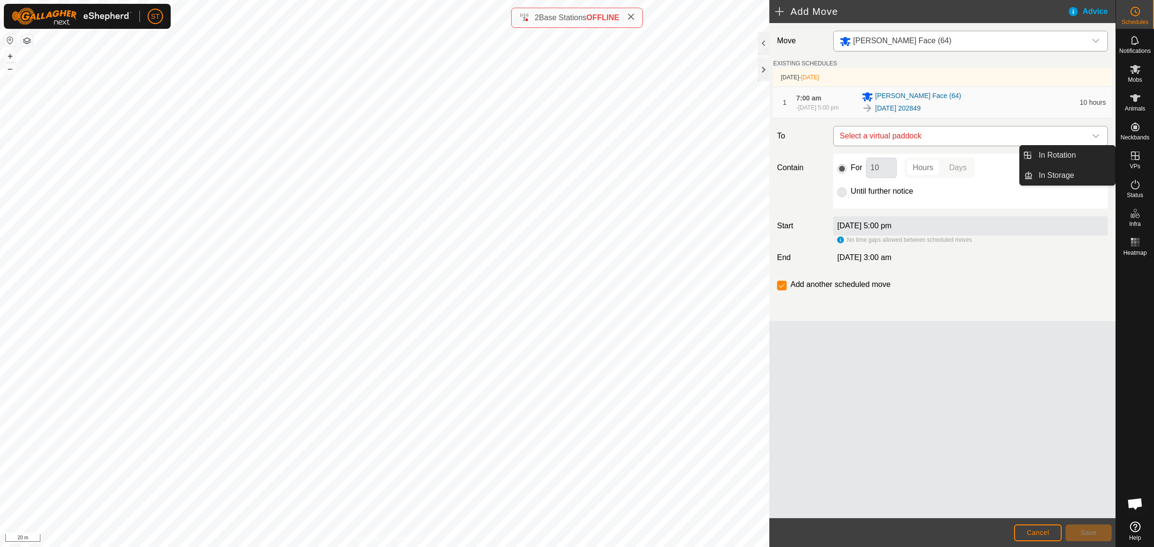
drag, startPoint x: 1098, startPoint y: 136, endPoint x: 1030, endPoint y: 138, distance: 67.8
click at [1098, 136] on icon "dropdown trigger" at bounding box center [1095, 136] width 7 height 4
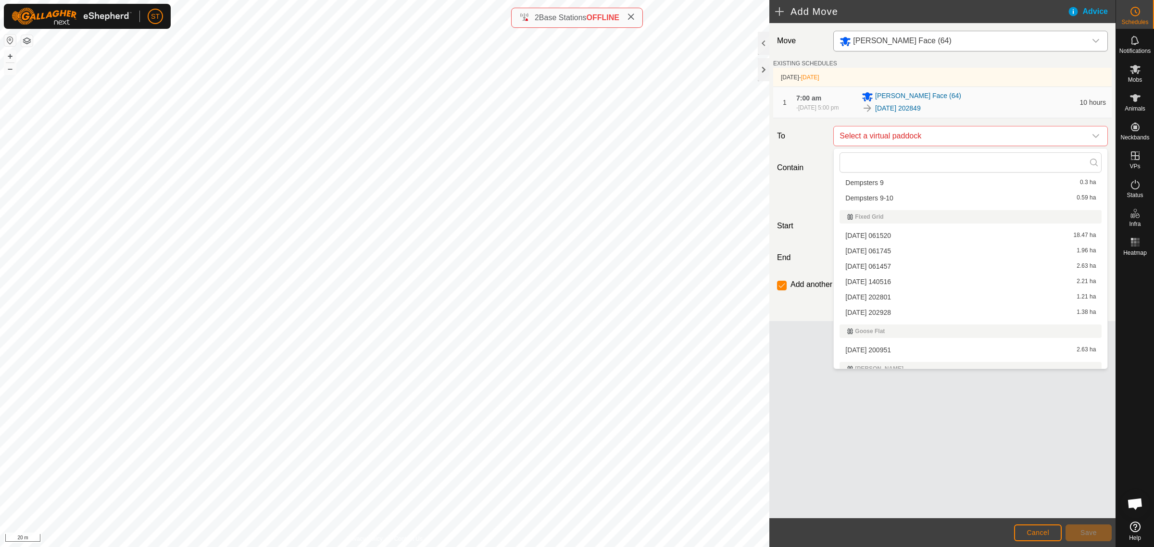
scroll to position [3786, 0]
click at [916, 315] on li "[DATE] 202928 1.38 ha" at bounding box center [970, 319] width 262 height 14
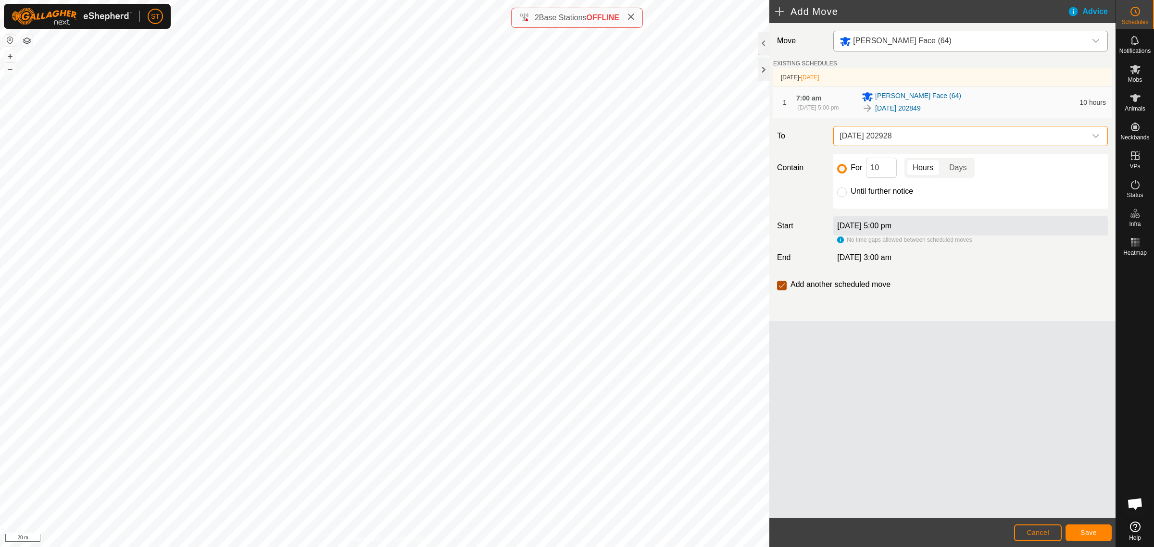
click at [779, 288] on input "checkbox" at bounding box center [782, 286] width 10 height 10
checkbox input "false"
drag, startPoint x: 885, startPoint y: 169, endPoint x: 824, endPoint y: 170, distance: 61.1
click at [824, 170] on div "Contain For 10 Hours Days Until further notice" at bounding box center [942, 181] width 338 height 55
type input "12"
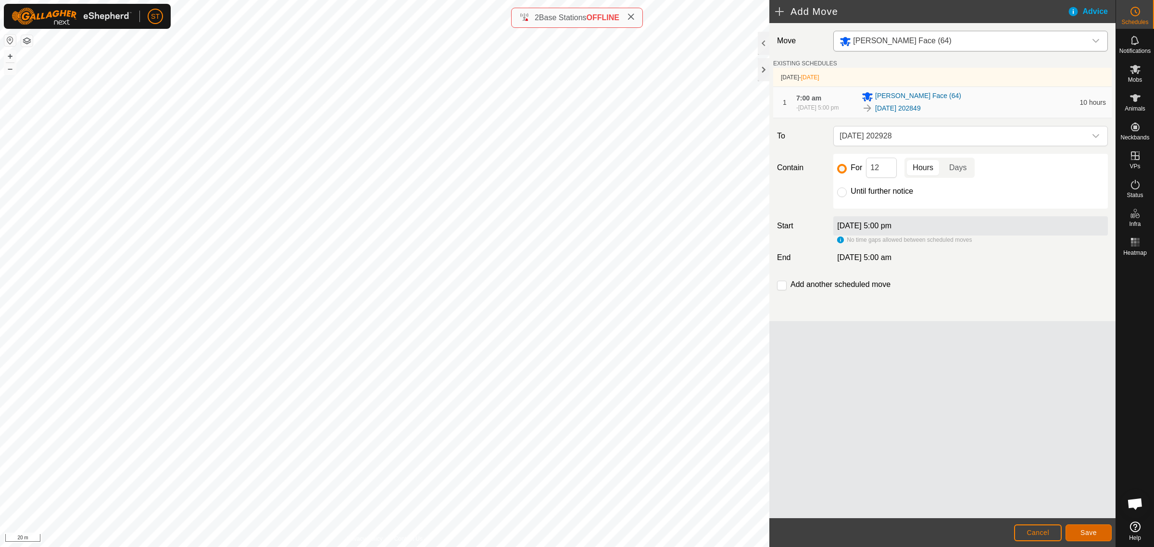
click at [1094, 530] on span "Save" at bounding box center [1088, 533] width 16 height 8
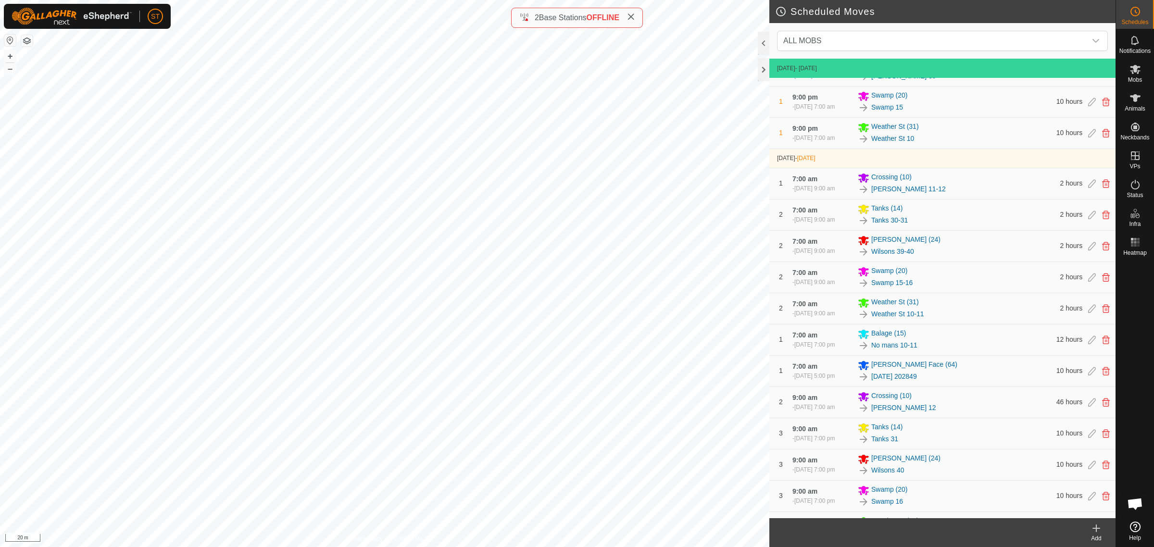
scroll to position [180, 0]
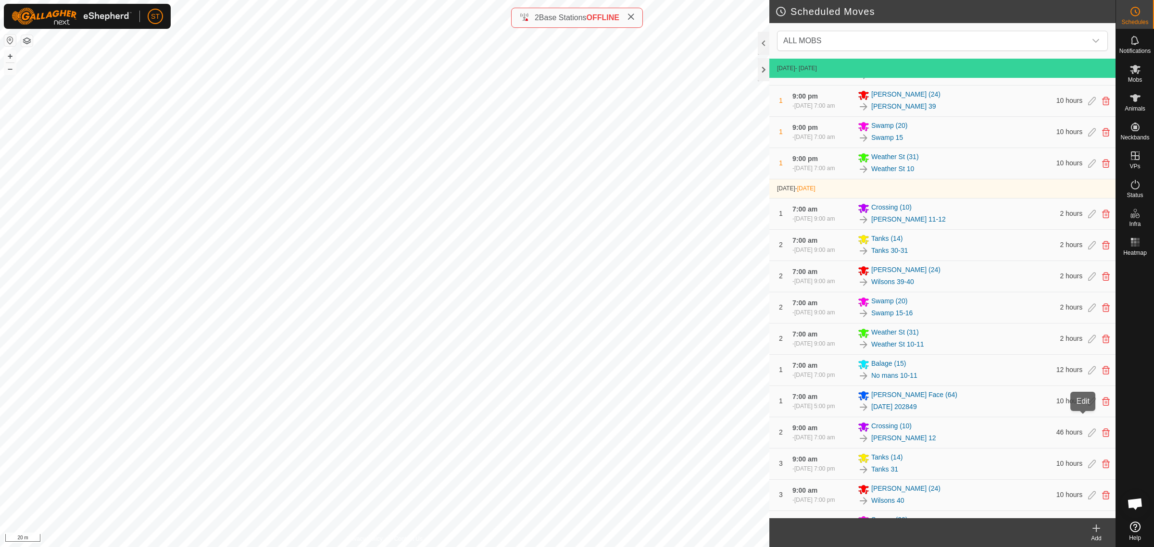
click at [1088, 406] on icon at bounding box center [1092, 401] width 8 height 9
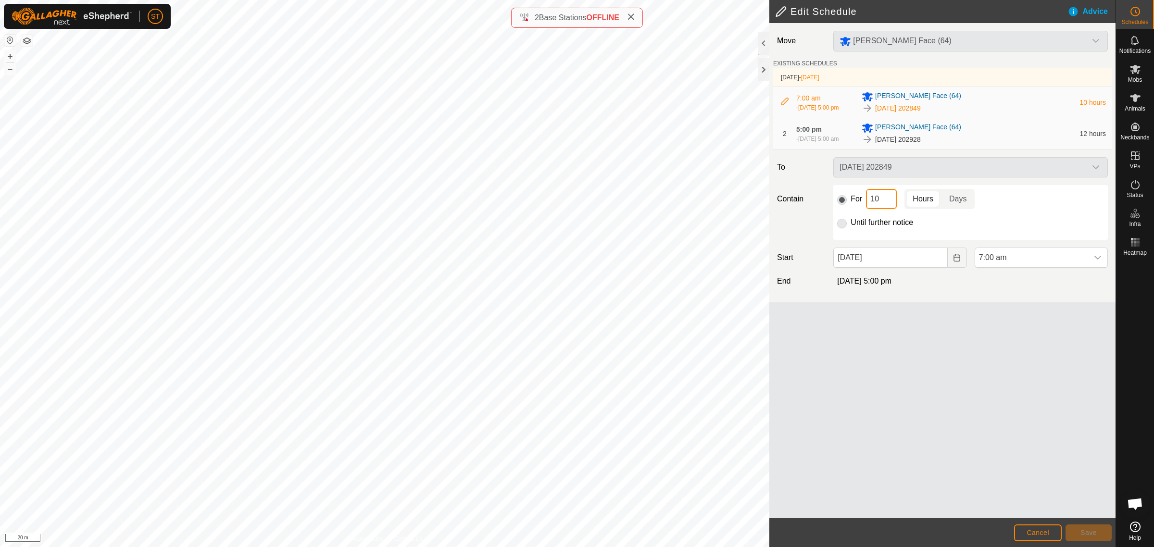
drag, startPoint x: 883, startPoint y: 200, endPoint x: 837, endPoint y: 195, distance: 46.0
click at [837, 195] on div "For 10 Hours Days" at bounding box center [970, 199] width 267 height 20
type input "12"
click at [1092, 534] on span "Save" at bounding box center [1088, 533] width 16 height 8
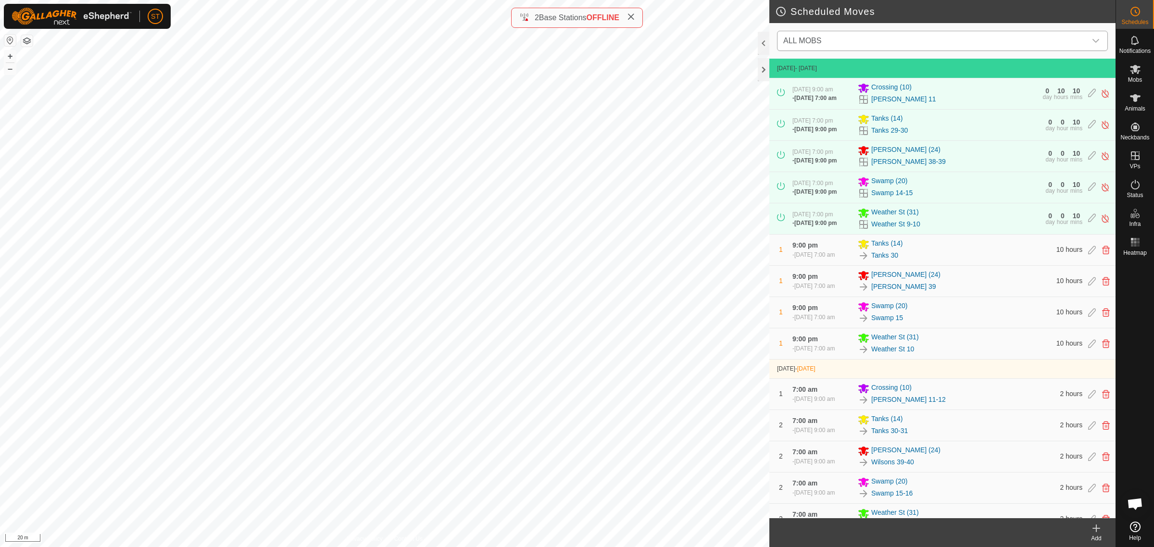
click at [854, 51] on div "Scheduled Moves ALL MOBS [DATE] - [DATE] [DATE] 9:00 am - [DATE] 7:00 am Crossi…" at bounding box center [557, 273] width 1115 height 547
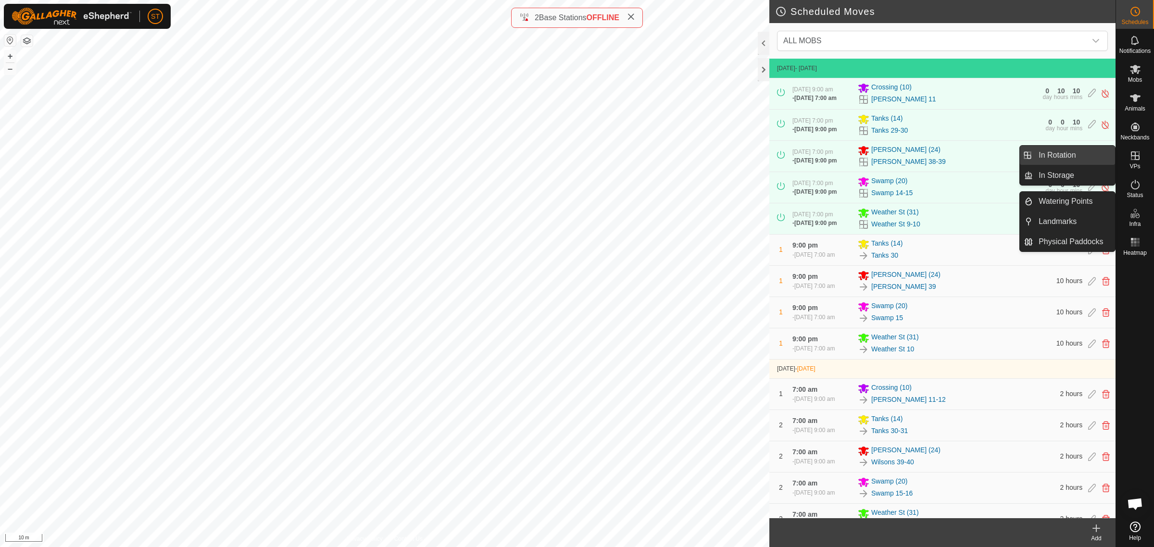
click at [1061, 152] on link "In Rotation" at bounding box center [1074, 155] width 82 height 19
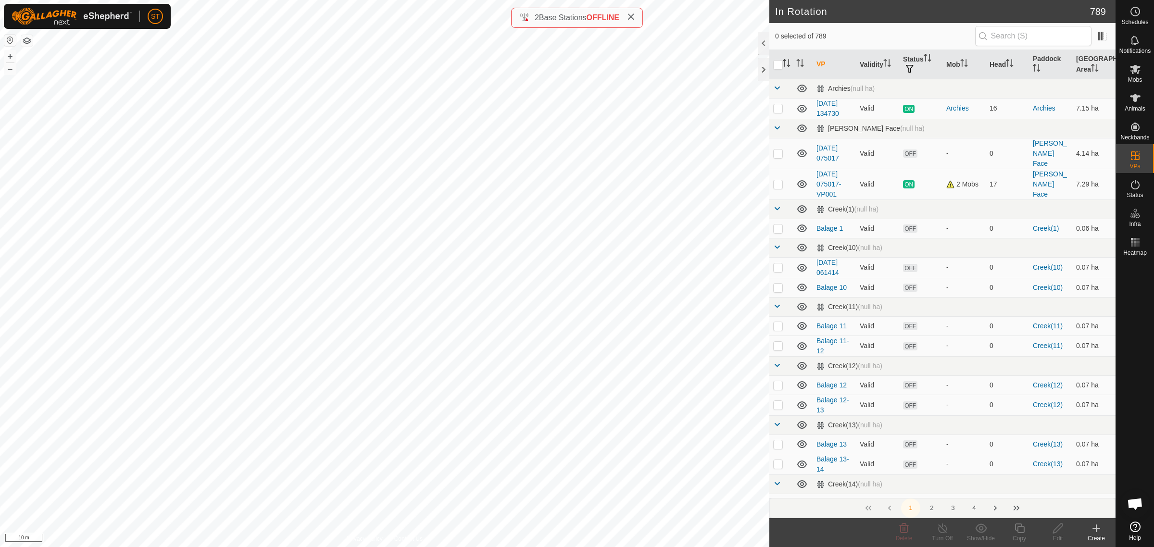
click at [1101, 530] on icon at bounding box center [1096, 529] width 12 height 12
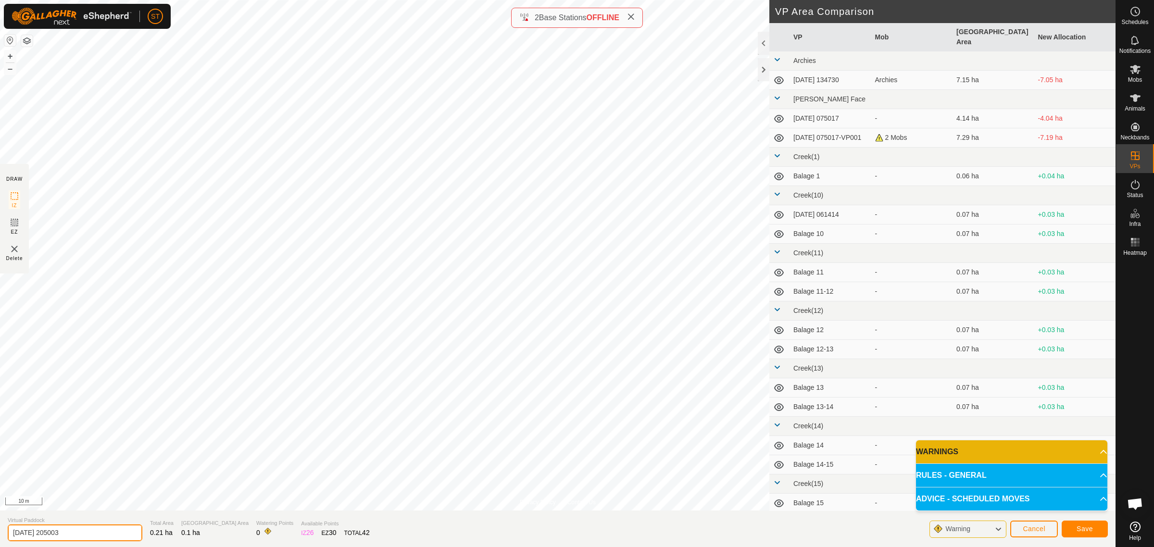
click at [0, 534] on html "ST Schedules Notifications Mobs Animals Neckbands VPs Status Infra Heatmap Help…" at bounding box center [577, 273] width 1154 height 547
type input "Goose 1"
click at [1077, 530] on span "Save" at bounding box center [1084, 529] width 16 height 8
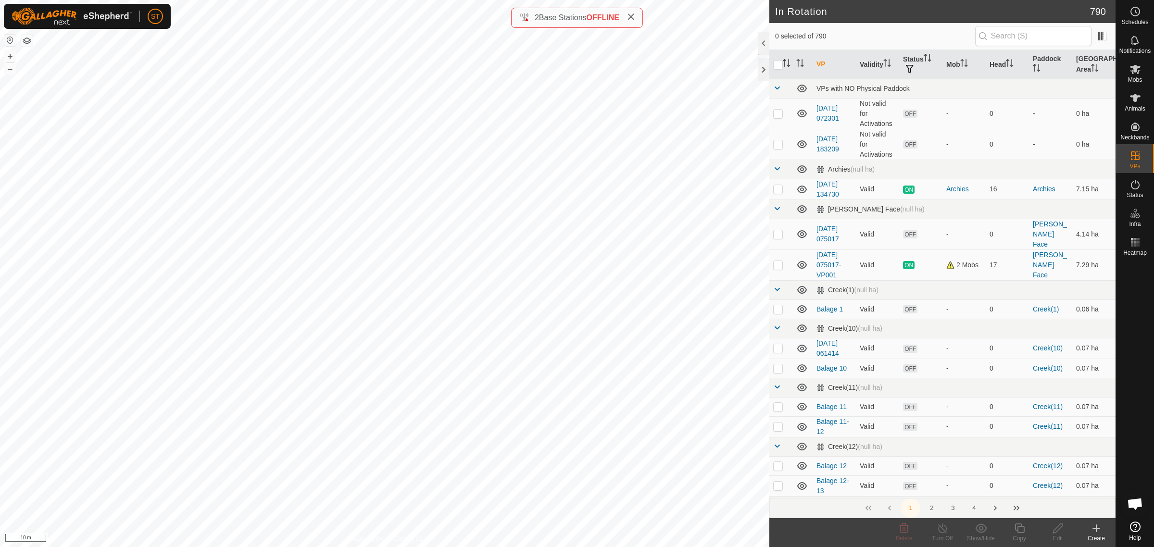
click at [1096, 534] on div "Create" at bounding box center [1096, 538] width 38 height 9
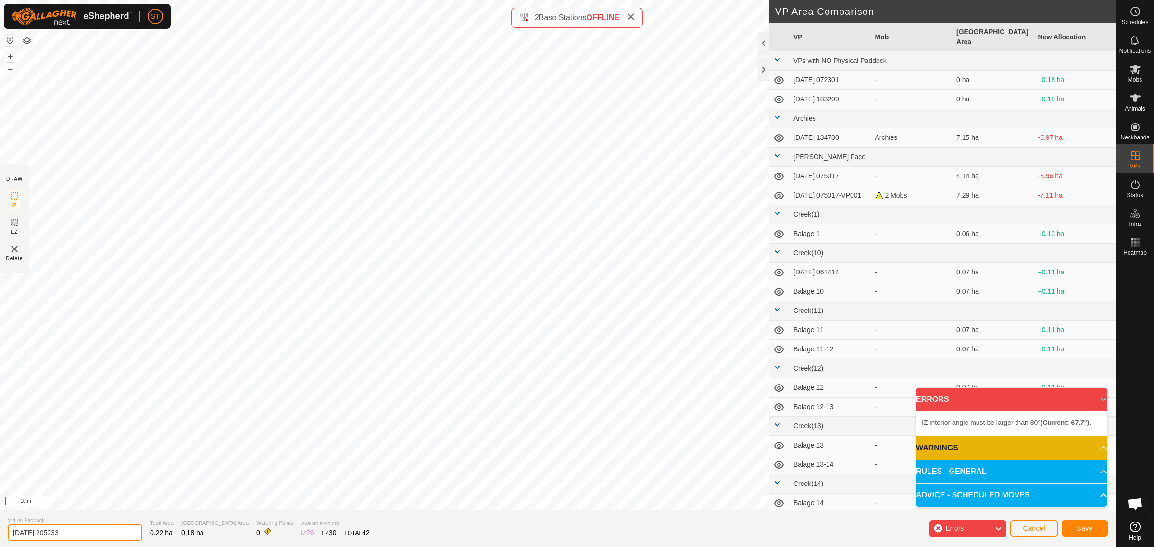
click at [86, 532] on input "[DATE] 205233" at bounding box center [75, 533] width 135 height 17
drag, startPoint x: 75, startPoint y: 535, endPoint x: -9, endPoint y: 533, distance: 84.2
click at [0, 533] on html "ST Schedules Notifications Mobs Animals Neckbands VPs Status Infra Heatmap Help…" at bounding box center [577, 273] width 1154 height 547
click at [28, 536] on input "Gooose 2" at bounding box center [75, 533] width 135 height 17
type input "Goose 2"
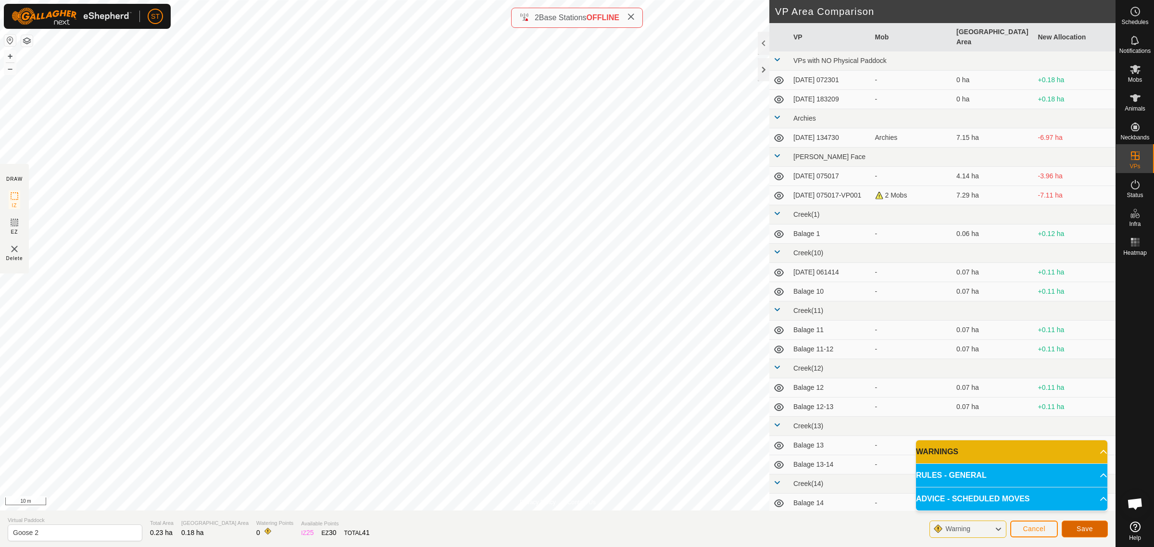
click at [1081, 529] on span "Save" at bounding box center [1084, 529] width 16 height 8
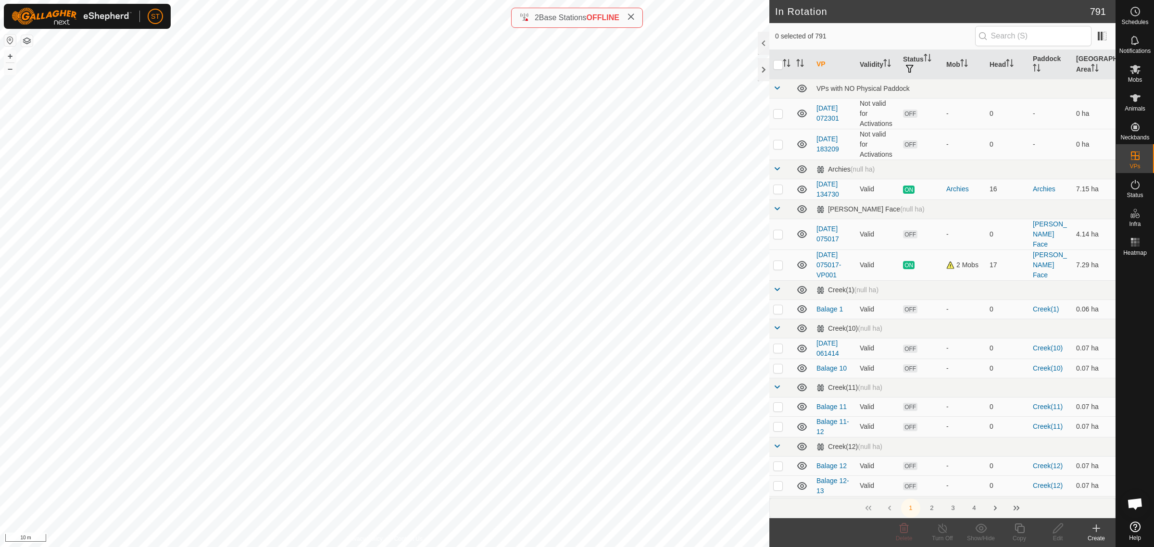
click at [1099, 535] on div "Create" at bounding box center [1096, 538] width 38 height 9
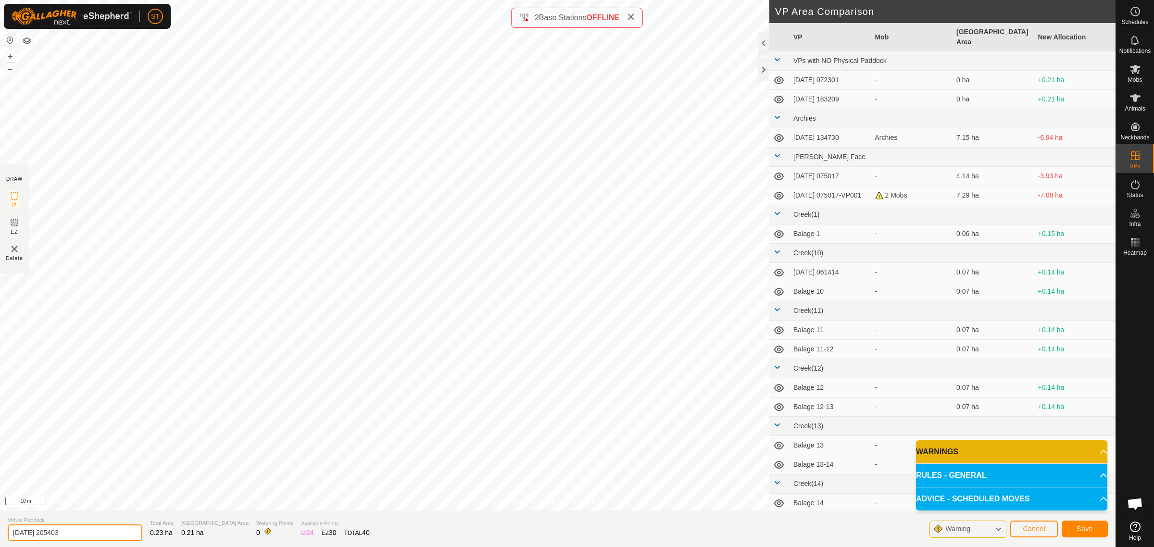
drag, startPoint x: 78, startPoint y: 533, endPoint x: -34, endPoint y: 523, distance: 112.4
click at [0, 523] on html "ST Schedules Notifications Mobs Animals Neckbands VPs Status Infra Heatmap Help…" at bounding box center [577, 273] width 1154 height 547
type input "Goose 3"
click at [1090, 526] on span "Save" at bounding box center [1084, 529] width 16 height 8
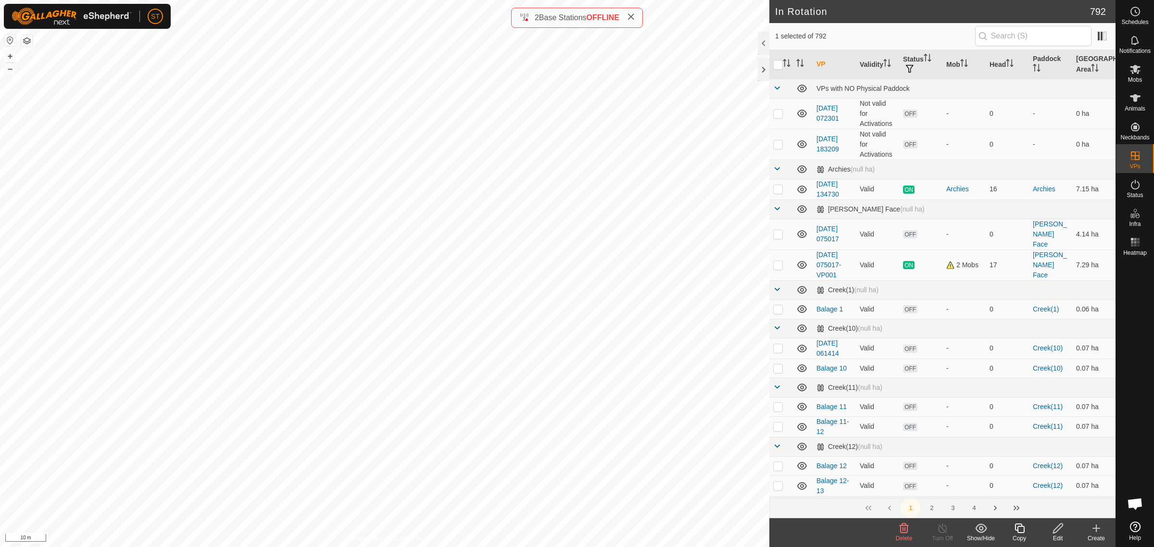
click at [903, 530] on icon at bounding box center [903, 529] width 9 height 10
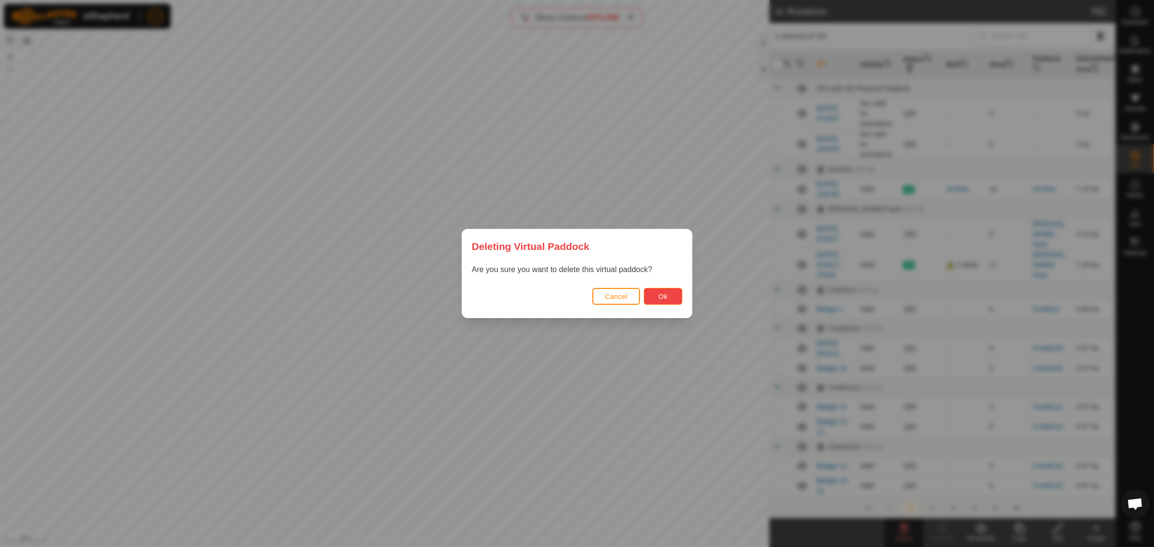
click at [657, 299] on button "Ok" at bounding box center [663, 296] width 38 height 17
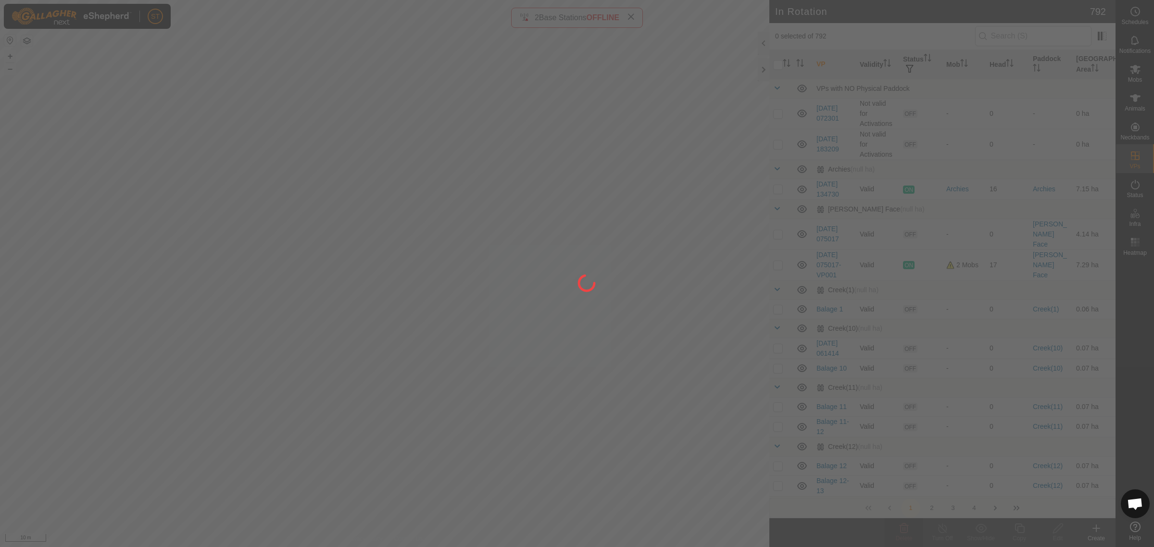
drag, startPoint x: 400, startPoint y: 376, endPoint x: 312, endPoint y: 356, distance: 91.2
click at [312, 356] on div at bounding box center [577, 273] width 1154 height 547
drag, startPoint x: 425, startPoint y: 408, endPoint x: 330, endPoint y: 382, distance: 98.5
click at [330, 382] on div at bounding box center [577, 273] width 1154 height 547
drag, startPoint x: 388, startPoint y: 413, endPoint x: 294, endPoint y: 349, distance: 113.7
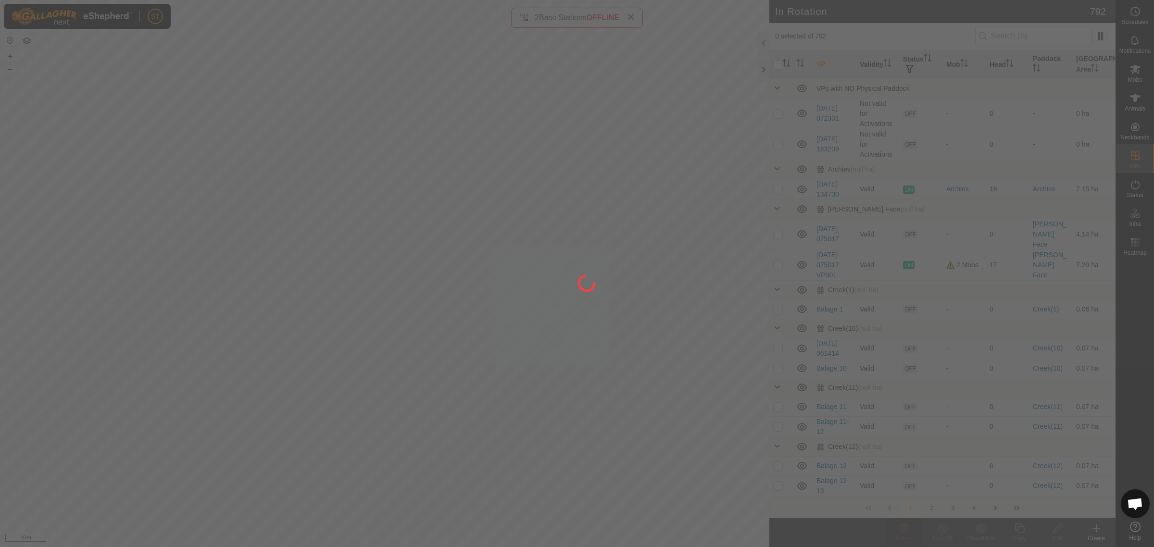
click at [294, 349] on div at bounding box center [577, 273] width 1154 height 547
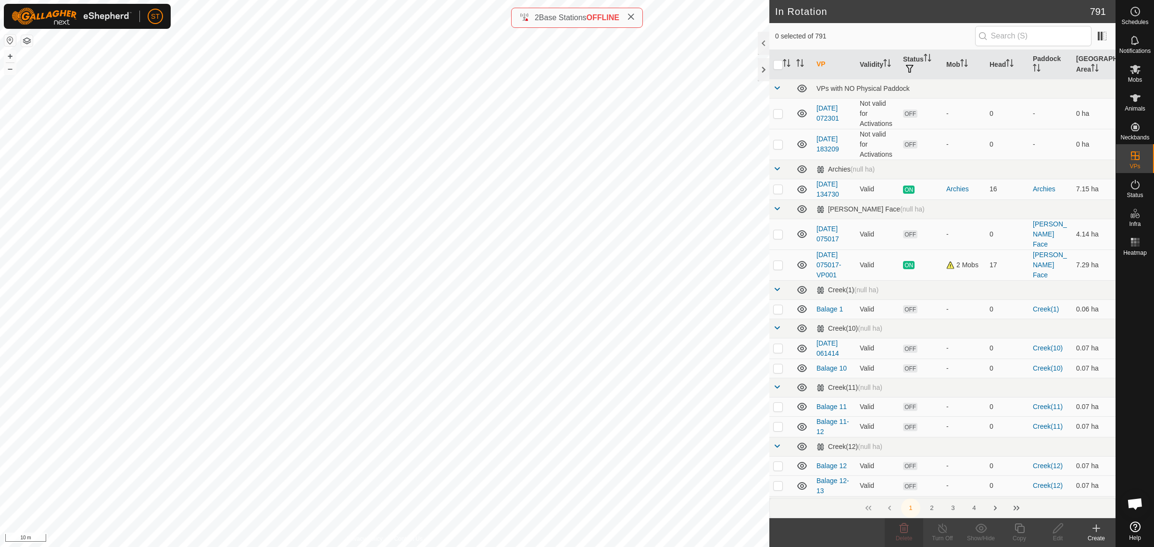
click at [1097, 530] on icon at bounding box center [1096, 529] width 12 height 12
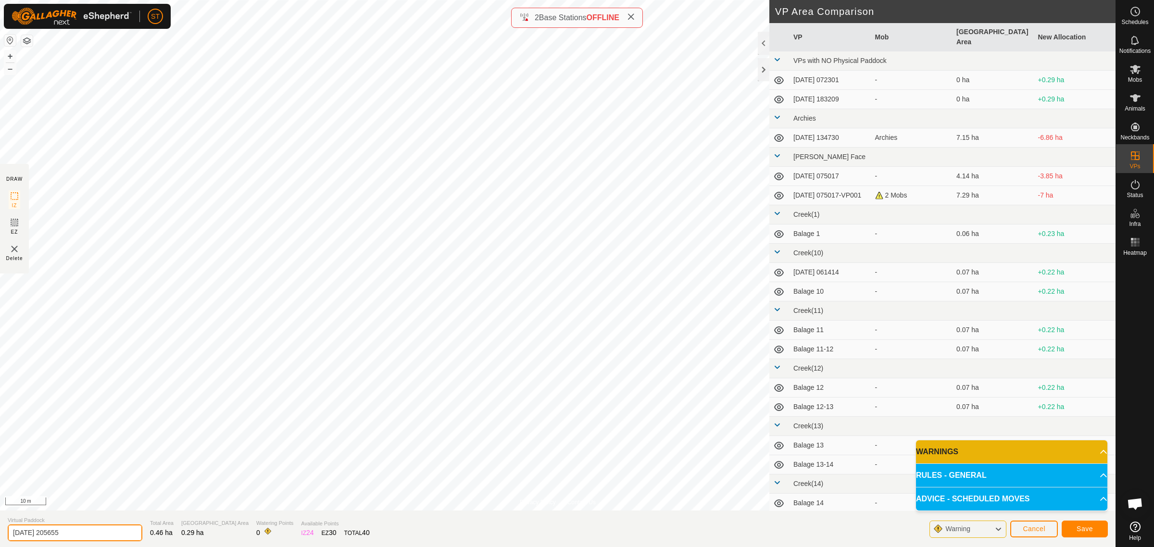
drag, startPoint x: 78, startPoint y: 532, endPoint x: -22, endPoint y: 533, distance: 100.0
click at [0, 533] on html "ST Schedules Notifications Mobs Animals Neckbands VPs Status Infra Heatmap Help…" at bounding box center [577, 273] width 1154 height 547
type input "Goose 1-2"
click at [1084, 525] on span "Save" at bounding box center [1084, 529] width 16 height 8
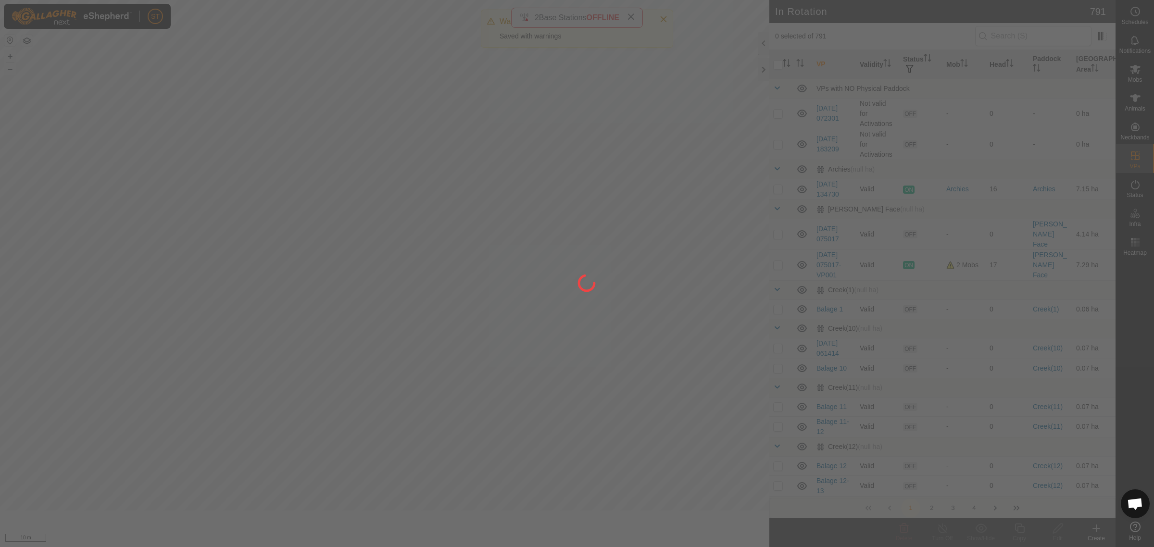
drag, startPoint x: 177, startPoint y: 350, endPoint x: 282, endPoint y: 335, distance: 106.3
click at [284, 335] on div at bounding box center [577, 273] width 1154 height 547
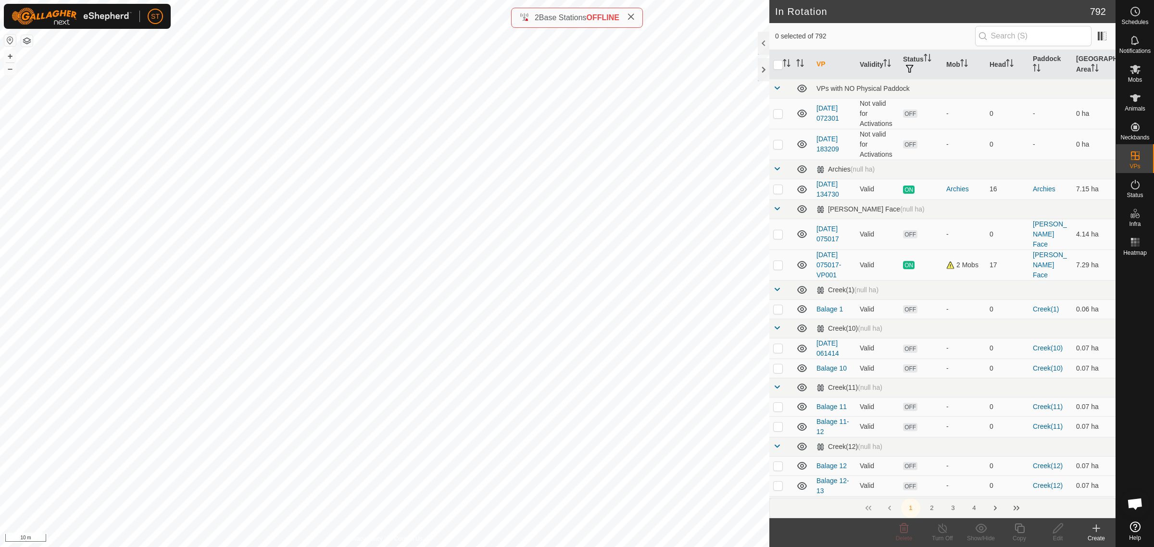
click at [1099, 532] on icon at bounding box center [1096, 529] width 12 height 12
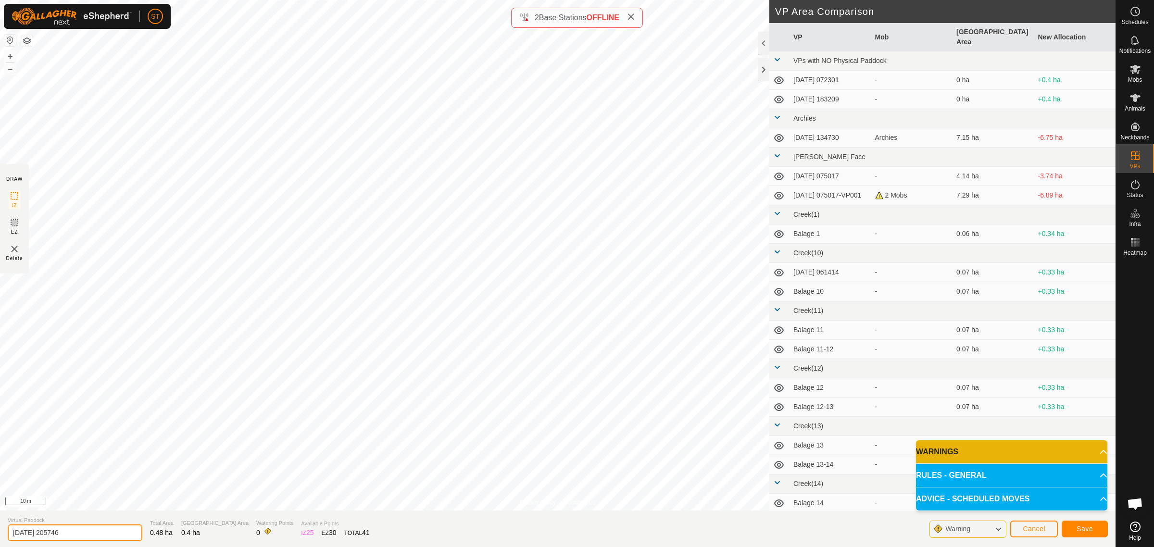
drag, startPoint x: 78, startPoint y: 531, endPoint x: -1, endPoint y: 528, distance: 79.4
click at [0, 528] on html "ST Schedules Notifications Mobs Animals Neckbands VPs Status Infra Heatmap Help…" at bounding box center [577, 273] width 1154 height 547
type input "Goose 2-3"
click at [1085, 529] on span "Save" at bounding box center [1084, 529] width 16 height 8
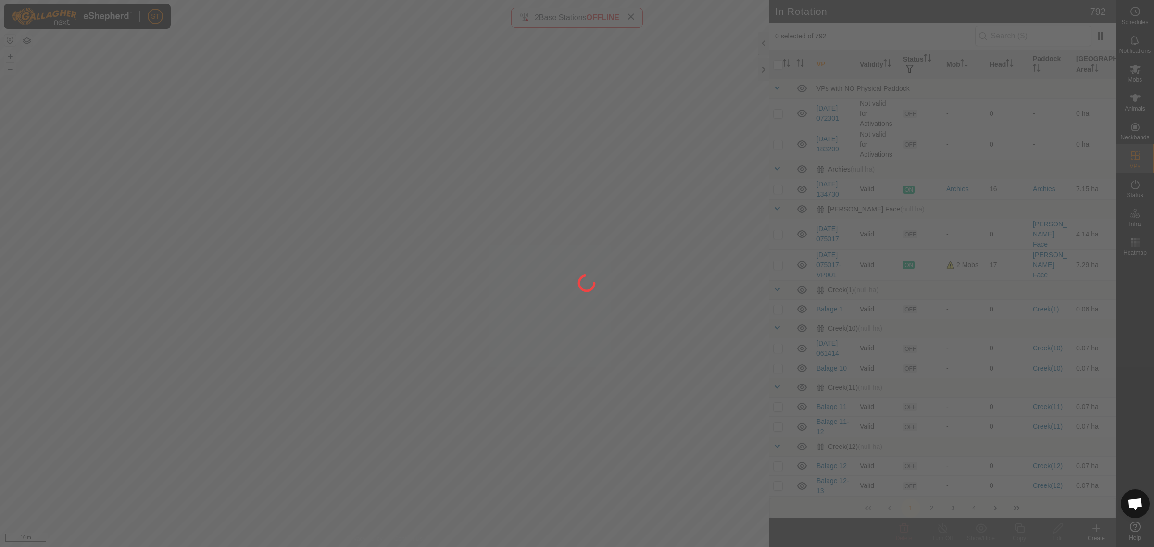
drag, startPoint x: 84, startPoint y: 328, endPoint x: 153, endPoint y: 321, distance: 69.1
click at [153, 321] on div at bounding box center [577, 273] width 1154 height 547
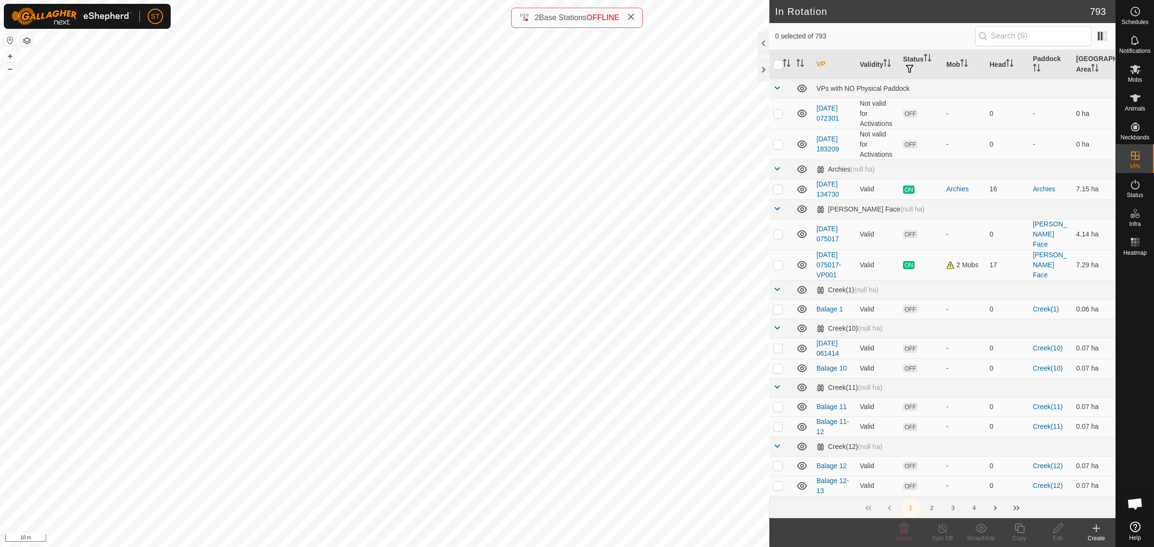
click at [1097, 534] on div "Create" at bounding box center [1096, 538] width 38 height 9
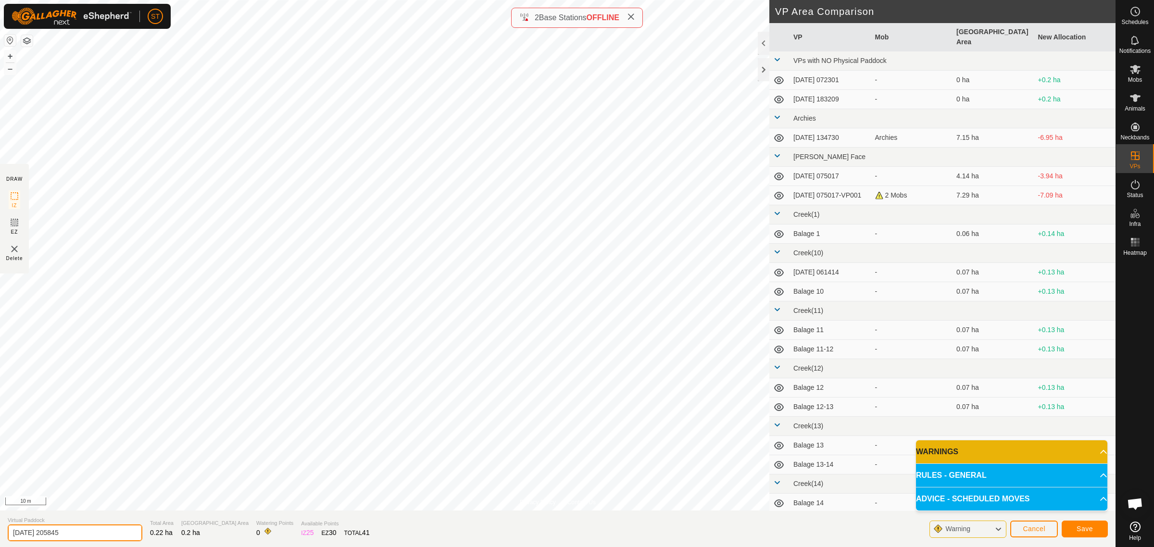
drag, startPoint x: 80, startPoint y: 534, endPoint x: -27, endPoint y: 537, distance: 107.3
click at [0, 537] on html "ST Schedules Notifications Mobs Animals Neckbands VPs Status Infra Heatmap Help…" at bounding box center [577, 273] width 1154 height 547
type input "Goose 4"
click at [1085, 533] on button "Save" at bounding box center [1085, 529] width 46 height 17
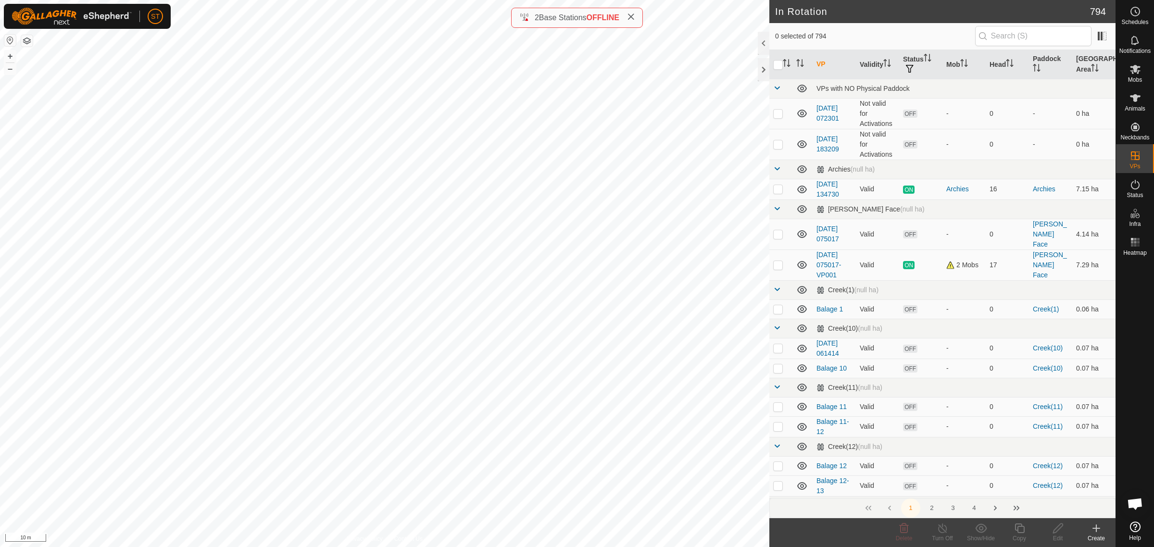
click at [1098, 532] on icon at bounding box center [1096, 529] width 12 height 12
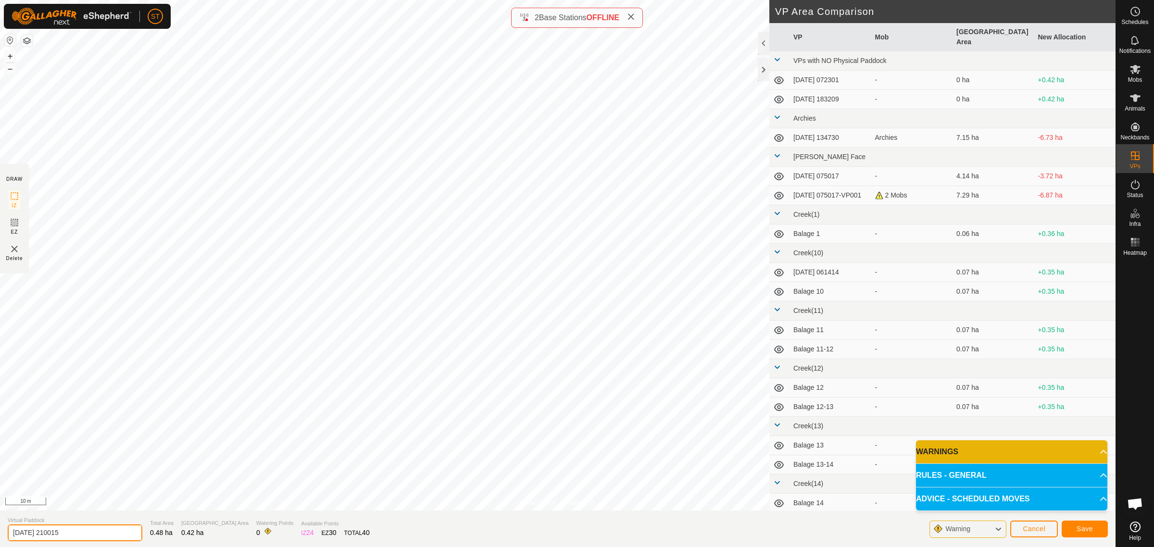
drag, startPoint x: 94, startPoint y: 534, endPoint x: -12, endPoint y: 534, distance: 105.3
click at [0, 534] on html "ST Schedules Notifications Mobs Animals Neckbands VPs Status Infra Heatmap Help…" at bounding box center [577, 273] width 1154 height 547
type input "Goose 3-4"
click at [1078, 529] on span "Save" at bounding box center [1084, 529] width 16 height 8
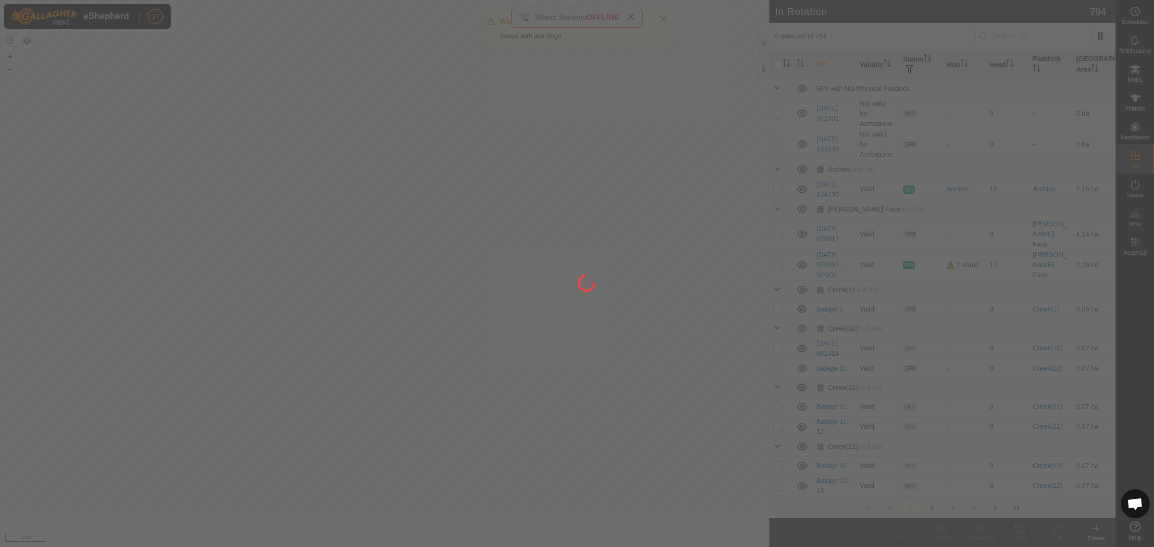
drag, startPoint x: 536, startPoint y: 179, endPoint x: 645, endPoint y: 155, distance: 111.7
click at [699, 152] on div at bounding box center [577, 273] width 1154 height 547
drag, startPoint x: 102, startPoint y: 416, endPoint x: 158, endPoint y: 392, distance: 60.5
click at [158, 392] on div at bounding box center [577, 273] width 1154 height 547
drag, startPoint x: 109, startPoint y: 416, endPoint x: 116, endPoint y: 410, distance: 9.2
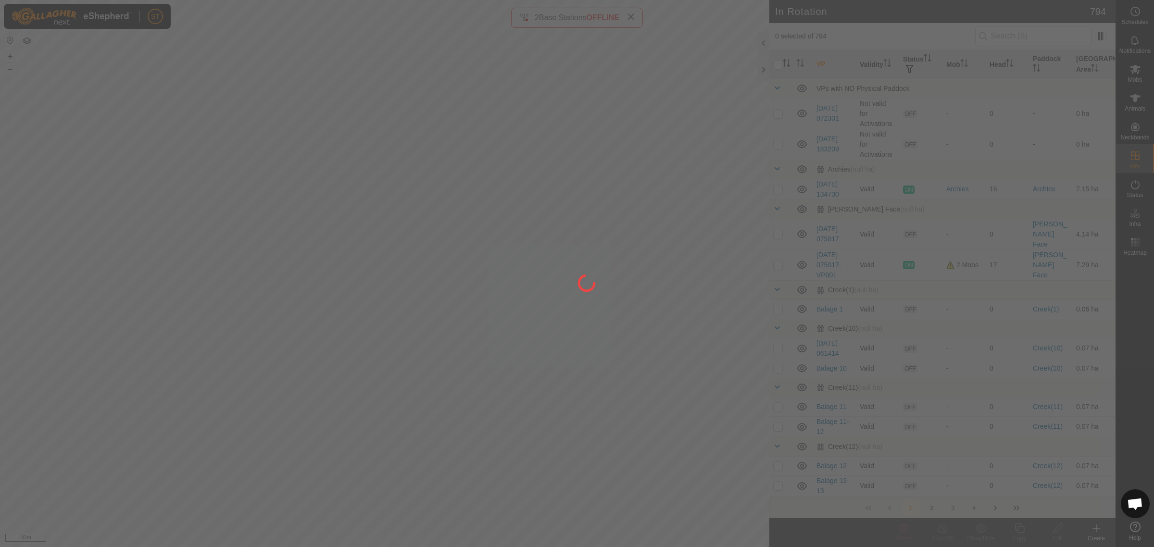
click at [114, 411] on div at bounding box center [577, 273] width 1154 height 547
drag, startPoint x: 158, startPoint y: 373, endPoint x: 241, endPoint y: 361, distance: 84.5
click at [241, 361] on div at bounding box center [577, 273] width 1154 height 547
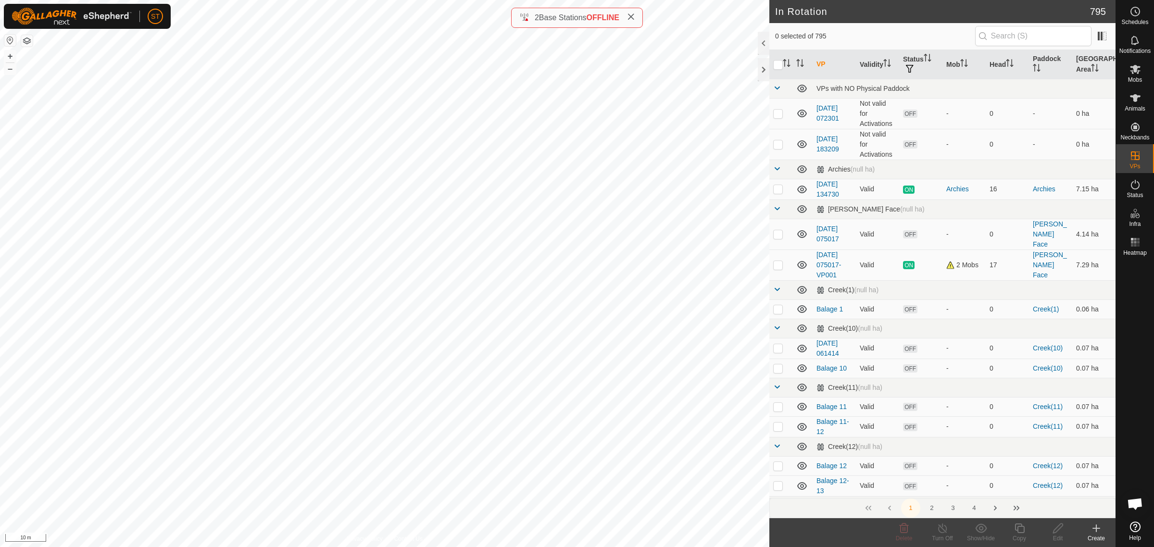
click at [1098, 532] on icon at bounding box center [1096, 529] width 12 height 12
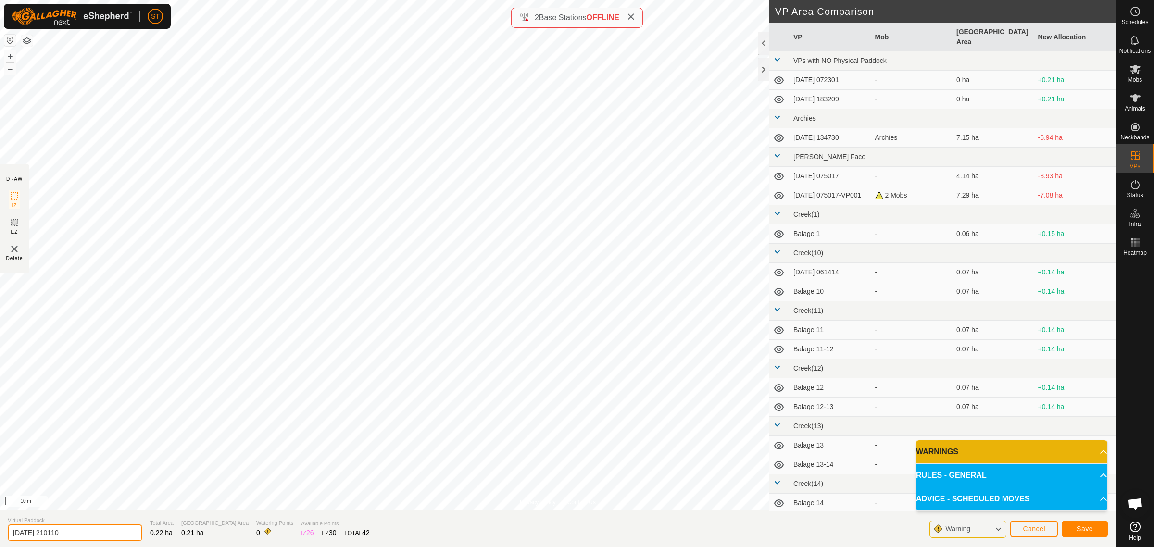
drag, startPoint x: 46, startPoint y: 534, endPoint x: -9, endPoint y: 534, distance: 55.3
click at [0, 534] on html "ST Schedules Notifications Mobs Animals Neckbands VPs Status Infra Heatmap Help…" at bounding box center [577, 273] width 1154 height 547
type input "Goose 5"
click at [1077, 530] on span "Save" at bounding box center [1084, 529] width 16 height 8
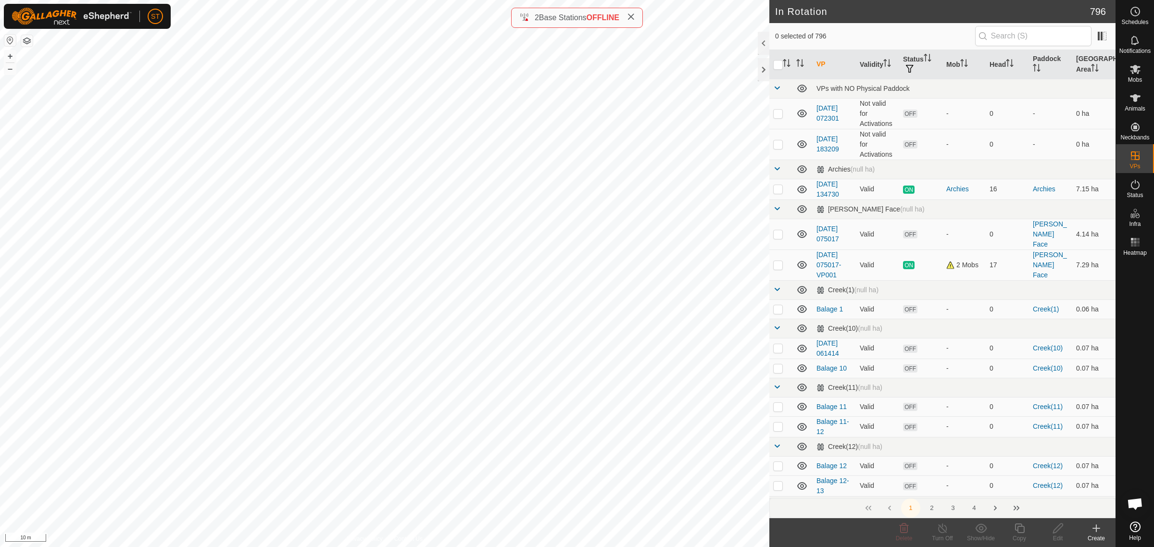
click at [1097, 532] on icon at bounding box center [1096, 529] width 12 height 12
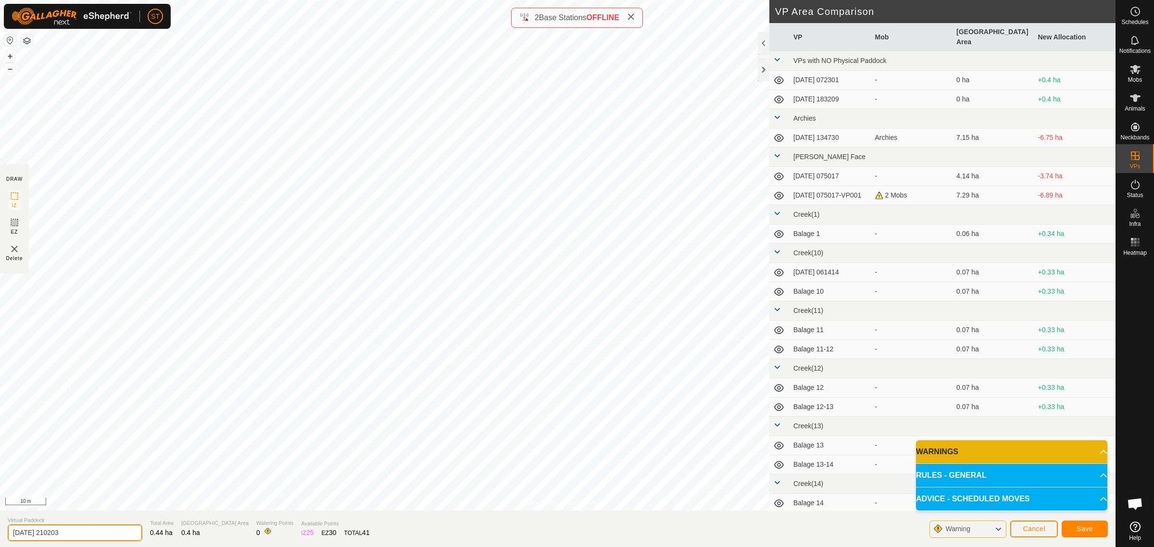
drag, startPoint x: 46, startPoint y: 532, endPoint x: -38, endPoint y: 535, distance: 83.7
click at [0, 535] on html "ST Schedules Notifications Mobs Animals Neckbands VPs Status Infra Heatmap Help…" at bounding box center [577, 273] width 1154 height 547
type input "Goose 4-5"
click at [1080, 529] on span "Save" at bounding box center [1084, 529] width 16 height 8
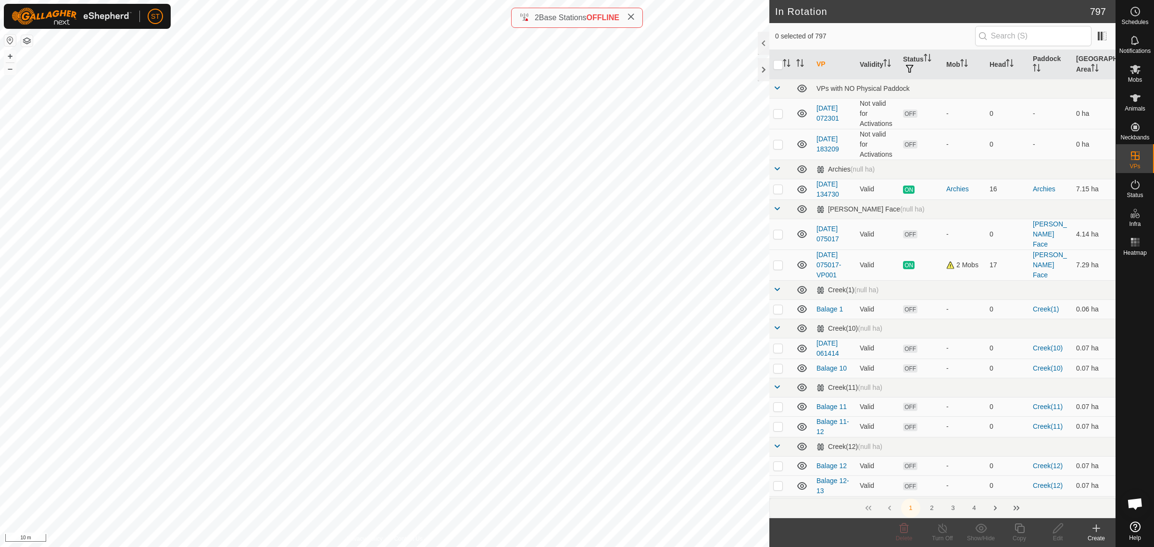
click at [1099, 530] on icon at bounding box center [1096, 529] width 12 height 12
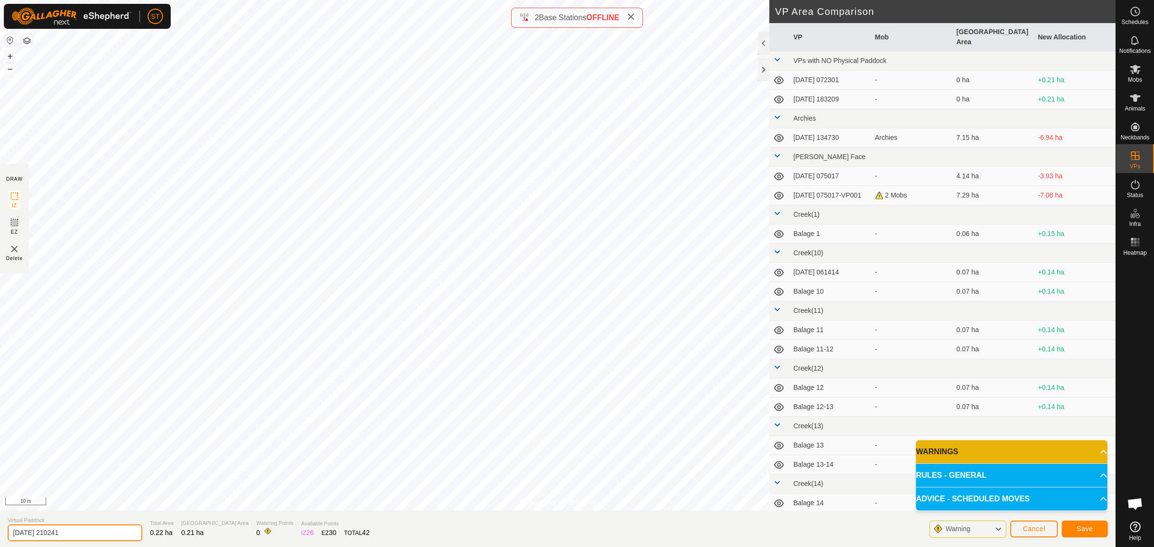
drag, startPoint x: 34, startPoint y: 534, endPoint x: -37, endPoint y: 533, distance: 71.2
click at [0, 533] on html "ST Schedules Notifications Mobs Animals Neckbands VPs Status Infra Heatmap Help…" at bounding box center [577, 273] width 1154 height 547
type input "Goose 6"
click at [1087, 528] on span "Save" at bounding box center [1084, 529] width 16 height 8
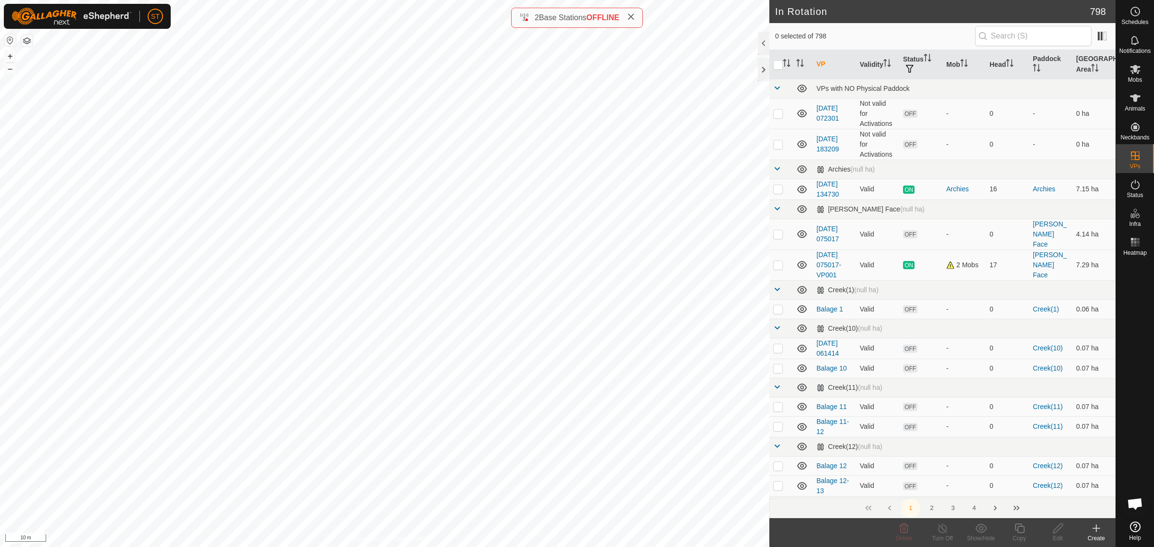
click at [1101, 534] on icon at bounding box center [1096, 529] width 12 height 12
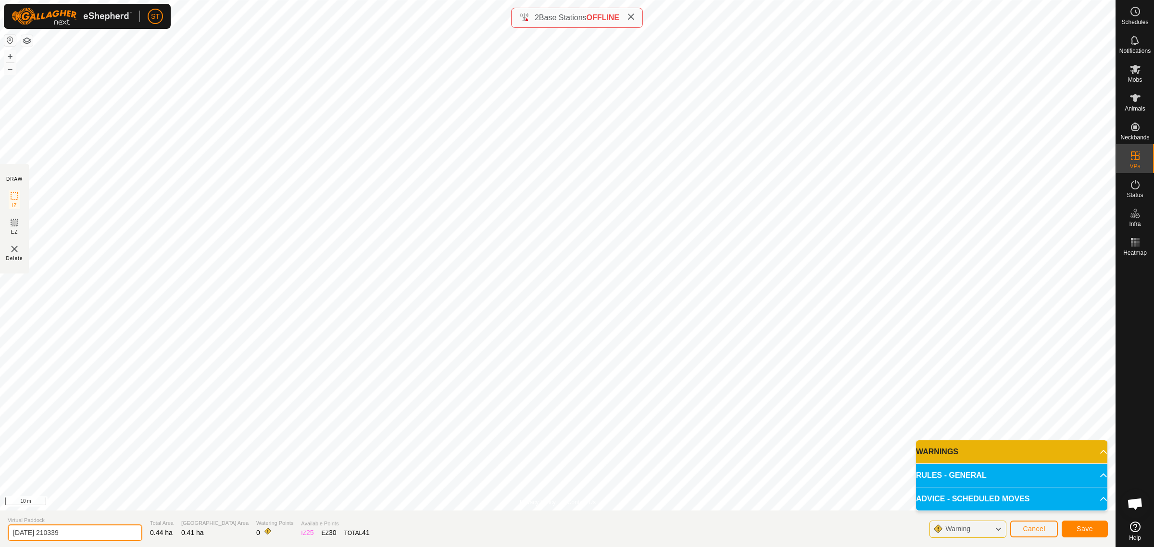
drag, startPoint x: 57, startPoint y: 530, endPoint x: -24, endPoint y: 530, distance: 80.3
click at [0, 530] on html "ST Schedules Notifications Mobs Animals Neckbands VPs Status Infra Heatmap Help…" at bounding box center [577, 273] width 1154 height 547
type input "Goose 5-6"
click at [1094, 532] on button "Save" at bounding box center [1085, 529] width 46 height 17
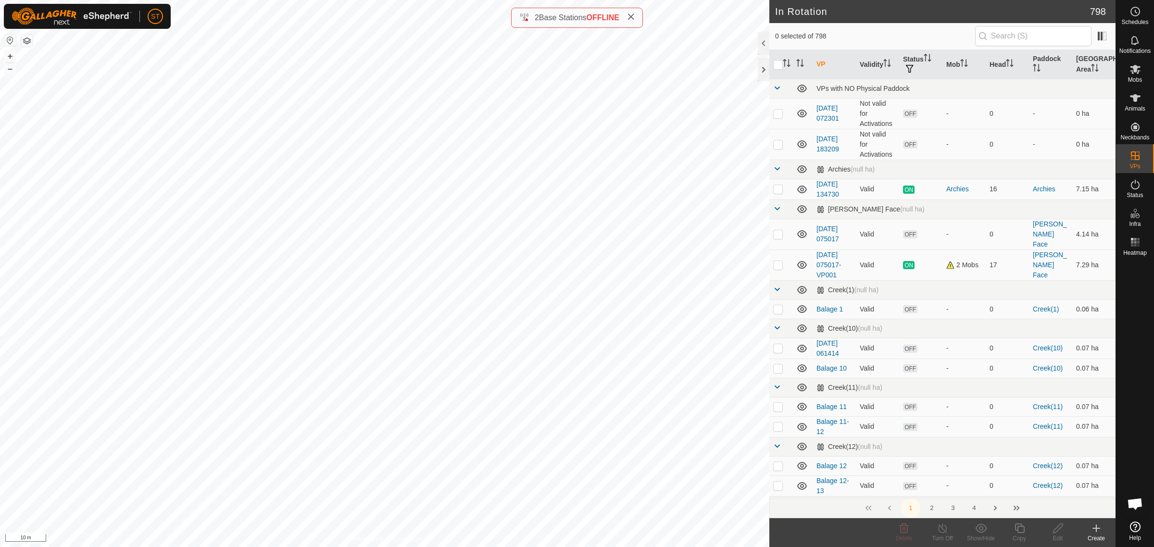
click at [1097, 534] on icon at bounding box center [1096, 529] width 12 height 12
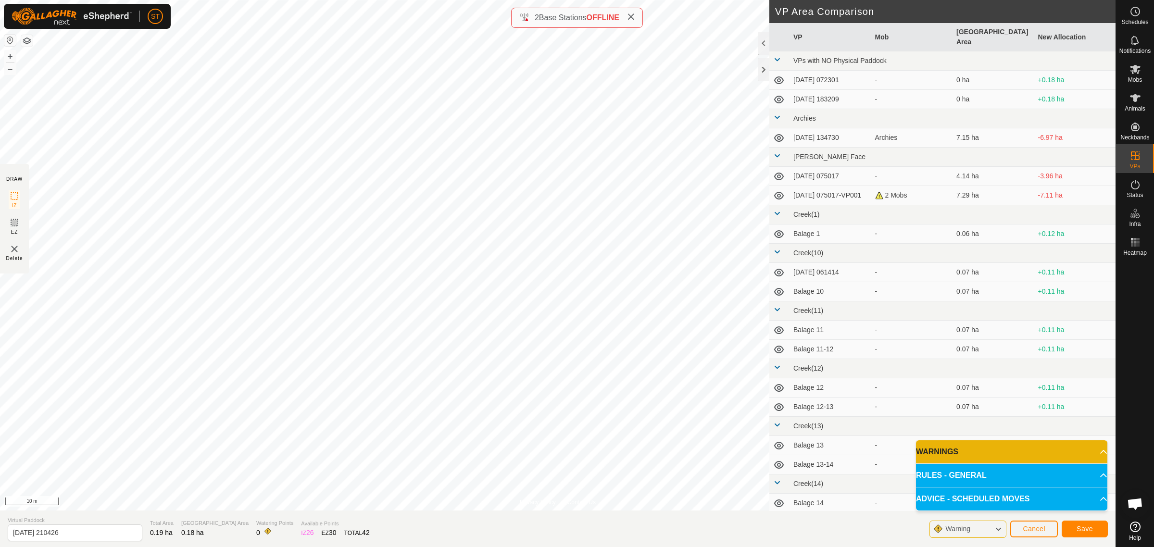
click at [237, 0] on html "ST Schedules Notifications Mobs Animals Neckbands VPs Status Infra Heatmap Help…" at bounding box center [577, 273] width 1154 height 547
drag, startPoint x: 21, startPoint y: 535, endPoint x: -48, endPoint y: 535, distance: 68.3
click at [0, 535] on html "ST Schedules Notifications Mobs Animals Neckbands VPs Status Infra Heatmap Help…" at bounding box center [577, 273] width 1154 height 547
type input "Goose 7"
click at [1089, 525] on span "Save" at bounding box center [1084, 529] width 16 height 8
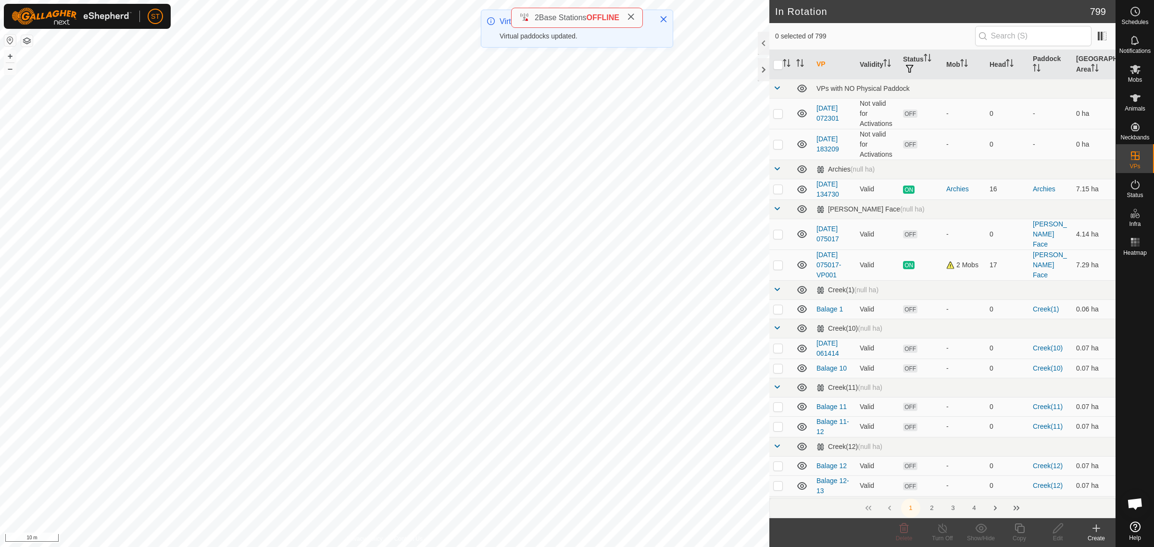
click at [1097, 532] on icon at bounding box center [1096, 529] width 12 height 12
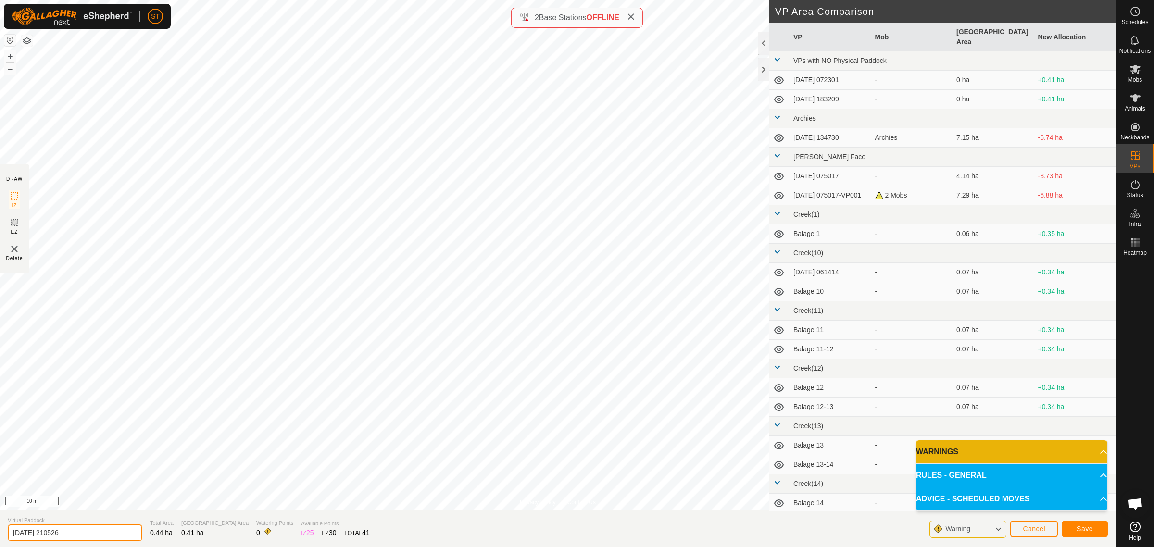
drag, startPoint x: 94, startPoint y: 532, endPoint x: -26, endPoint y: 533, distance: 119.7
click at [0, 533] on html "ST Schedules Notifications Mobs Animals Neckbands VPs Status Infra Heatmap Help…" at bounding box center [577, 273] width 1154 height 547
type input "Goose 6-7"
click at [1075, 527] on button "Save" at bounding box center [1085, 529] width 46 height 17
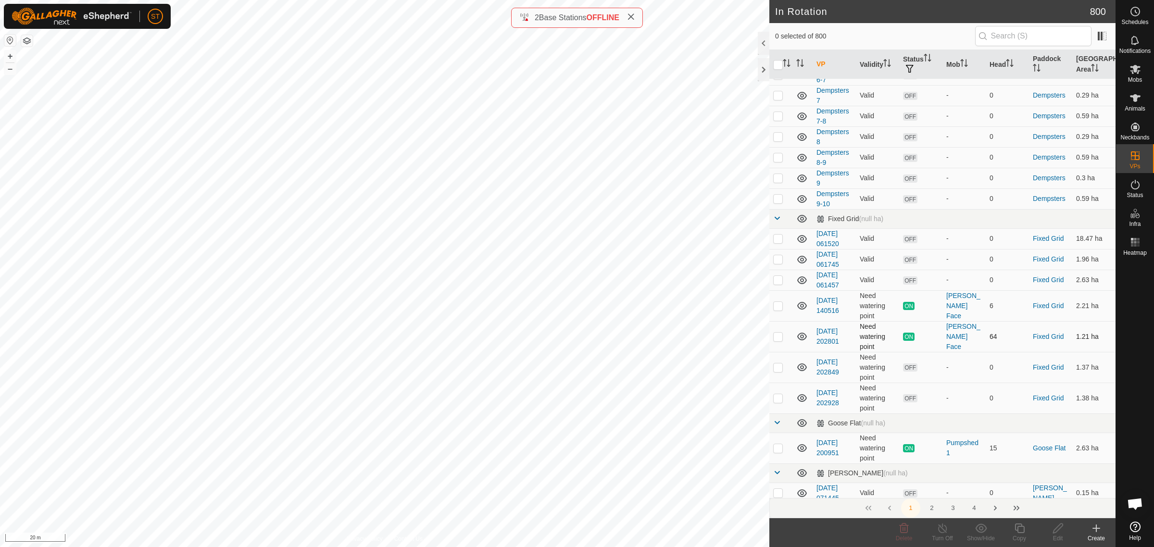
scroll to position [4565, 0]
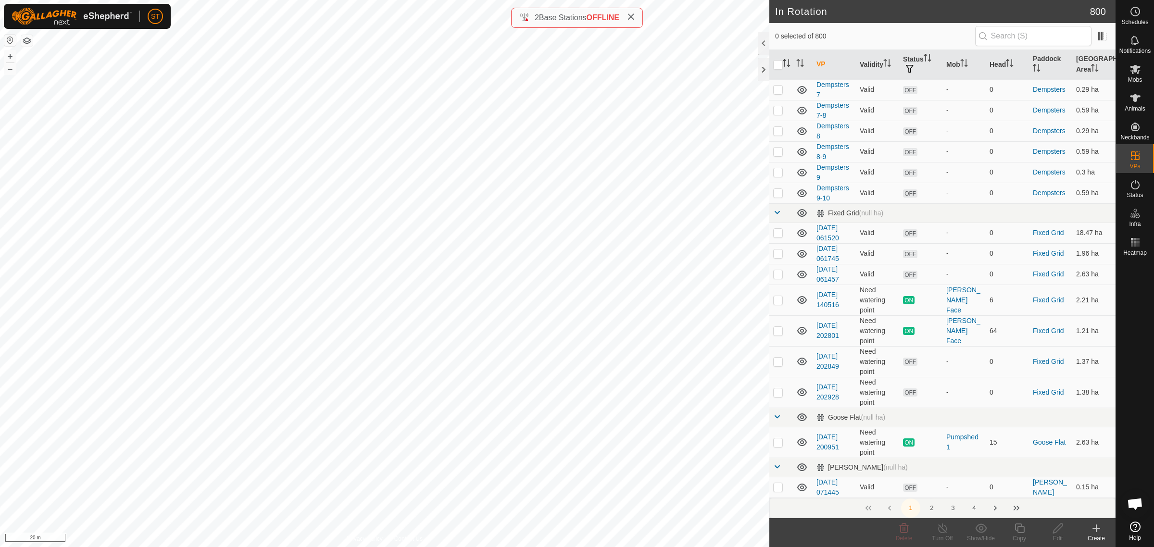
click at [929, 506] on button "2" at bounding box center [931, 508] width 19 height 19
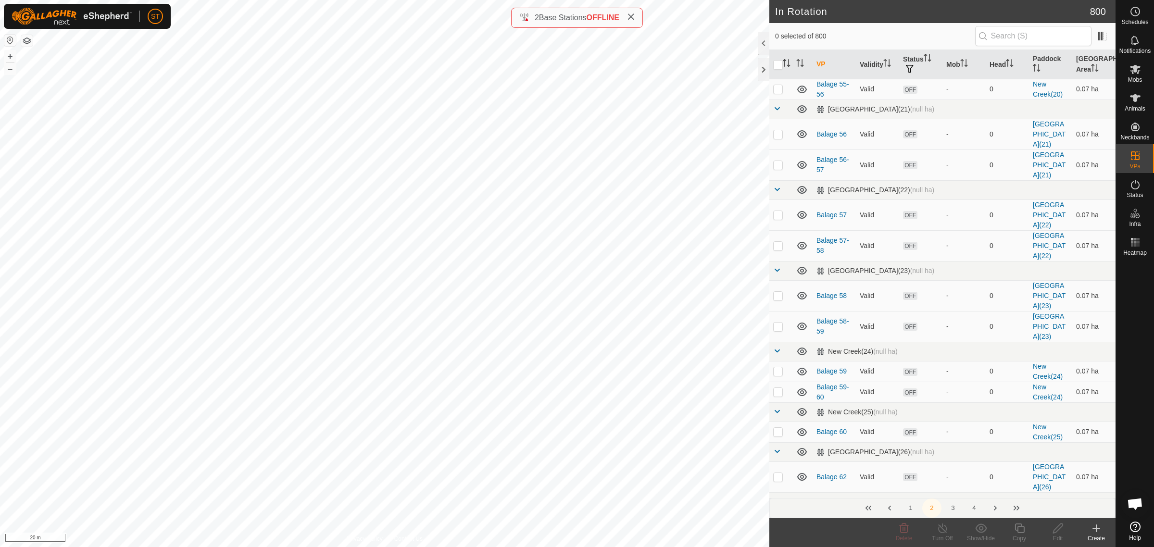
scroll to position [4586, 0]
click at [952, 508] on button "3" at bounding box center [952, 508] width 19 height 19
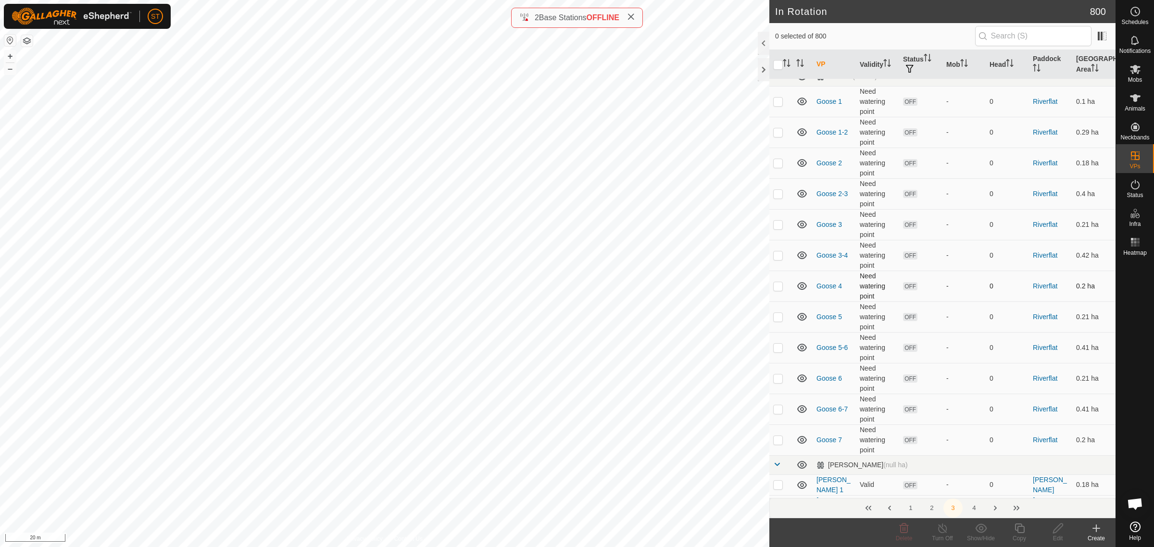
scroll to position [781, 0]
click at [1090, 532] on icon at bounding box center [1096, 529] width 12 height 12
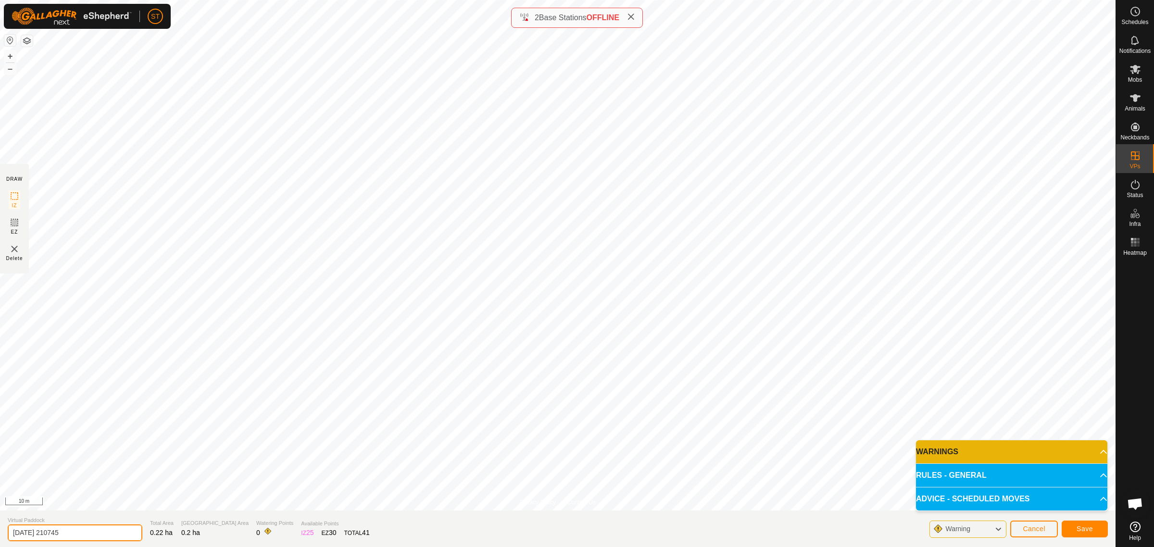
click at [85, 534] on input "2025-10-13 210745" at bounding box center [75, 533] width 135 height 17
click at [73, 532] on input "2025-10-13 210745" at bounding box center [75, 533] width 135 height 17
drag, startPoint x: 82, startPoint y: 535, endPoint x: -6, endPoint y: 535, distance: 87.5
click at [0, 535] on html "ST Schedules Notifications Mobs Animals Neckbands VPs Status Infra Heatmap Help…" at bounding box center [577, 273] width 1154 height 547
type input "Goose 8"
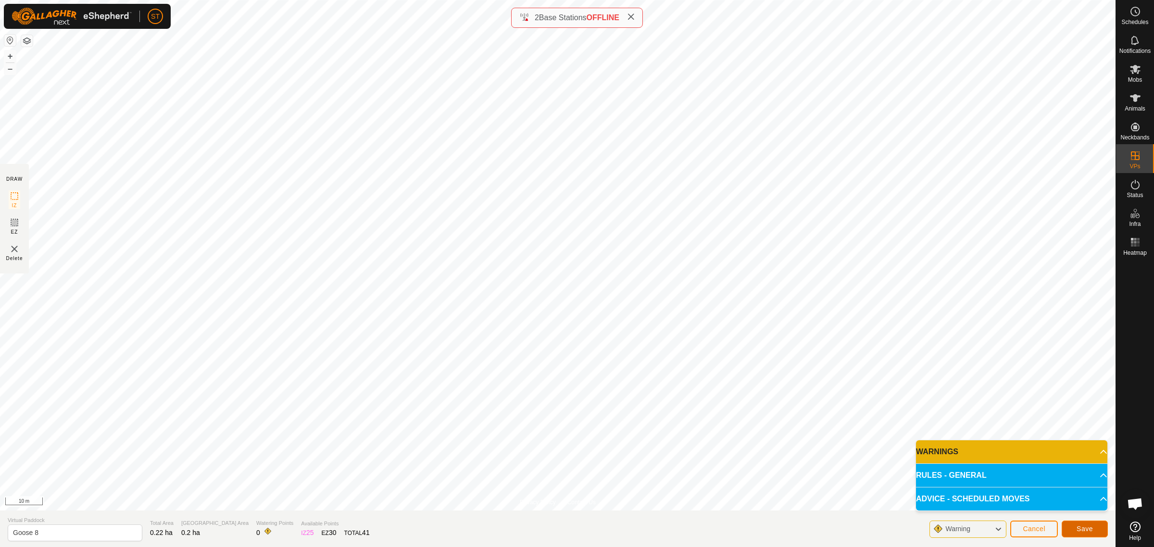
click at [1092, 530] on span "Save" at bounding box center [1084, 529] width 16 height 8
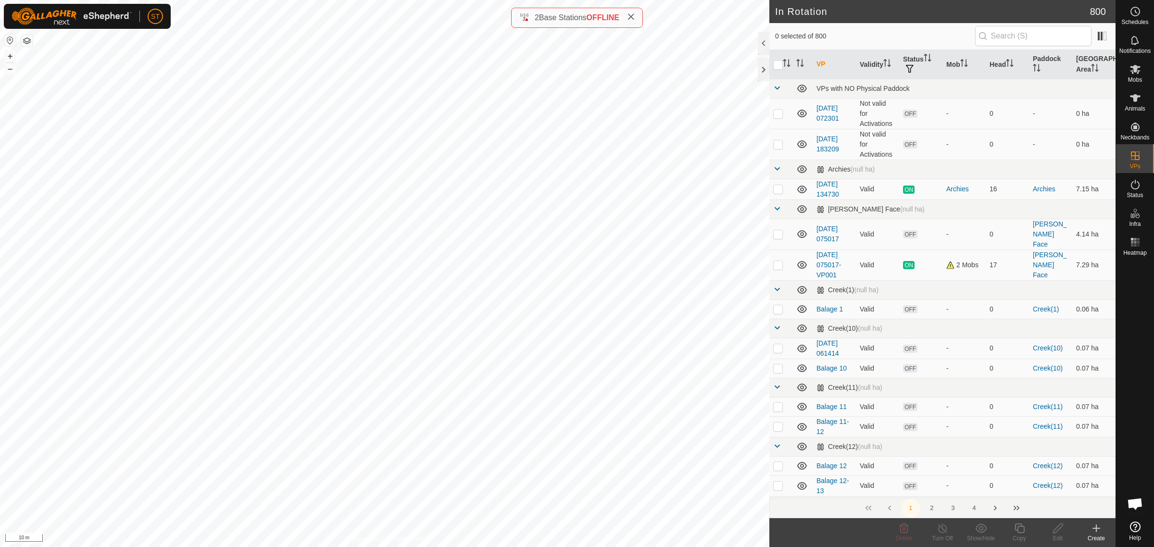
click at [1097, 532] on icon at bounding box center [1096, 529] width 12 height 12
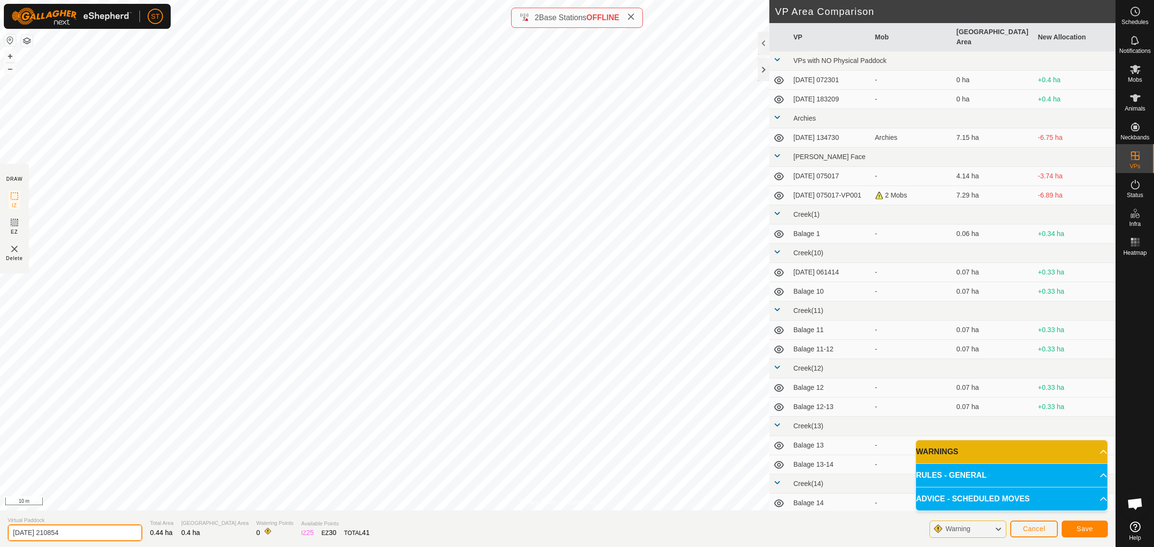
drag, startPoint x: 71, startPoint y: 528, endPoint x: -61, endPoint y: 528, distance: 132.2
click at [0, 528] on html "ST Schedules Notifications Mobs Animals Neckbands VPs Status Infra Heatmap Help…" at bounding box center [577, 273] width 1154 height 547
type input "Goose 7-8"
click at [1089, 528] on span "Save" at bounding box center [1084, 529] width 16 height 8
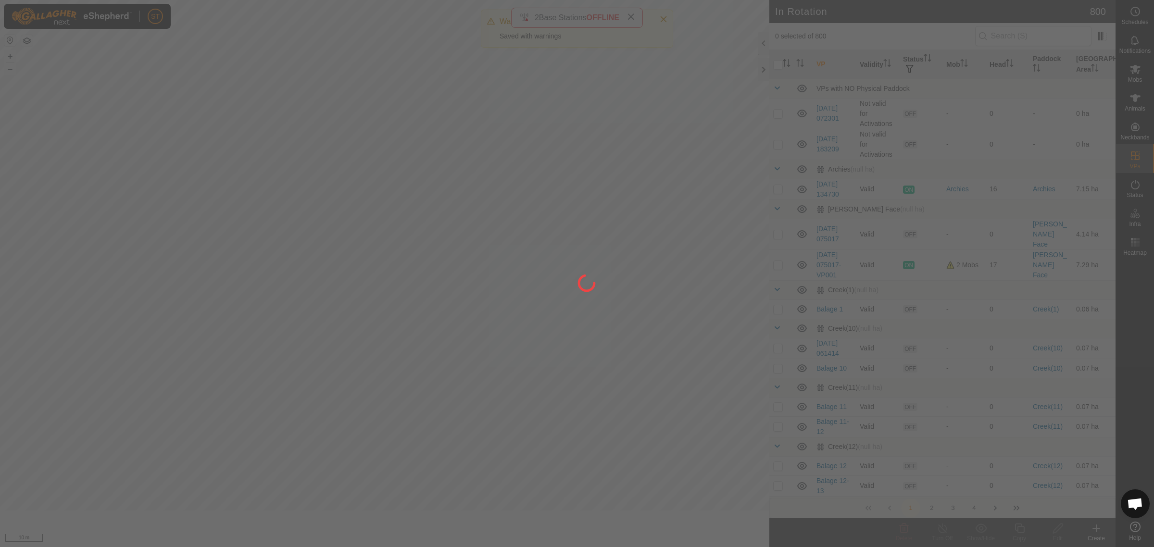
click at [232, 324] on div at bounding box center [577, 273] width 1154 height 547
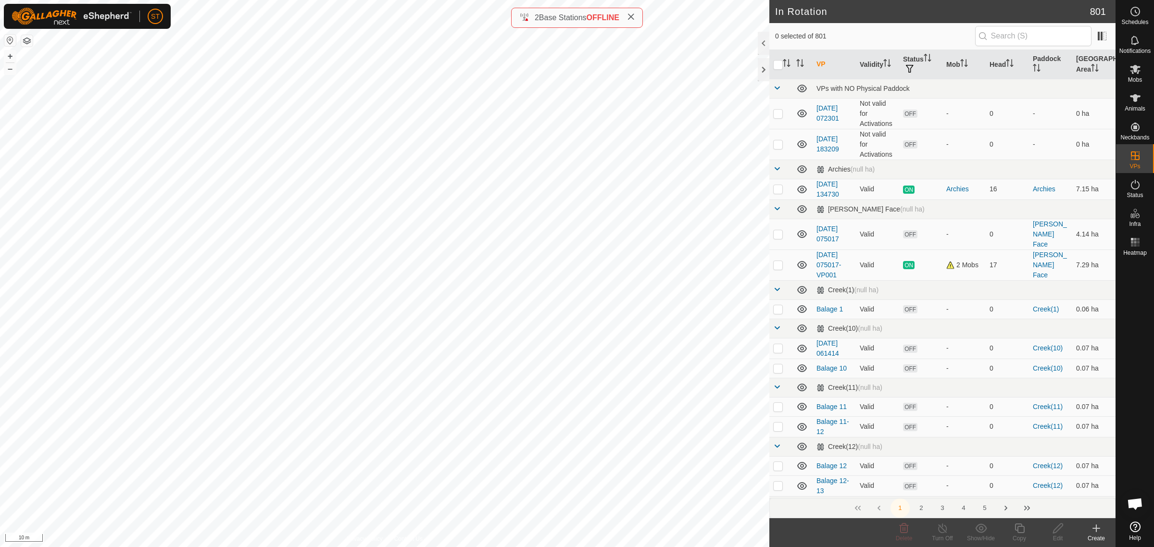
click at [1100, 532] on icon at bounding box center [1096, 529] width 12 height 12
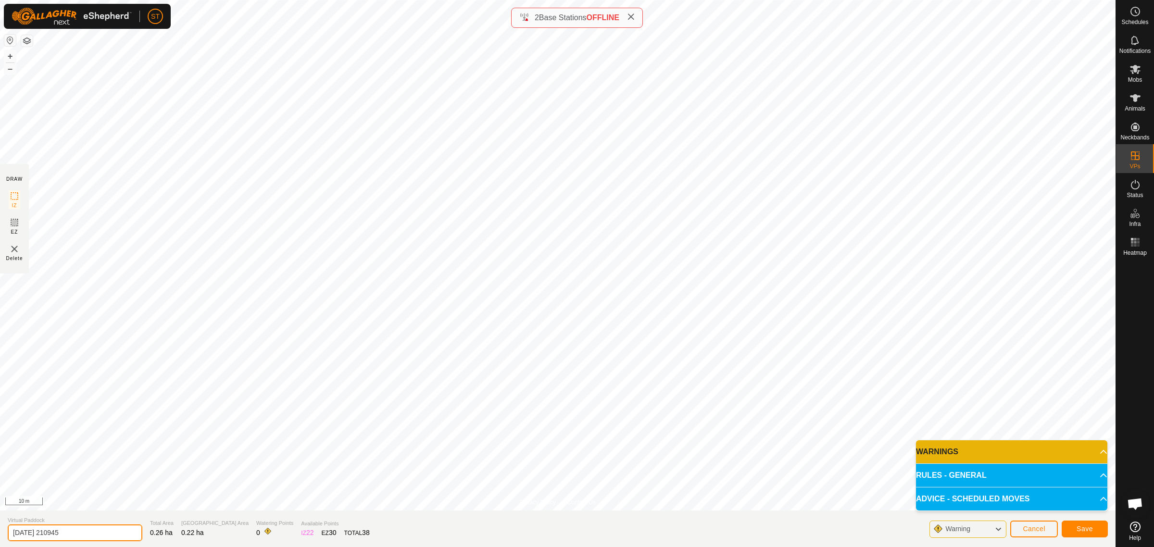
click at [82, 530] on input "2025-10-13 210945" at bounding box center [75, 533] width 135 height 17
drag, startPoint x: 84, startPoint y: 533, endPoint x: -40, endPoint y: 532, distance: 124.0
click at [0, 532] on html "ST Schedules Notifications Mobs Animals Neckbands VPs Status Infra Heatmap Help…" at bounding box center [577, 273] width 1154 height 547
type input "Goose 9"
click at [1083, 531] on span "Save" at bounding box center [1084, 529] width 16 height 8
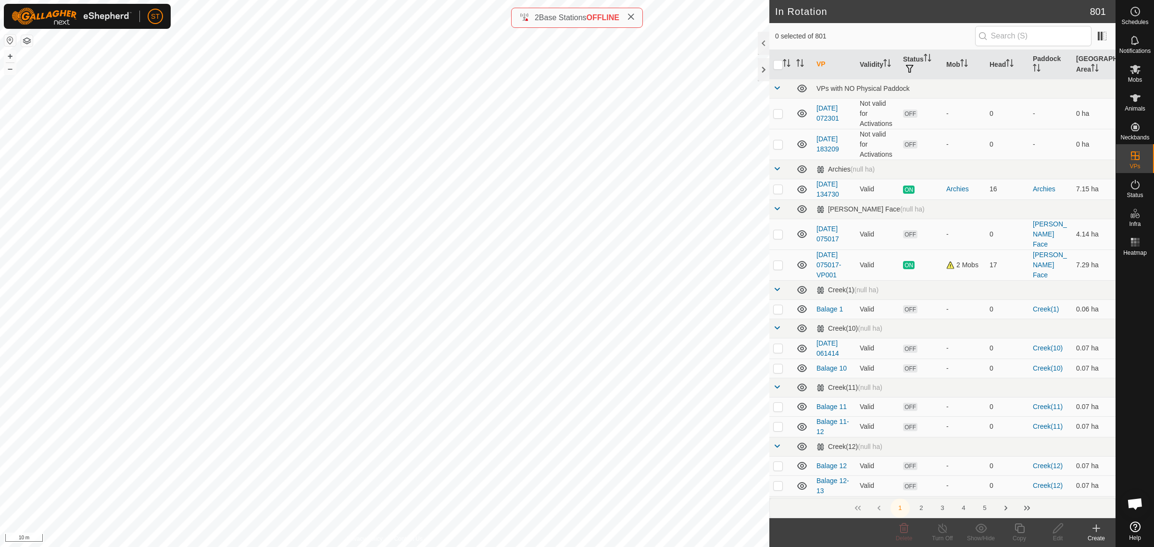
click at [1095, 529] on icon at bounding box center [1096, 529] width 12 height 12
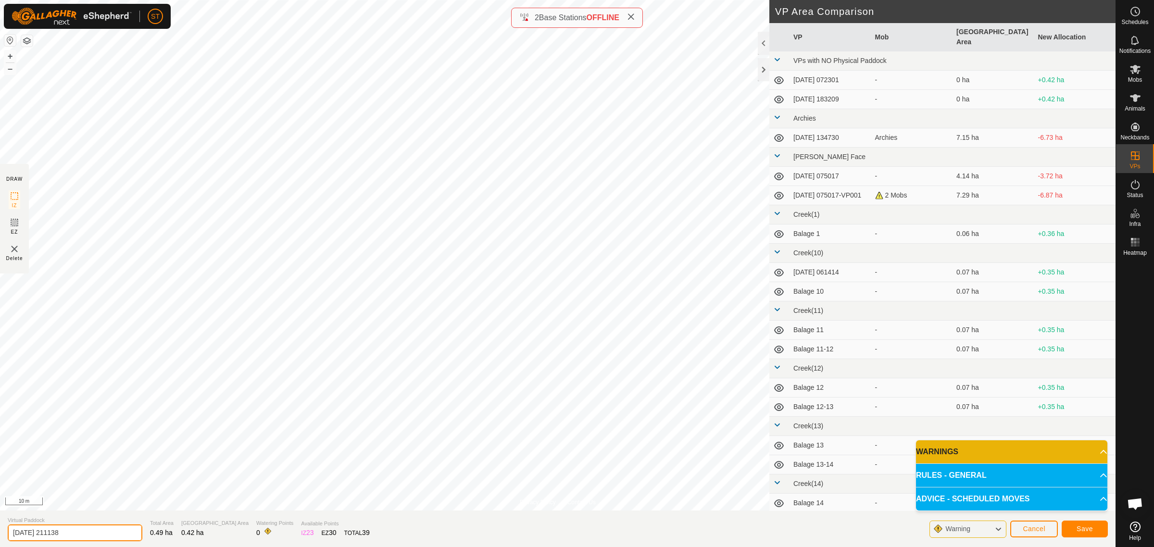
drag, startPoint x: 73, startPoint y: 535, endPoint x: -13, endPoint y: 535, distance: 86.5
click at [0, 535] on html "ST Schedules Notifications Mobs Animals Neckbands VPs Status Infra Heatmap Help…" at bounding box center [577, 273] width 1154 height 547
type input "Goose 8-9"
click at [1082, 525] on button "Save" at bounding box center [1085, 529] width 46 height 17
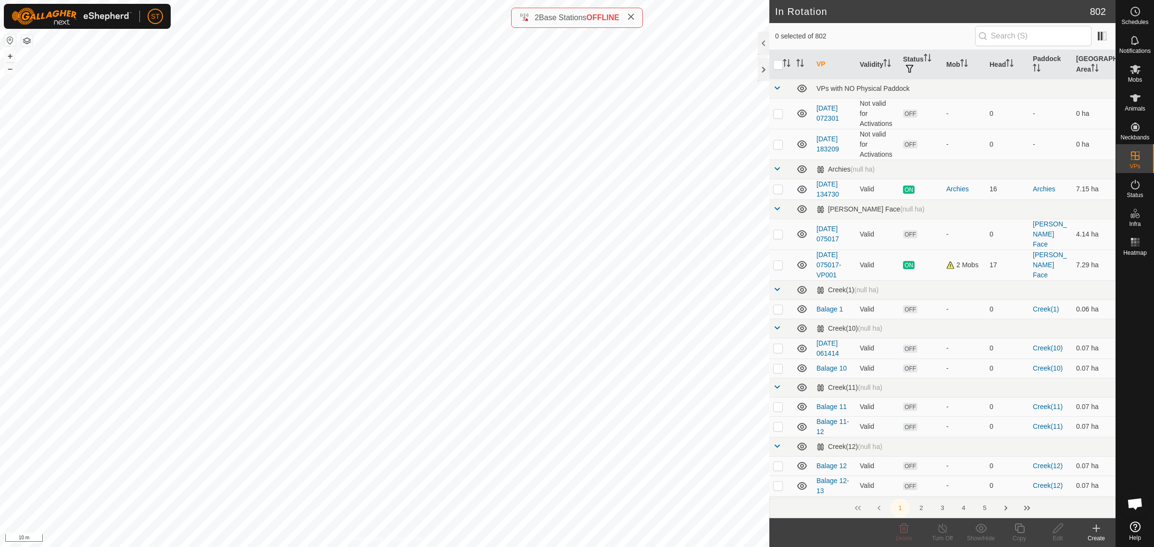
click at [1097, 532] on icon at bounding box center [1096, 529] width 12 height 12
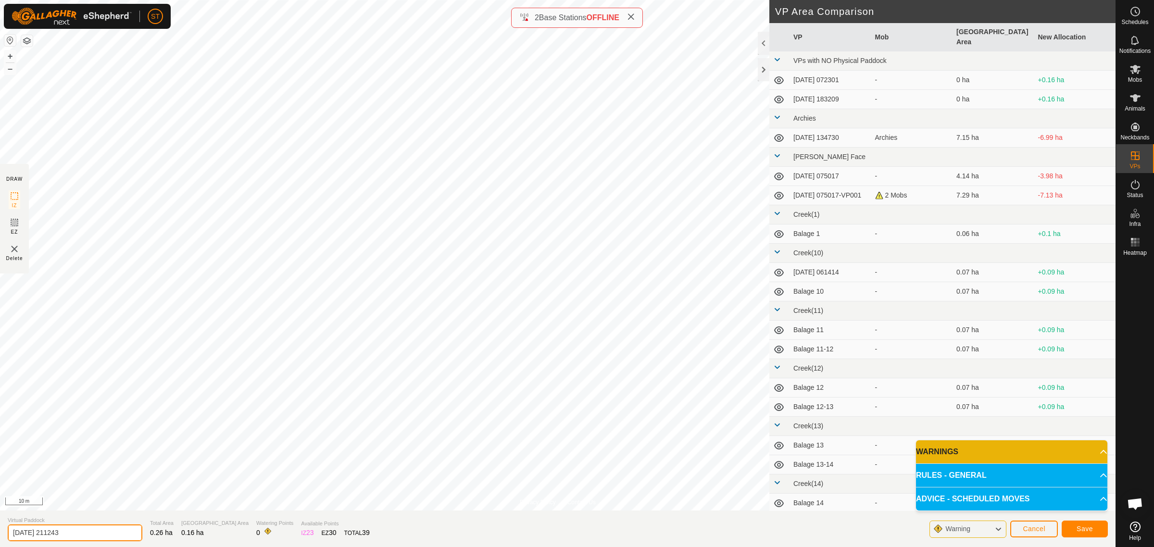
drag, startPoint x: 78, startPoint y: 534, endPoint x: -13, endPoint y: 534, distance: 91.8
click at [0, 534] on html "ST Schedules Notifications Mobs Animals Neckbands VPs Status Infra Heatmap Help…" at bounding box center [577, 273] width 1154 height 547
type input "Goose 10"
click at [1090, 530] on span "Save" at bounding box center [1084, 529] width 16 height 8
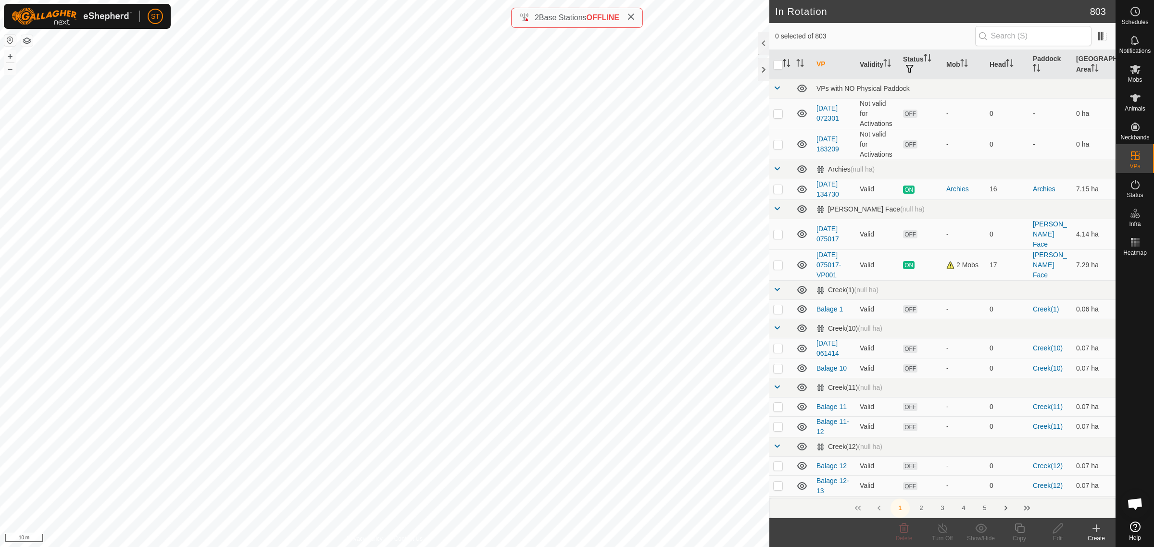
click at [1101, 533] on icon at bounding box center [1096, 529] width 12 height 12
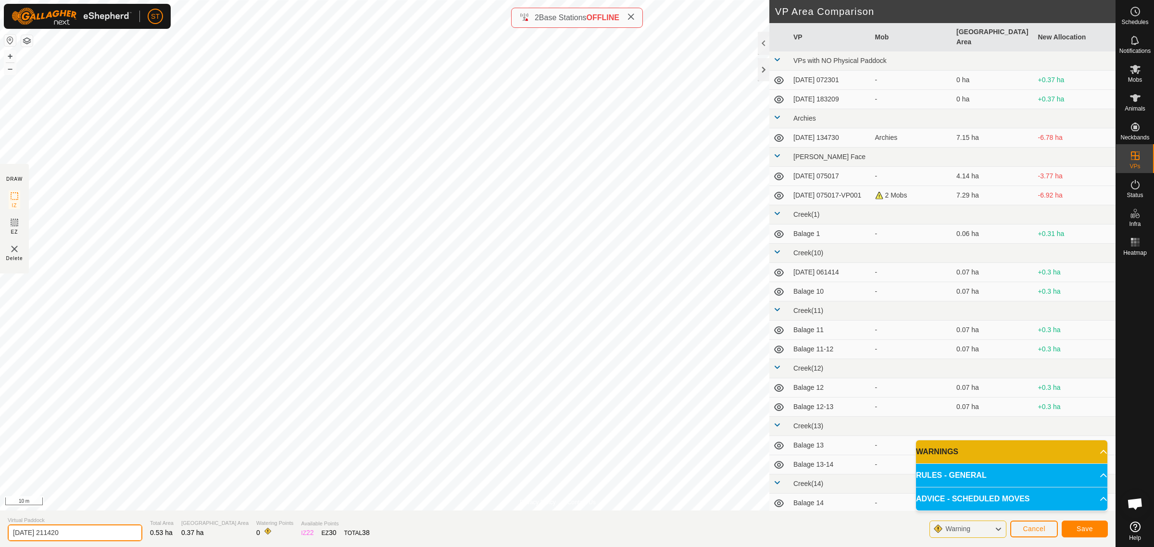
drag, startPoint x: 79, startPoint y: 534, endPoint x: -14, endPoint y: 533, distance: 93.3
click at [0, 533] on html "ST Schedules Notifications Mobs Animals Neckbands VPs Status Infra Heatmap Help…" at bounding box center [577, 273] width 1154 height 547
type input "Goose 9-10"
click at [1074, 529] on button "Save" at bounding box center [1085, 529] width 46 height 17
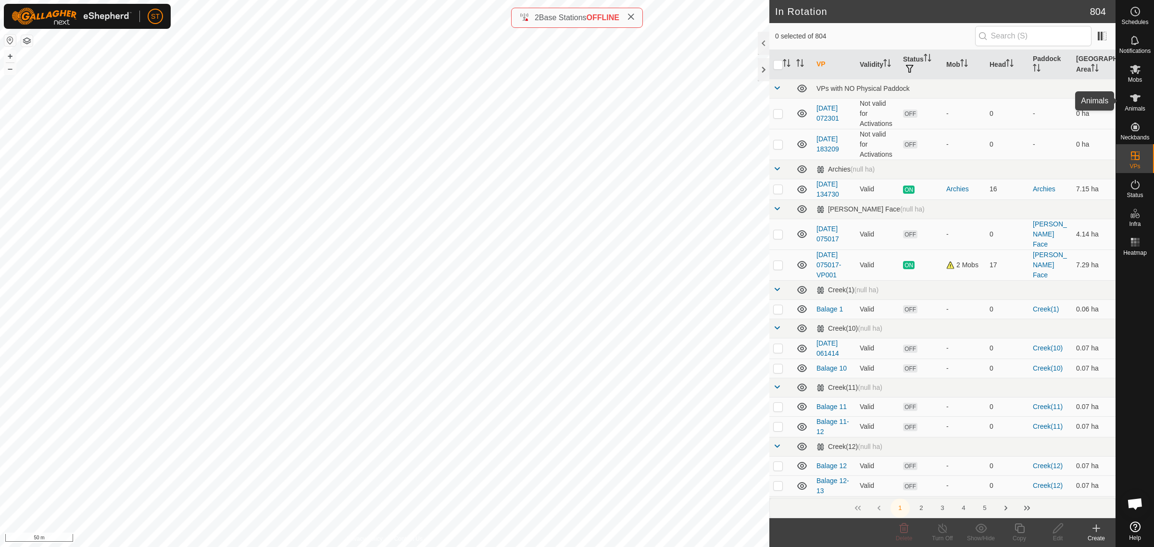
click at [919, 505] on button "2" at bounding box center [921, 508] width 19 height 19
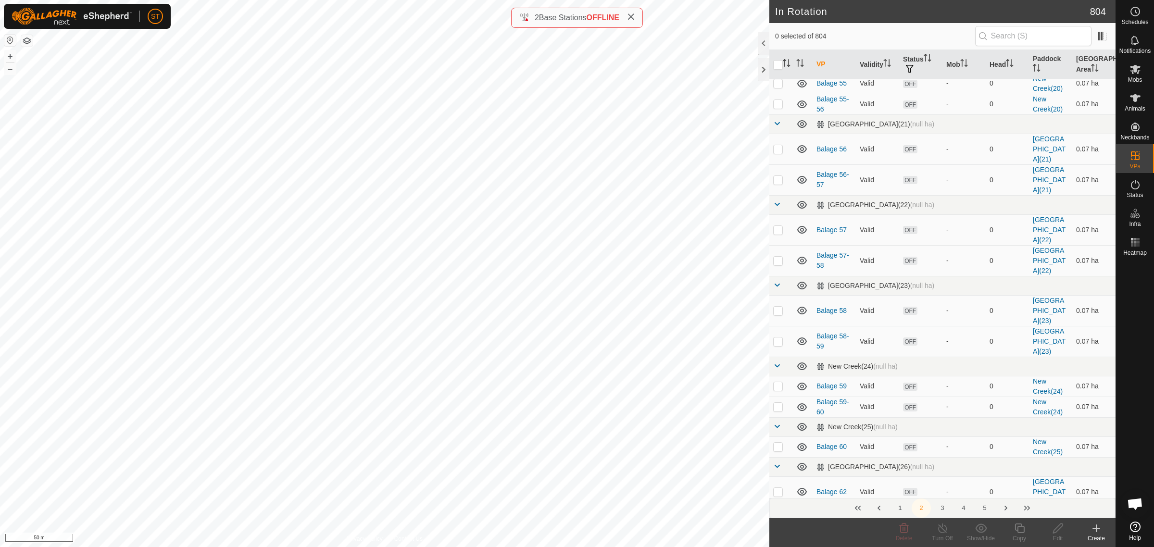
scroll to position [4586, 0]
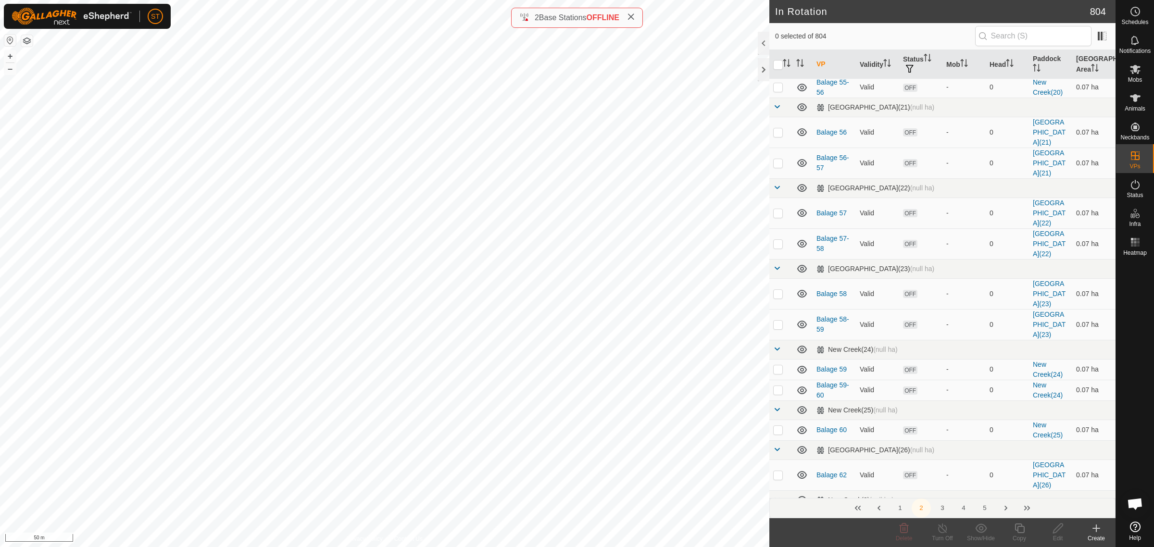
click at [942, 508] on button "3" at bounding box center [942, 508] width 19 height 19
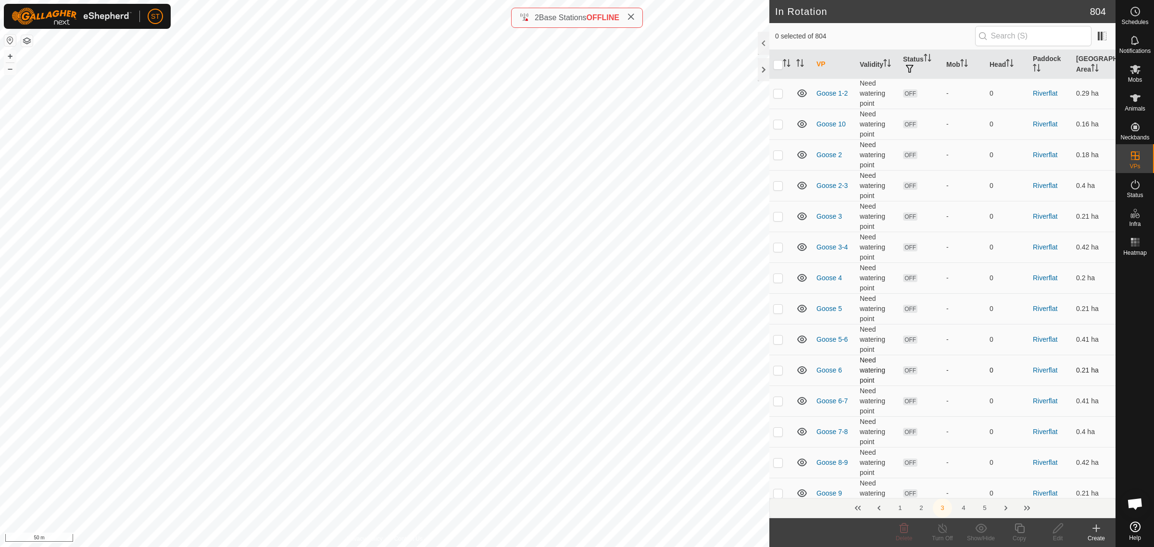
scroll to position [781, 0]
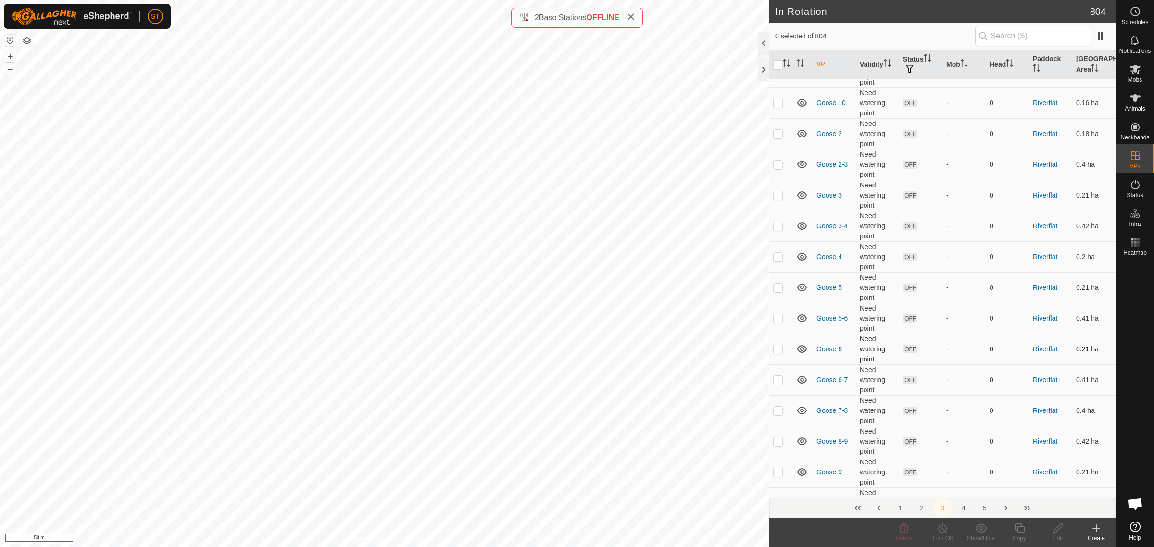
click at [777, 353] on p-checkbox at bounding box center [778, 349] width 10 height 8
checkbox input "true"
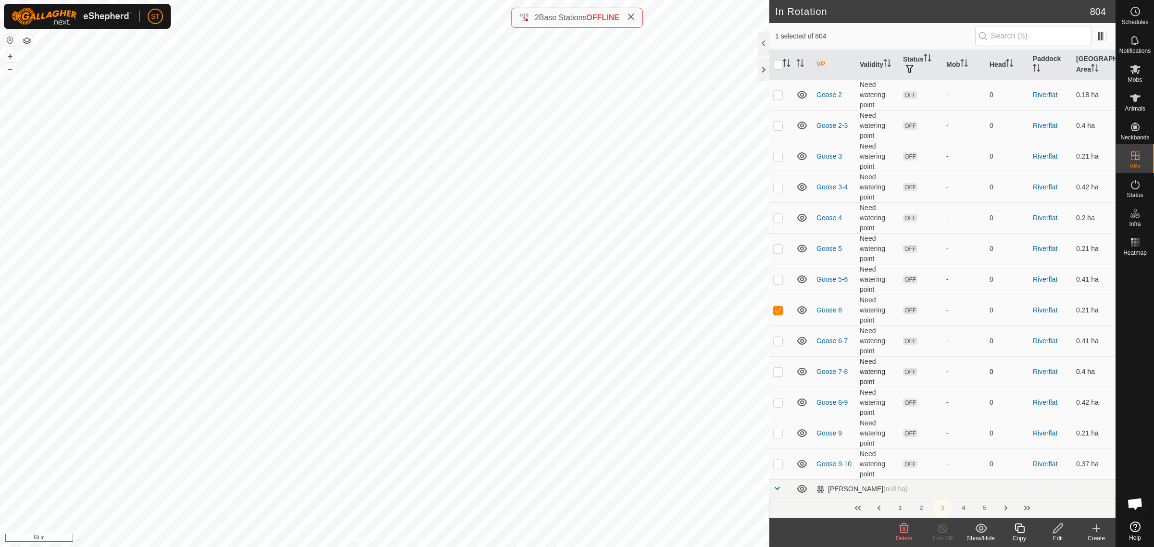
scroll to position [841, 0]
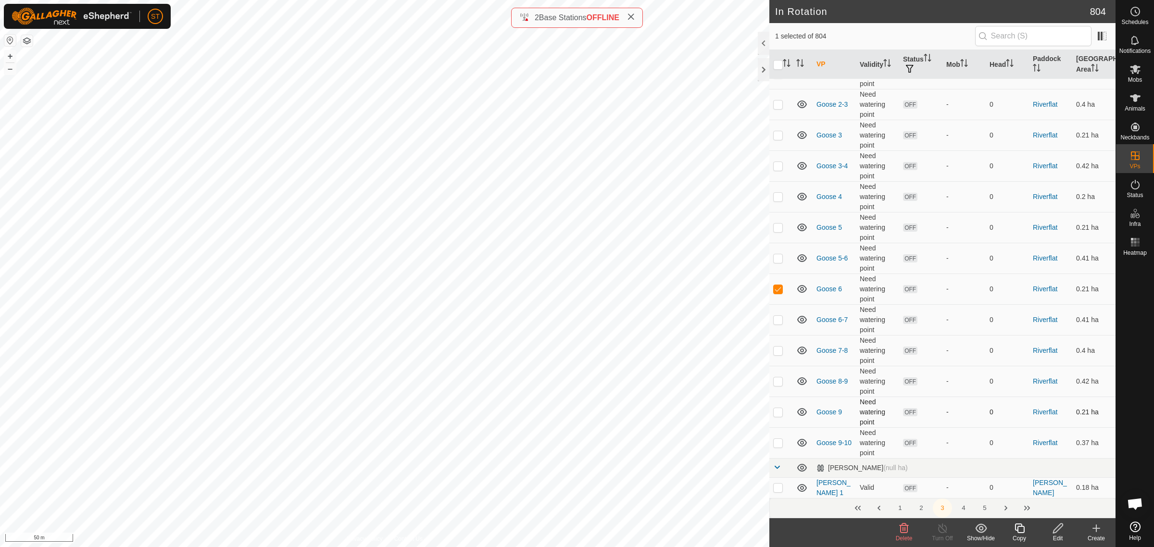
click at [776, 416] on p-checkbox at bounding box center [778, 412] width 10 height 8
checkbox input "true"
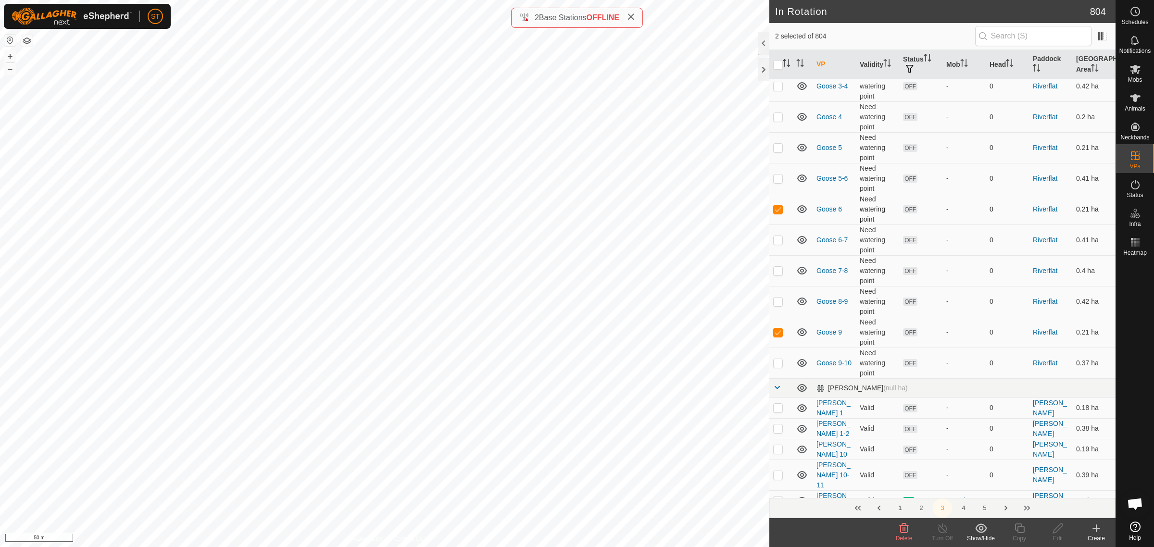
scroll to position [901, 0]
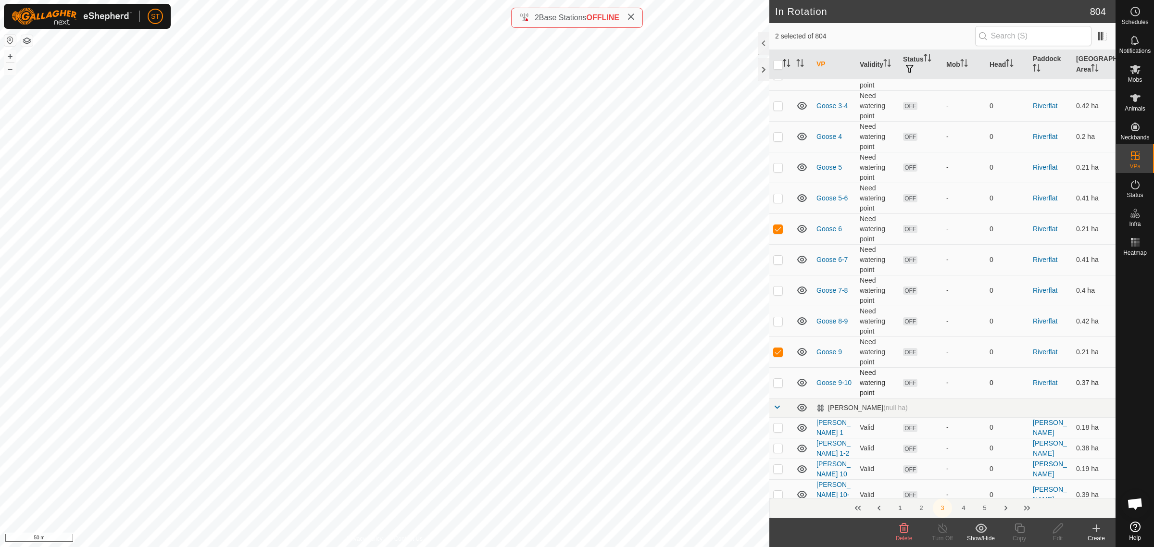
click at [777, 387] on p-checkbox at bounding box center [778, 383] width 10 height 8
checkbox input "false"
click at [778, 325] on p-checkbox at bounding box center [778, 321] width 10 height 8
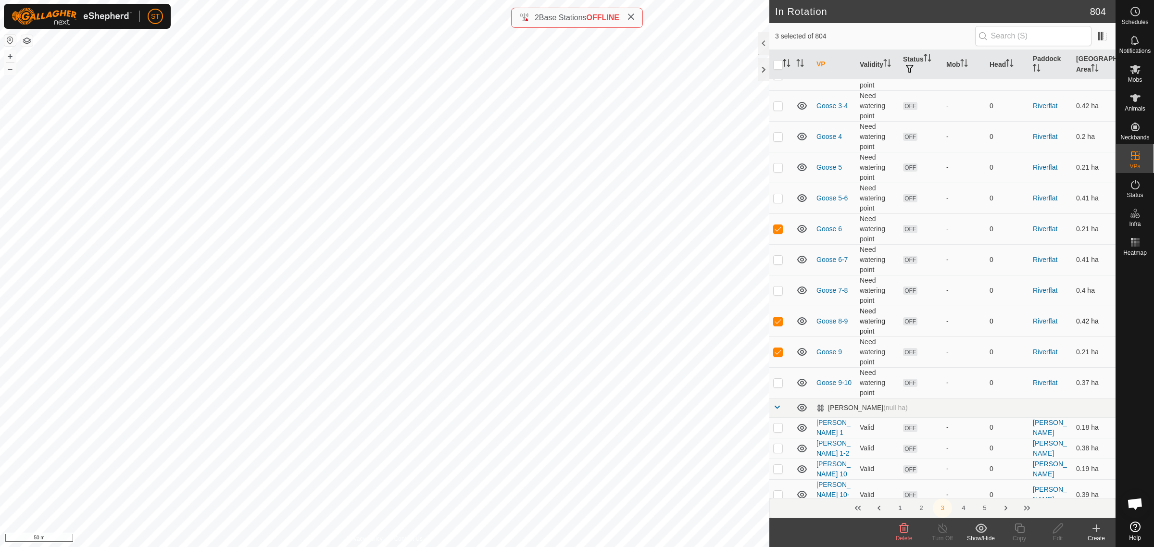
checkbox input "false"
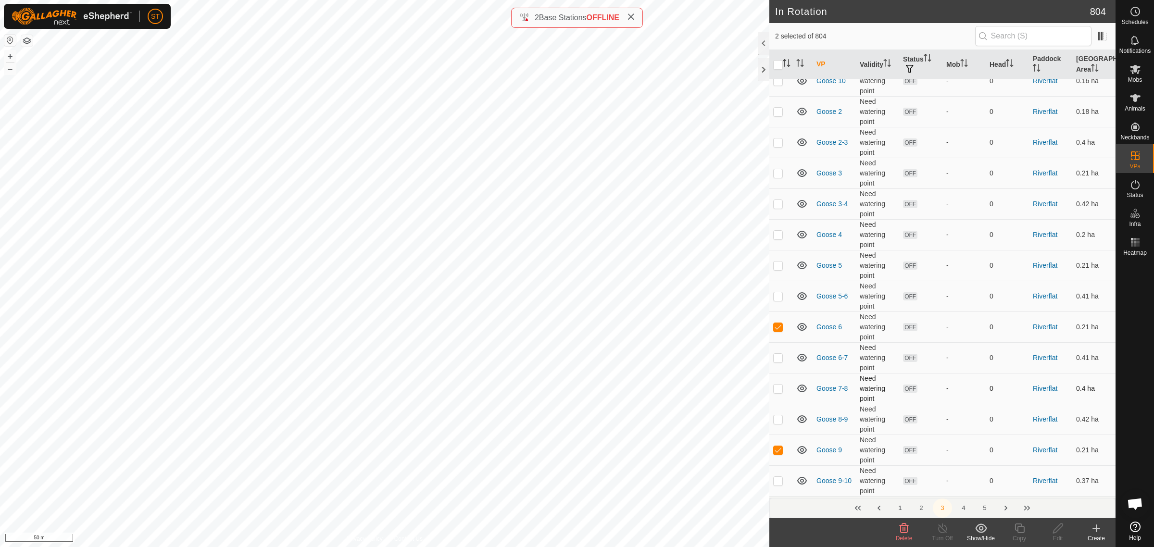
scroll to position [841, 0]
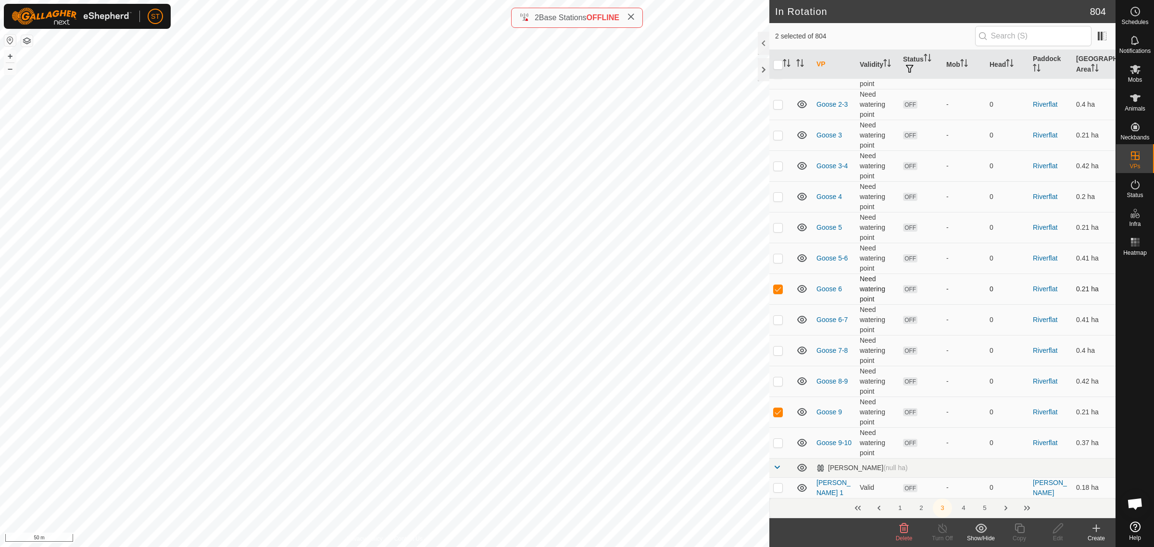
click at [776, 293] on p-checkbox at bounding box center [778, 289] width 10 height 8
checkbox input "false"
click at [779, 416] on p-checkbox at bounding box center [778, 412] width 10 height 8
checkbox input "false"
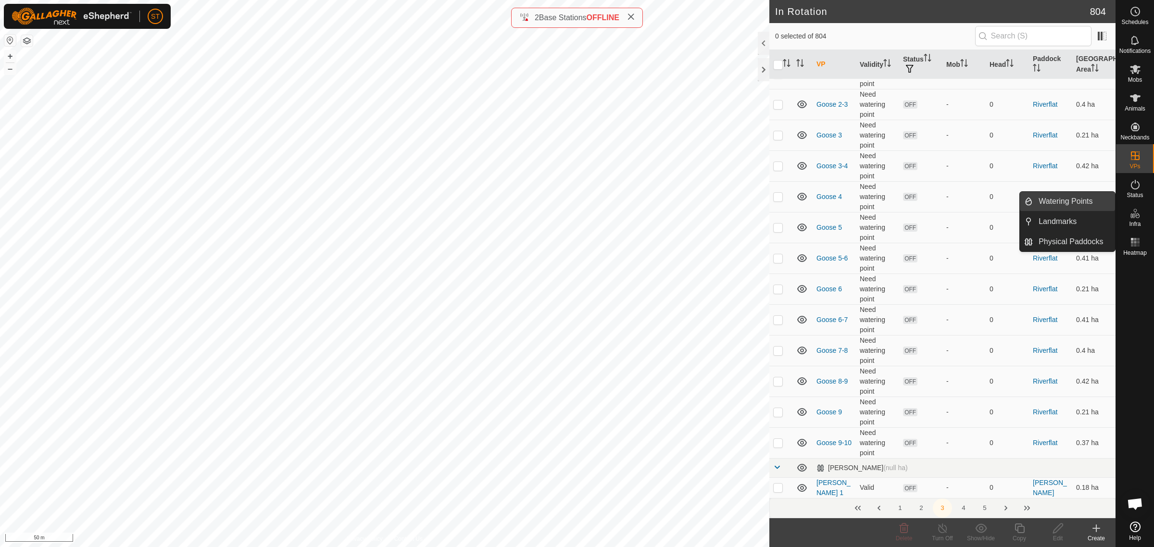
click at [1062, 202] on link "Watering Points" at bounding box center [1074, 201] width 82 height 19
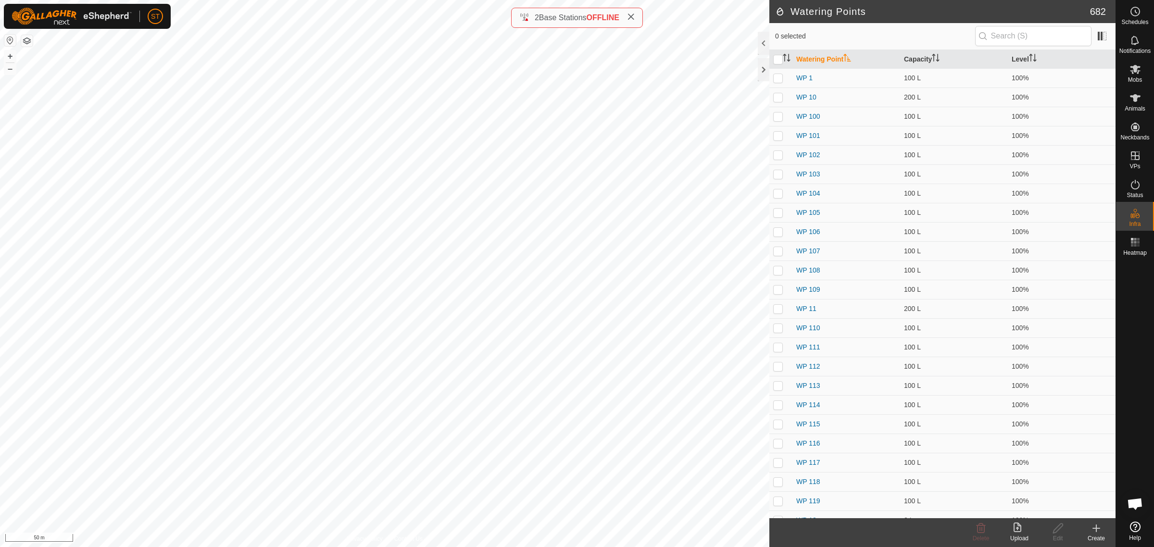
click at [1094, 530] on icon at bounding box center [1096, 529] width 12 height 12
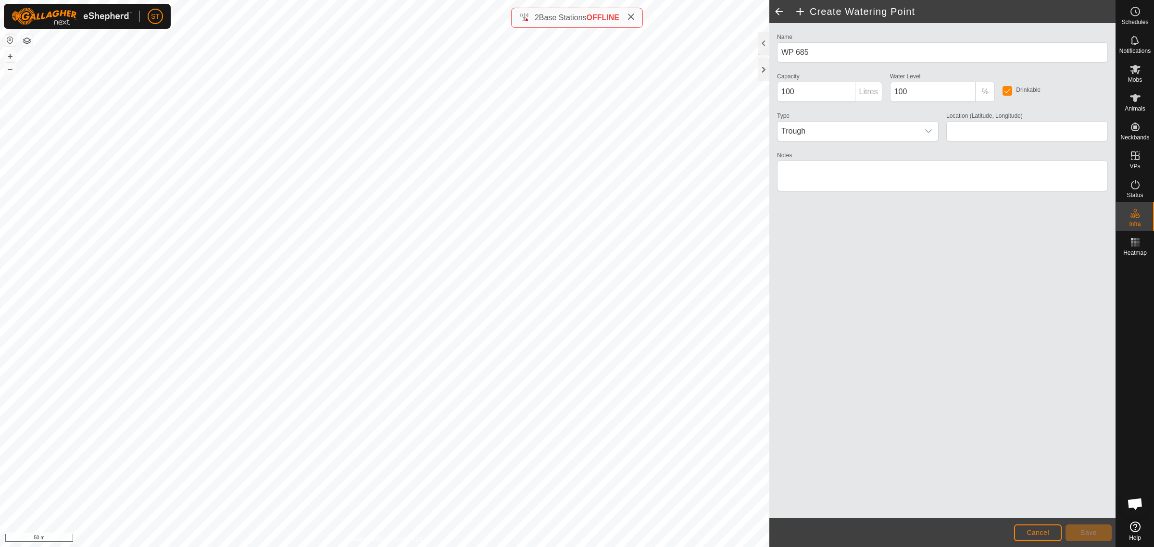
type input "-45.347036, 170.602963"
click at [1085, 532] on span "Save" at bounding box center [1088, 533] width 16 height 8
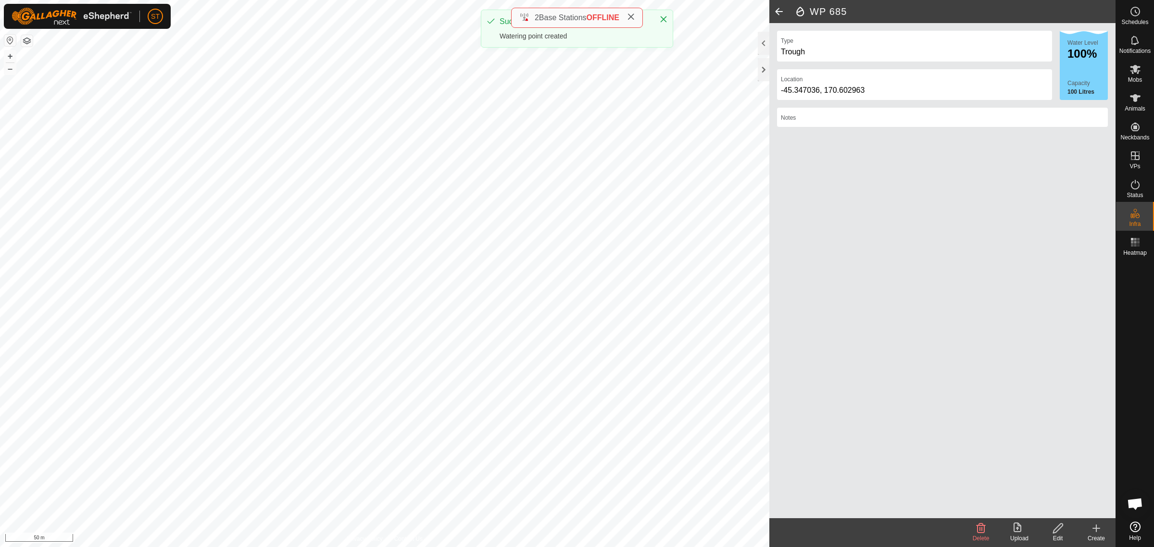
click at [1095, 531] on icon at bounding box center [1096, 529] width 12 height 12
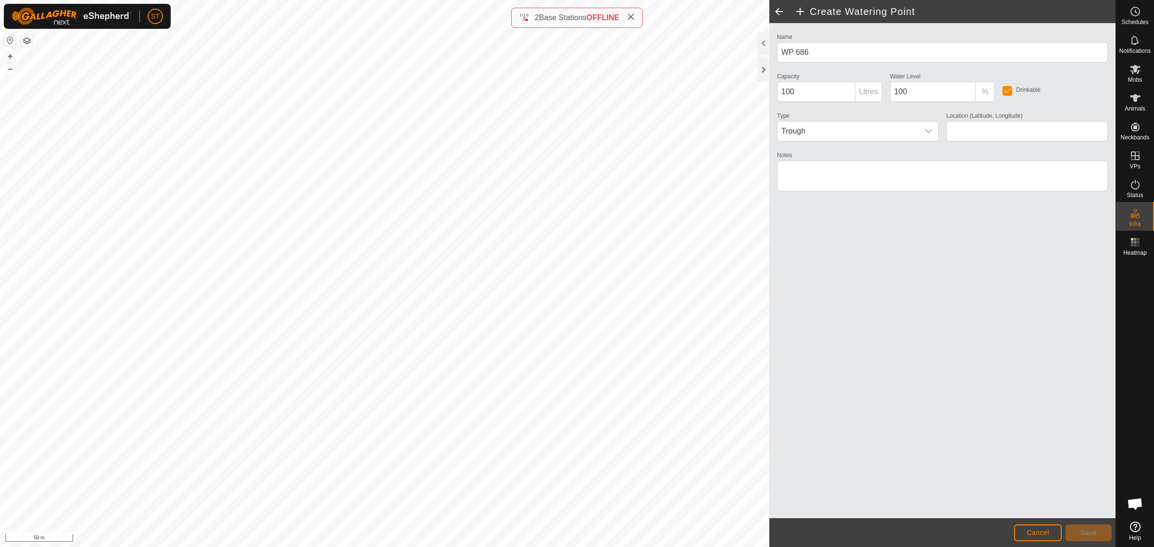
type input "-45.347127, 170.602556"
click at [1086, 531] on span "Save" at bounding box center [1088, 533] width 16 height 8
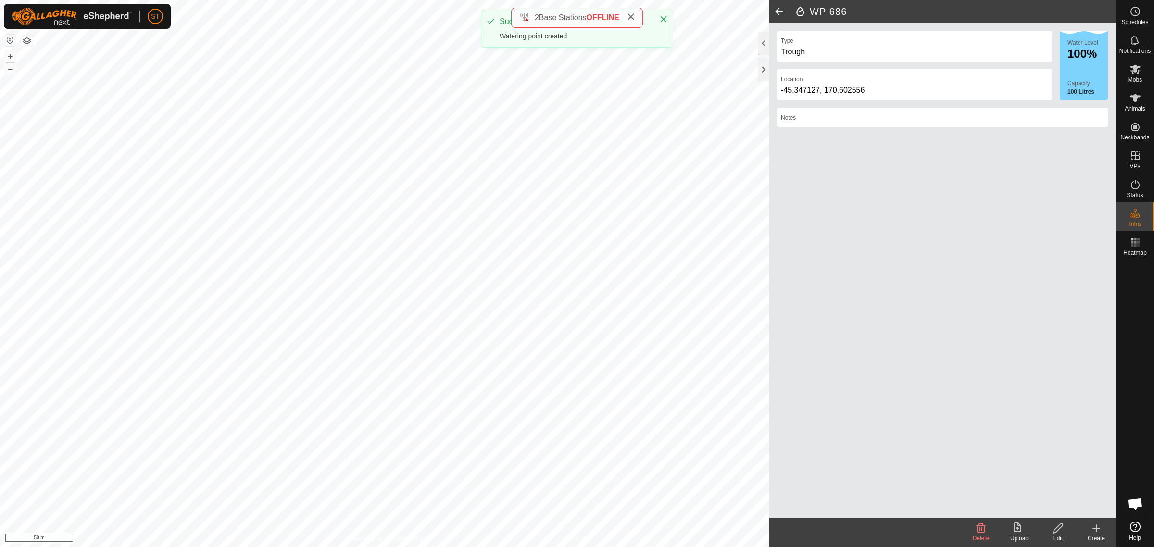
click at [1097, 531] on icon at bounding box center [1096, 529] width 12 height 12
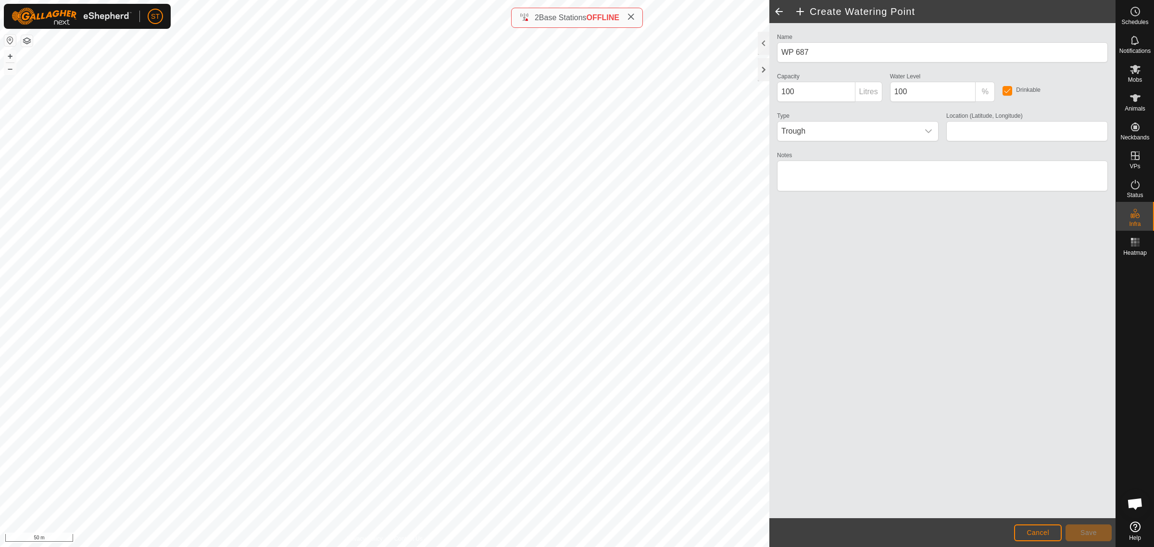
type input "-45.347143, 170.602166"
click at [1082, 531] on span "Save" at bounding box center [1088, 533] width 16 height 8
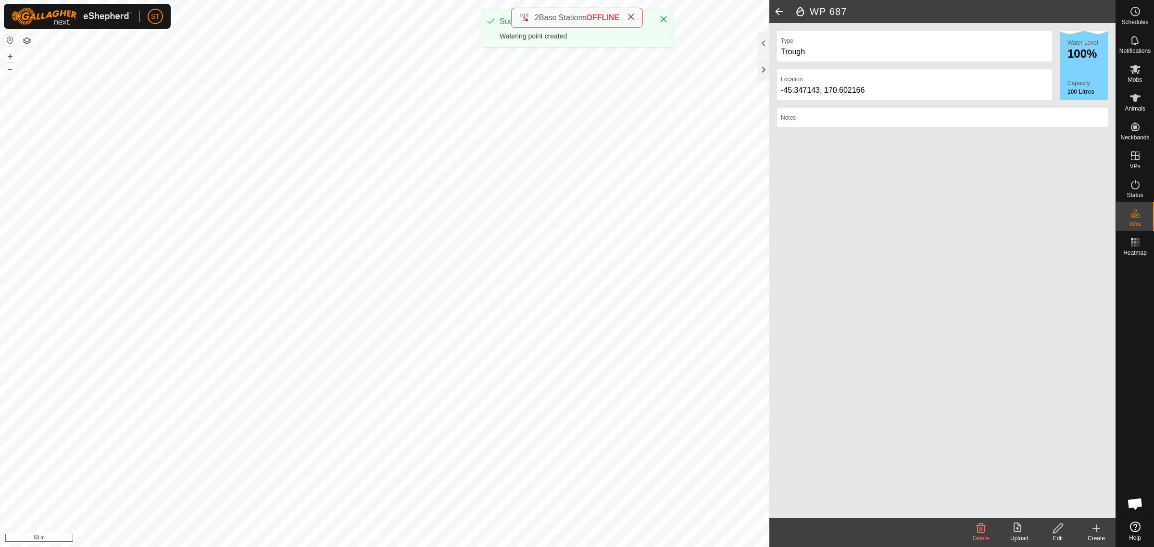
click at [1097, 532] on icon at bounding box center [1096, 529] width 12 height 12
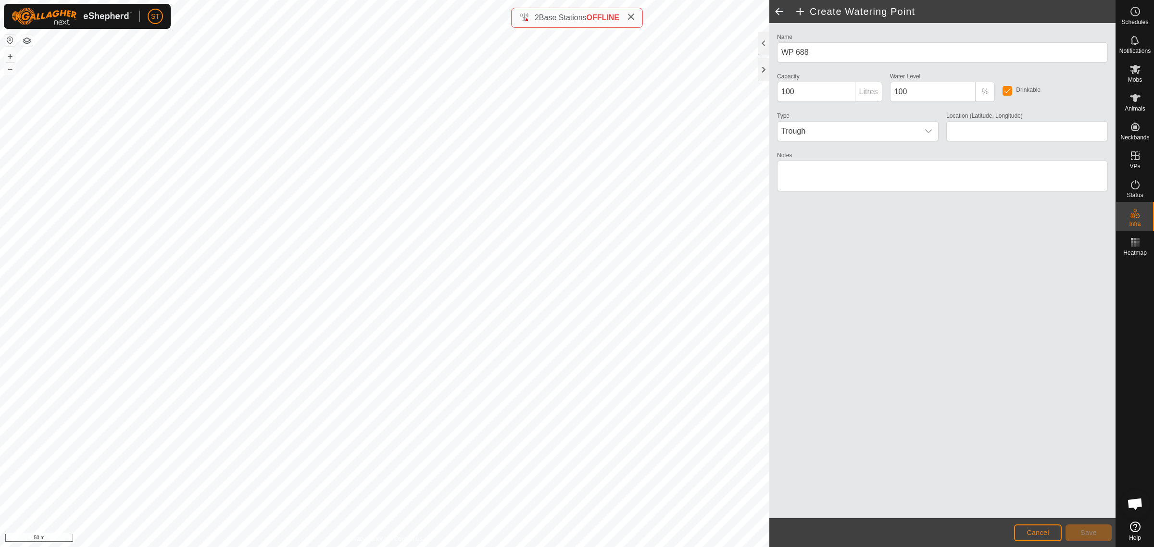
type input "-45.347179, 170.601906"
click at [1093, 529] on span "Save" at bounding box center [1088, 533] width 16 height 8
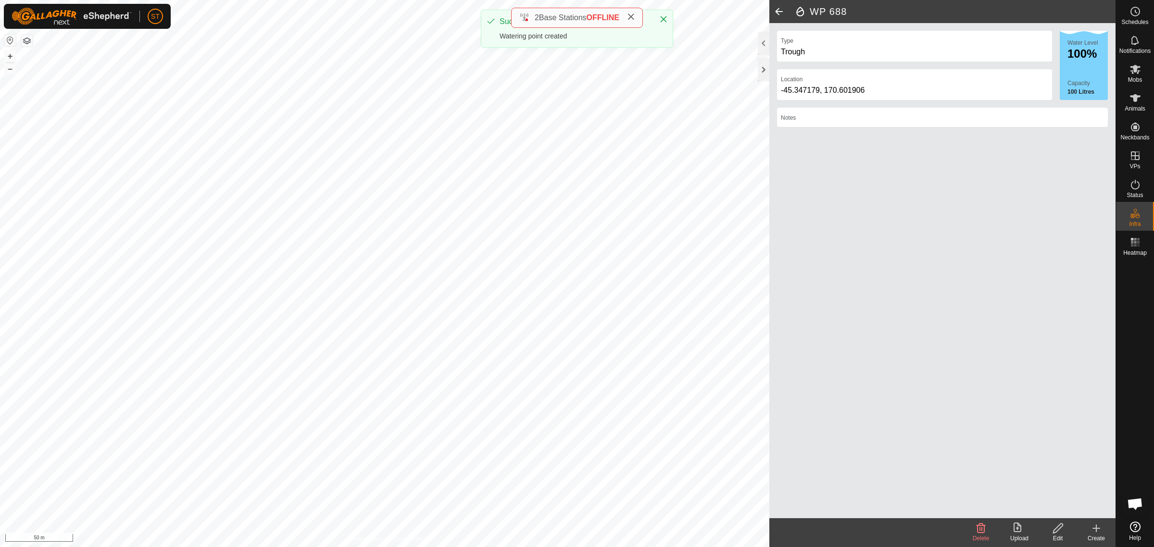
click at [1096, 534] on div "Create" at bounding box center [1096, 538] width 38 height 9
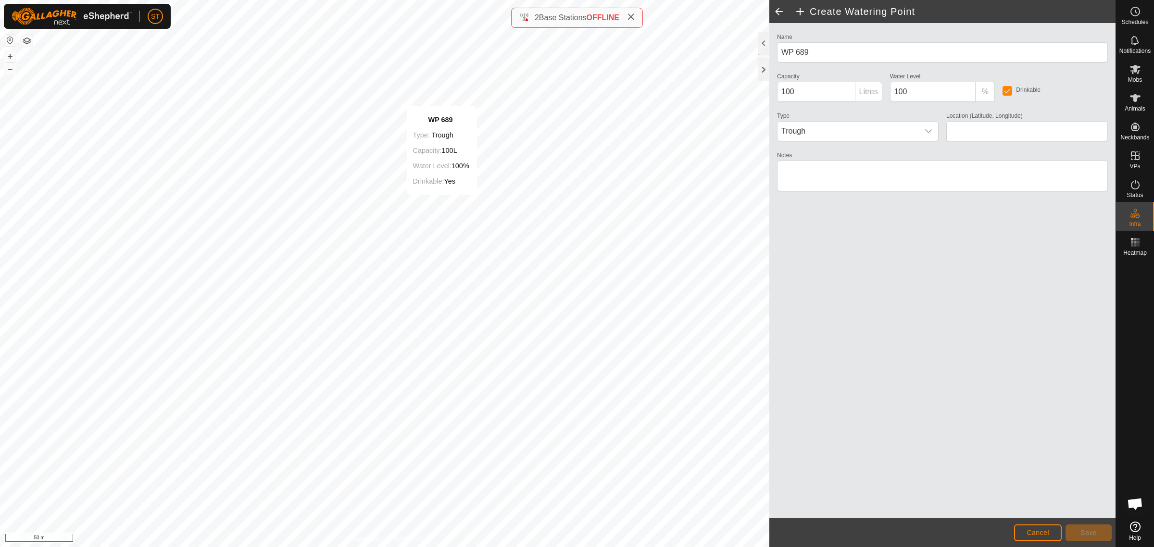
type input "-45.347199, 170.601669"
click at [1085, 537] on button "Save" at bounding box center [1088, 533] width 46 height 17
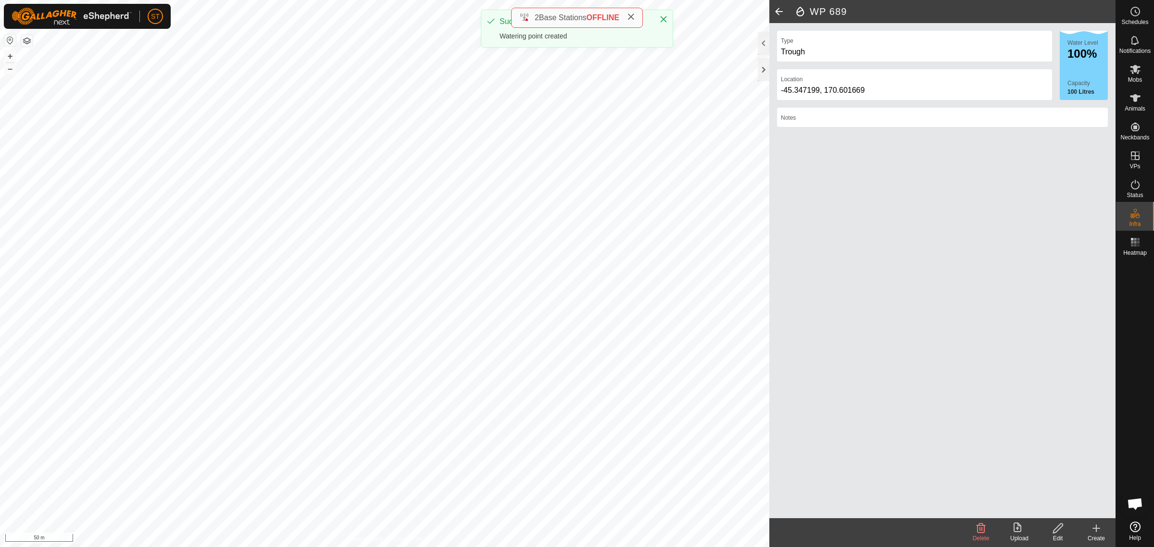
click at [1099, 534] on div "Create" at bounding box center [1096, 538] width 38 height 9
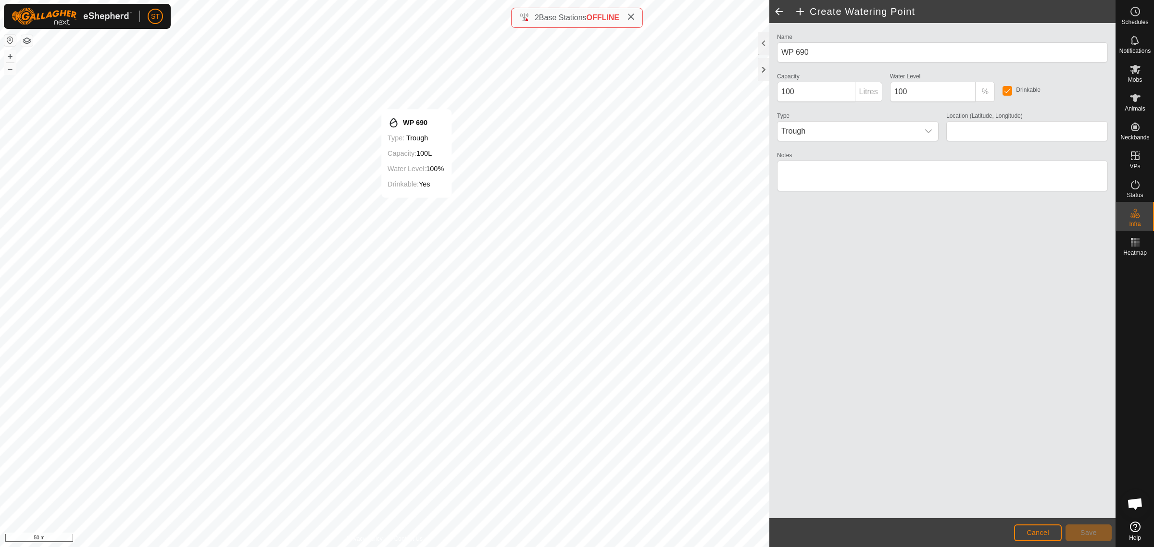
type input "-45.347219, 170.601432"
click at [1093, 530] on span "Save" at bounding box center [1088, 533] width 16 height 8
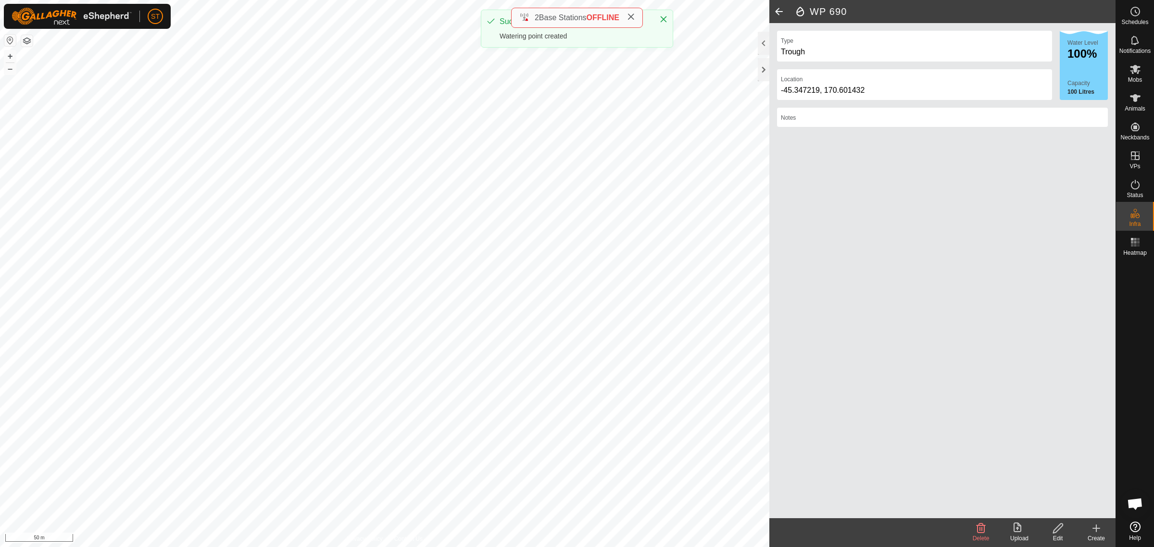
click at [1097, 528] on icon at bounding box center [1096, 528] width 7 height 0
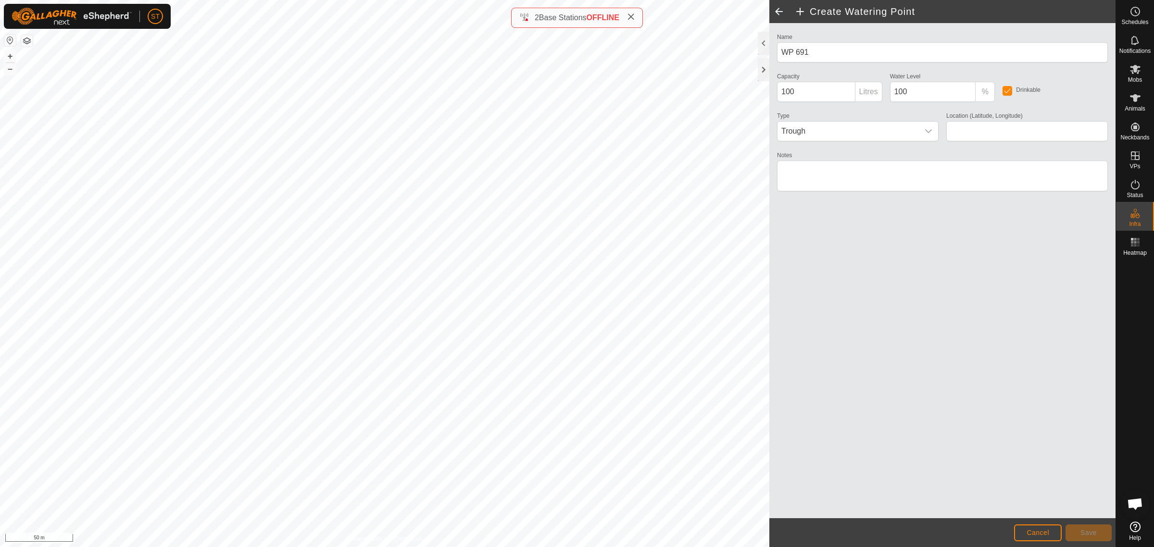
type input "-45.347254, 170.601200"
click at [1090, 534] on span "Save" at bounding box center [1088, 533] width 16 height 8
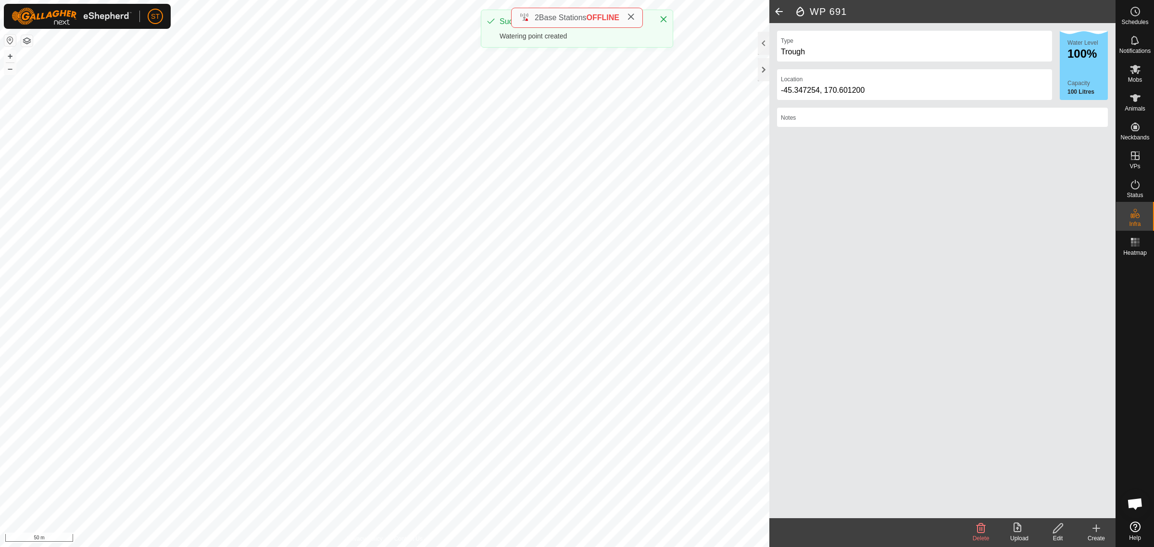
click at [1094, 530] on icon at bounding box center [1096, 529] width 12 height 12
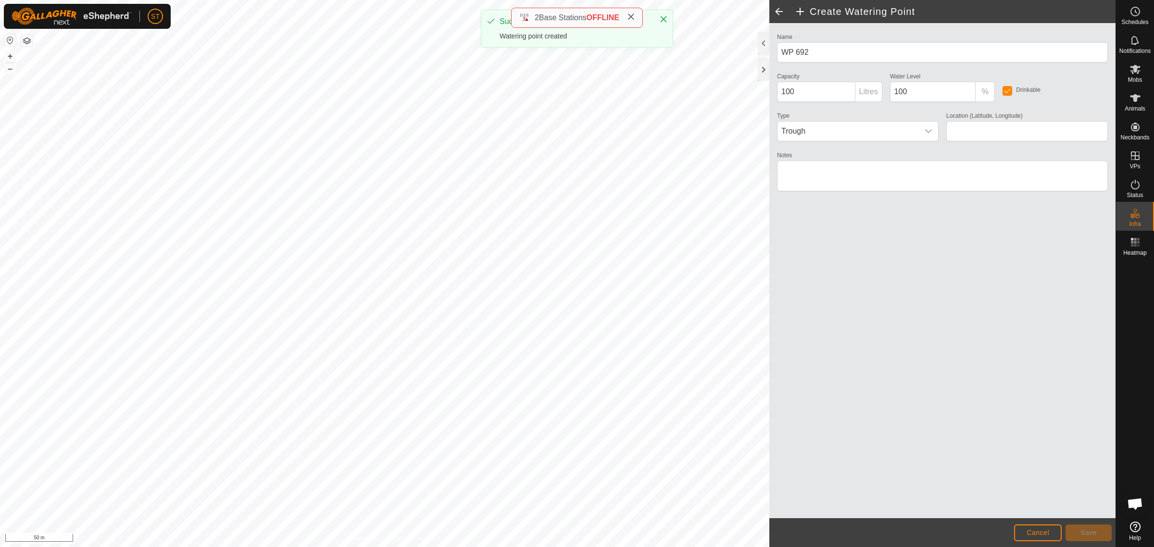
type input "WP 691"
type input "-45.347294, 170.600997"
click at [1079, 529] on button "Save" at bounding box center [1088, 533] width 46 height 17
click at [1097, 530] on button "Save" at bounding box center [1088, 533] width 46 height 17
click at [1042, 537] on button "Cancel" at bounding box center [1038, 533] width 48 height 17
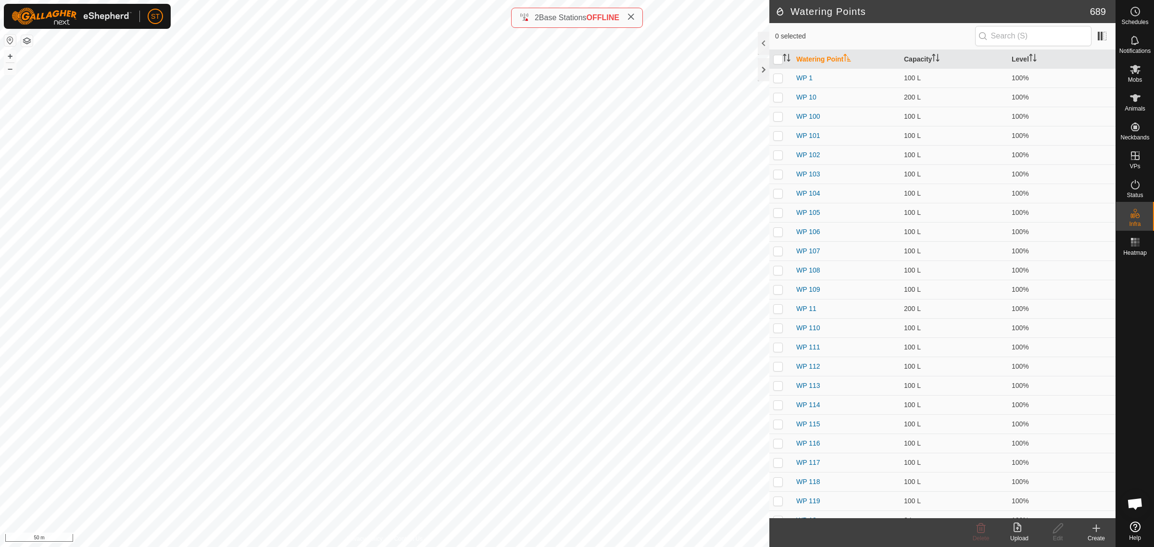
click at [1096, 534] on div "Create" at bounding box center [1096, 538] width 38 height 9
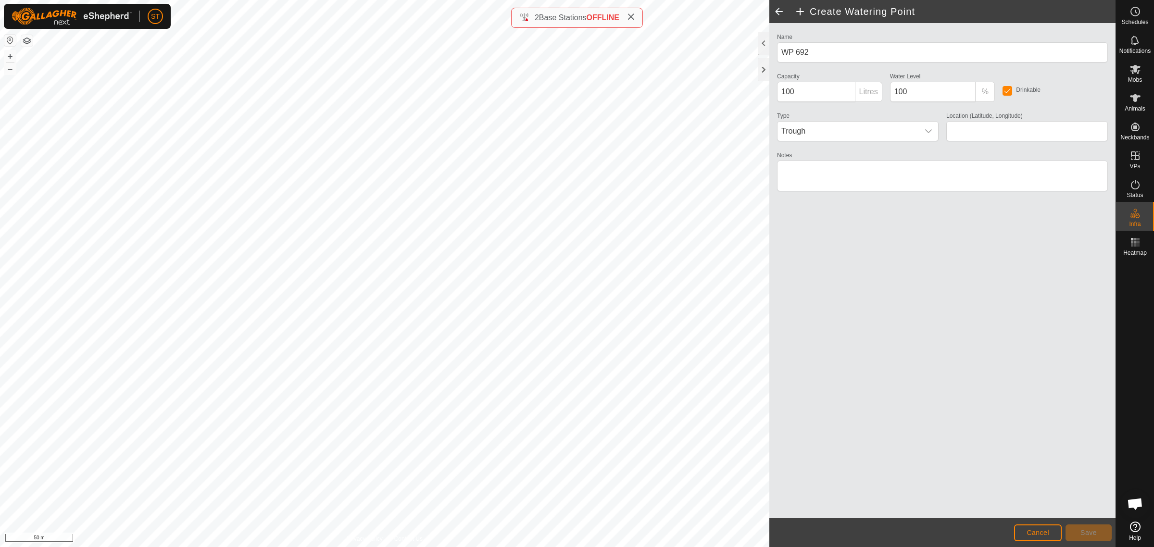
type input "-45.347298, 170.600991"
click at [1090, 534] on span "Save" at bounding box center [1088, 533] width 16 height 8
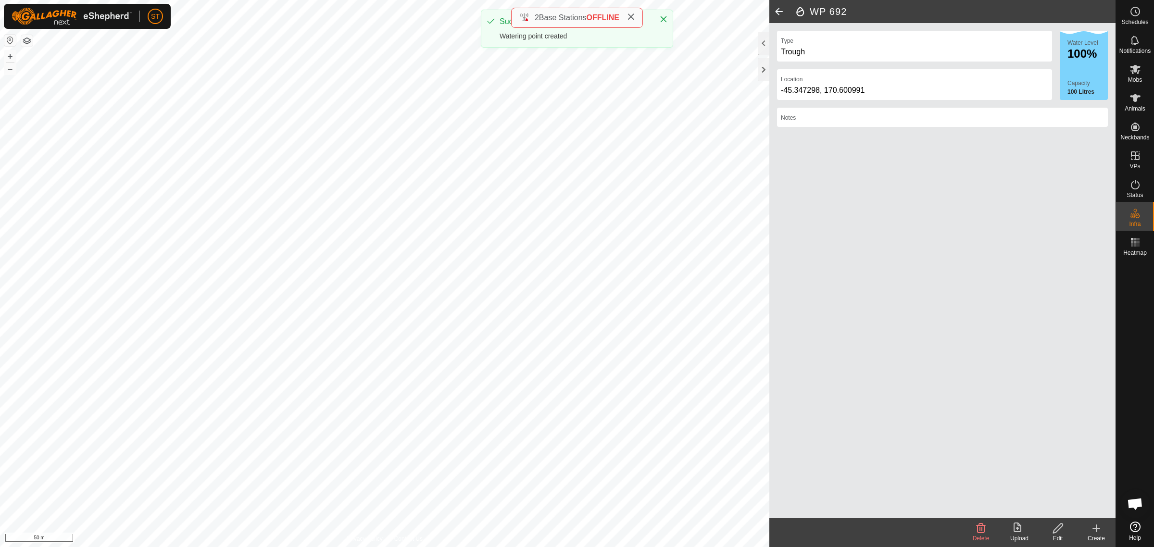
click at [1101, 530] on icon at bounding box center [1096, 529] width 12 height 12
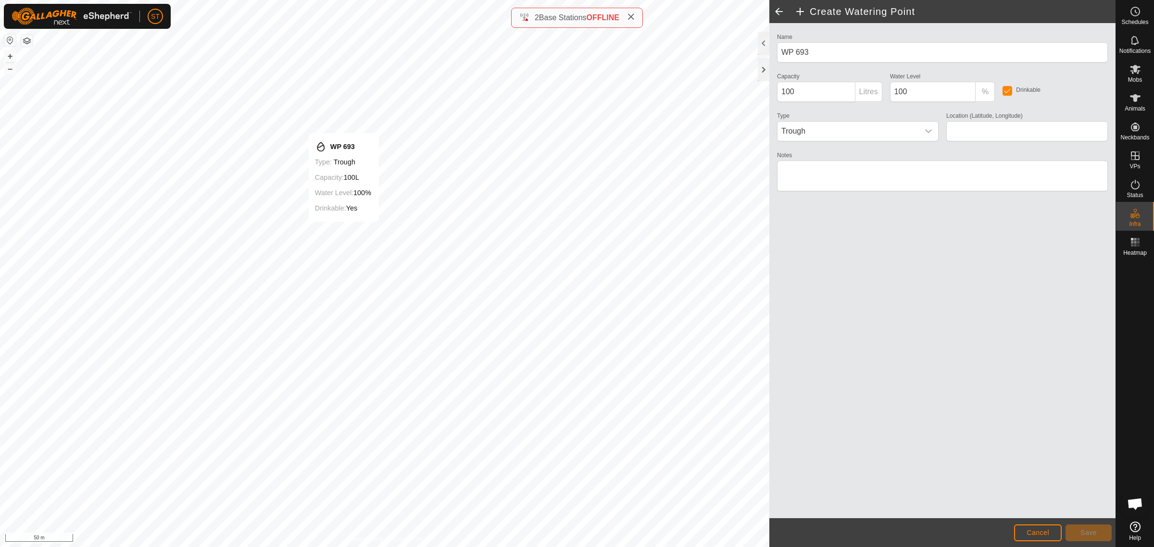
type input "-45.347378, 170.600748"
click at [1080, 530] on span "Save" at bounding box center [1088, 533] width 16 height 8
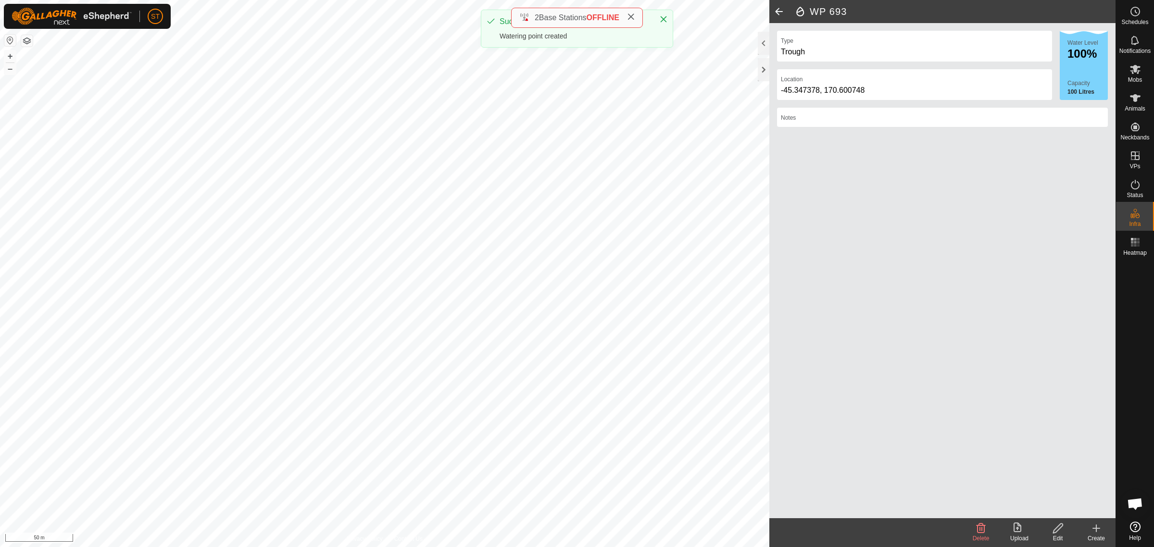
click at [1097, 531] on icon at bounding box center [1096, 529] width 12 height 12
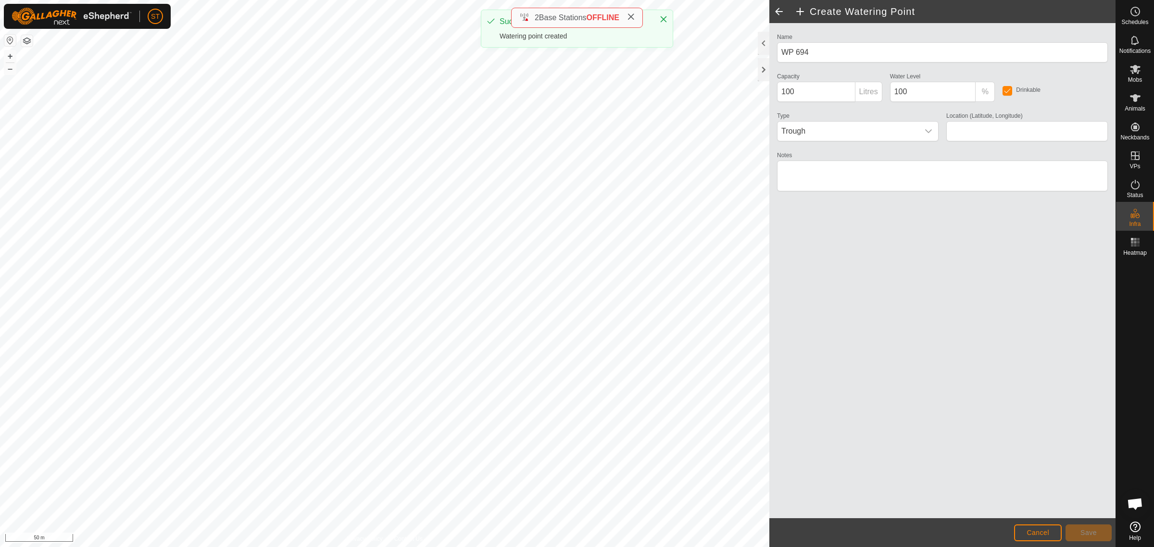
type input "WP 693"
type input "-45.347378, 170.600748"
click at [1028, 529] on button "Cancel" at bounding box center [1038, 533] width 48 height 17
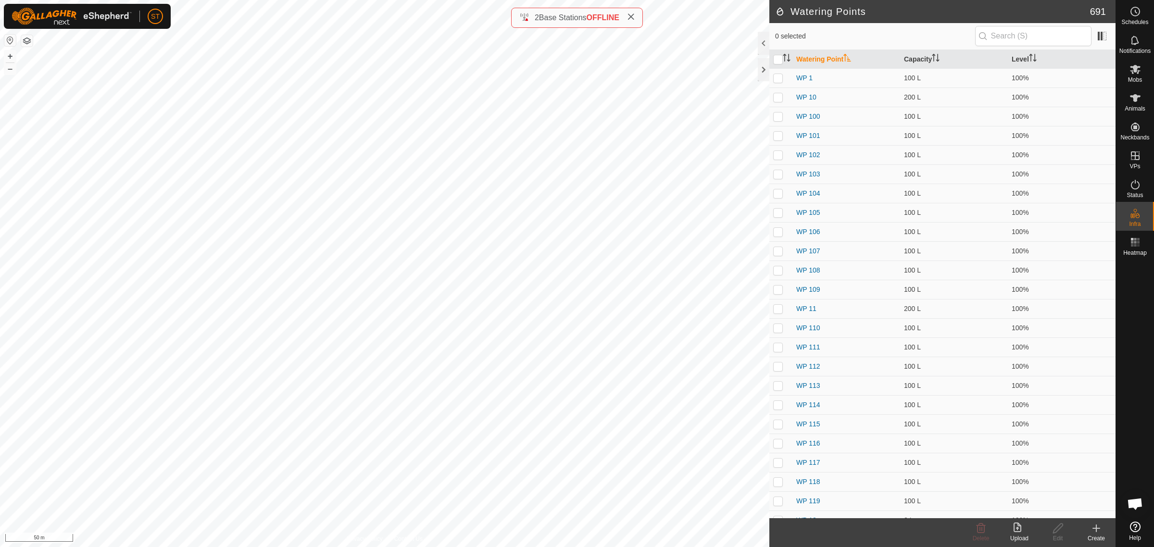
click at [1100, 530] on icon at bounding box center [1096, 529] width 12 height 12
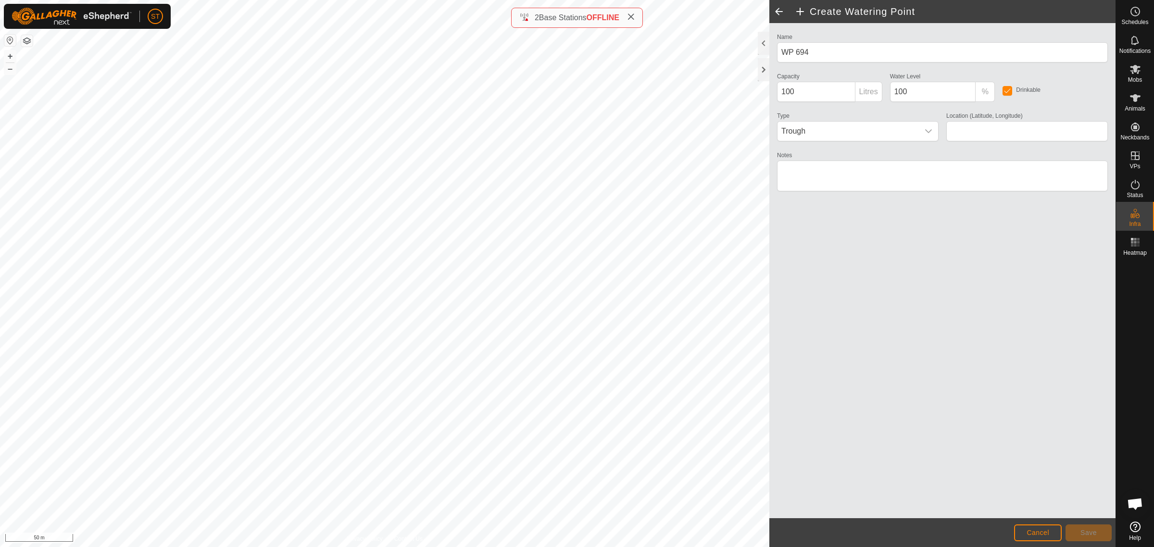
type input "-45.347576, 170.600398"
click at [1087, 530] on span "Save" at bounding box center [1088, 533] width 16 height 8
